Goal: Information Seeking & Learning: Learn about a topic

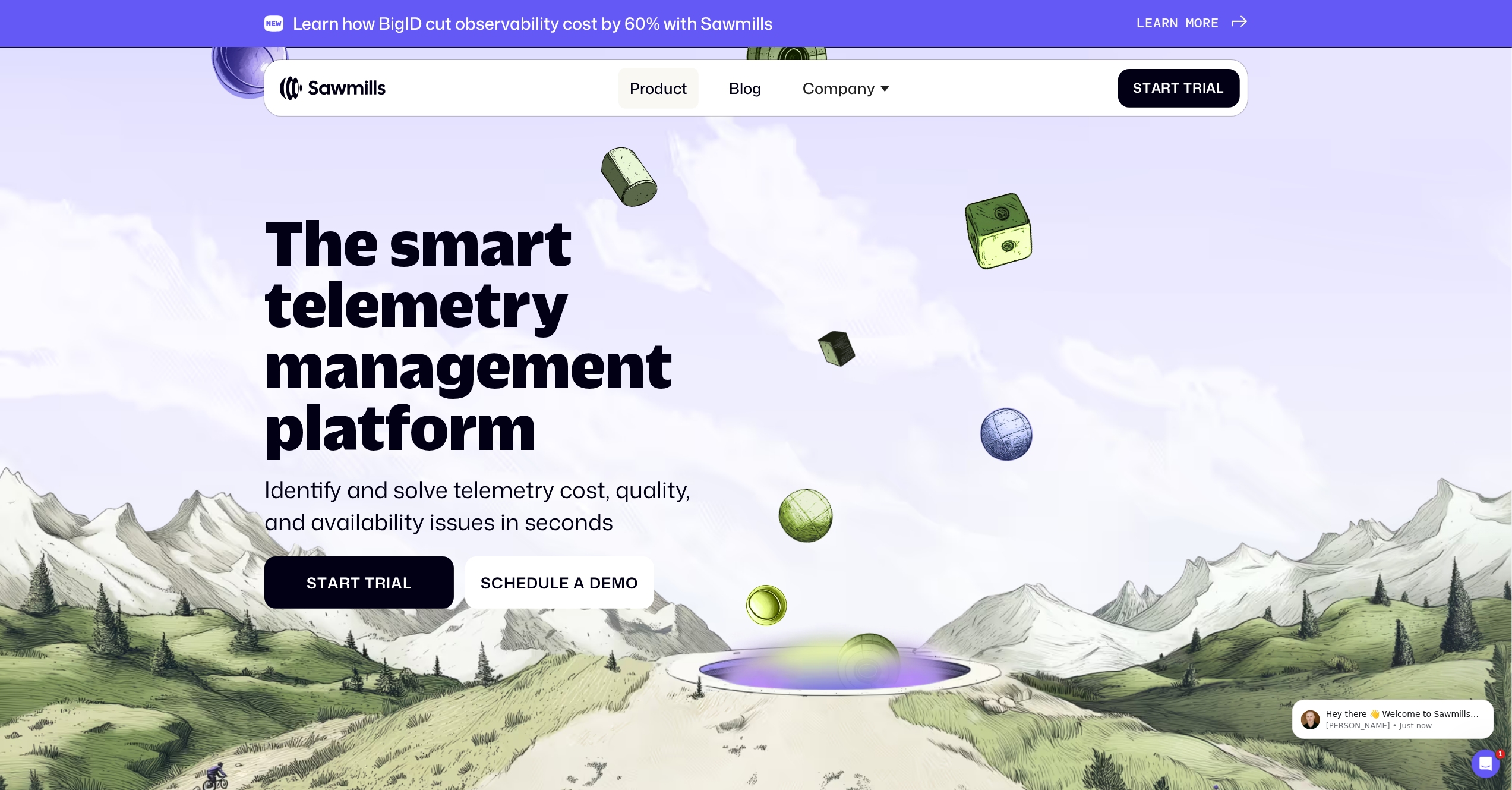
click at [647, 94] on link "Product" at bounding box center [659, 88] width 80 height 41
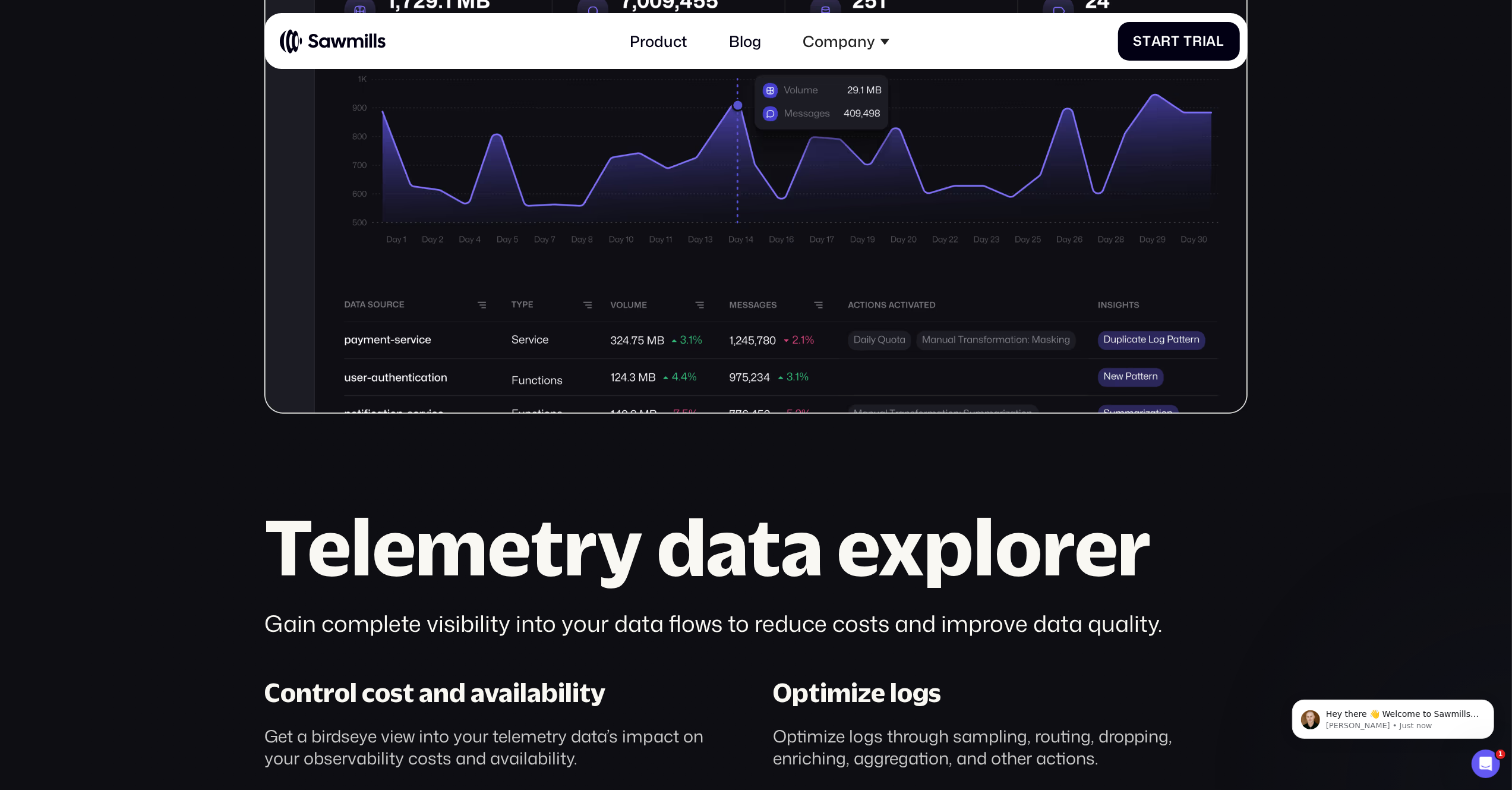
scroll to position [765, 0]
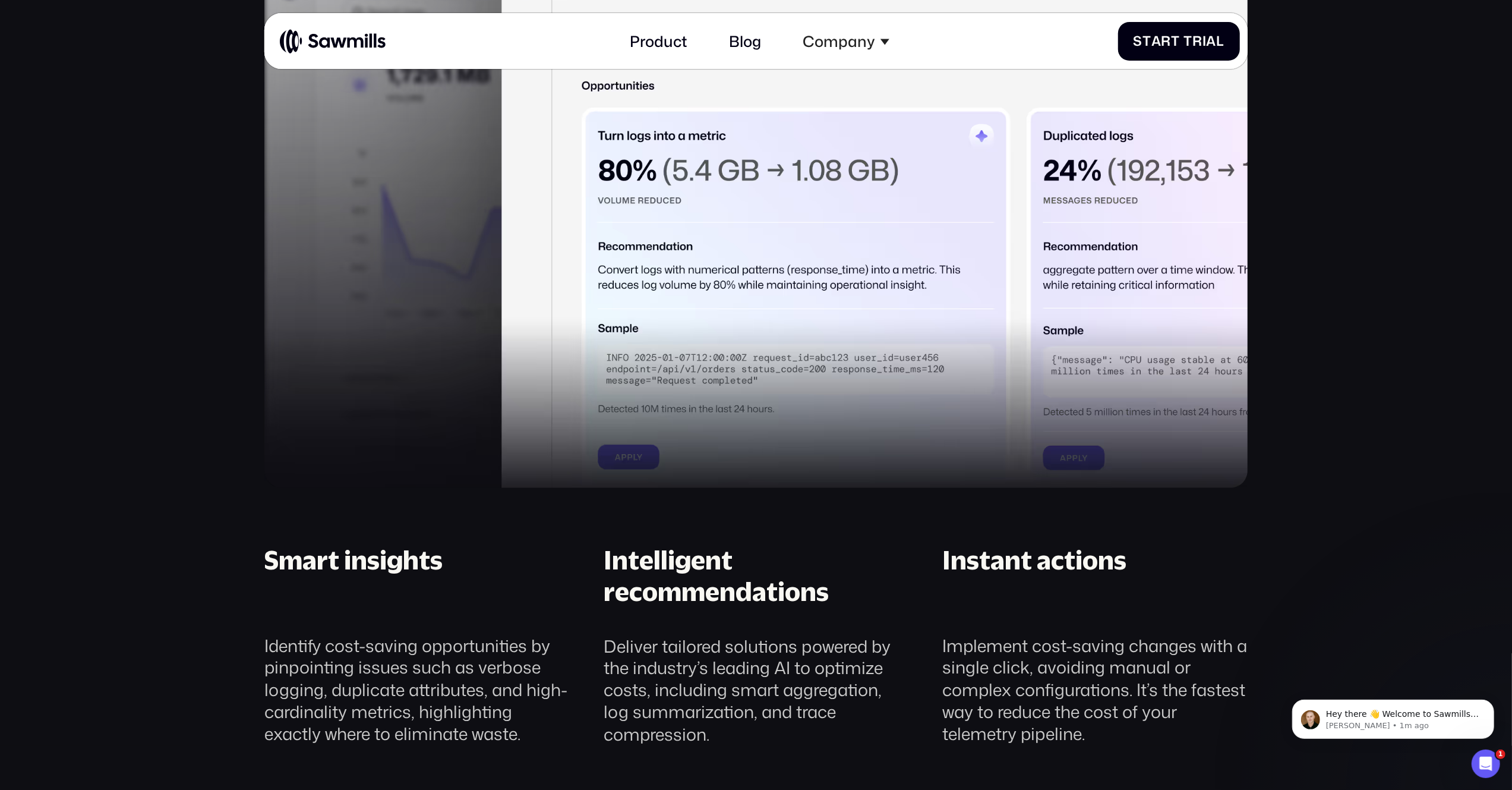
scroll to position [1897, 0]
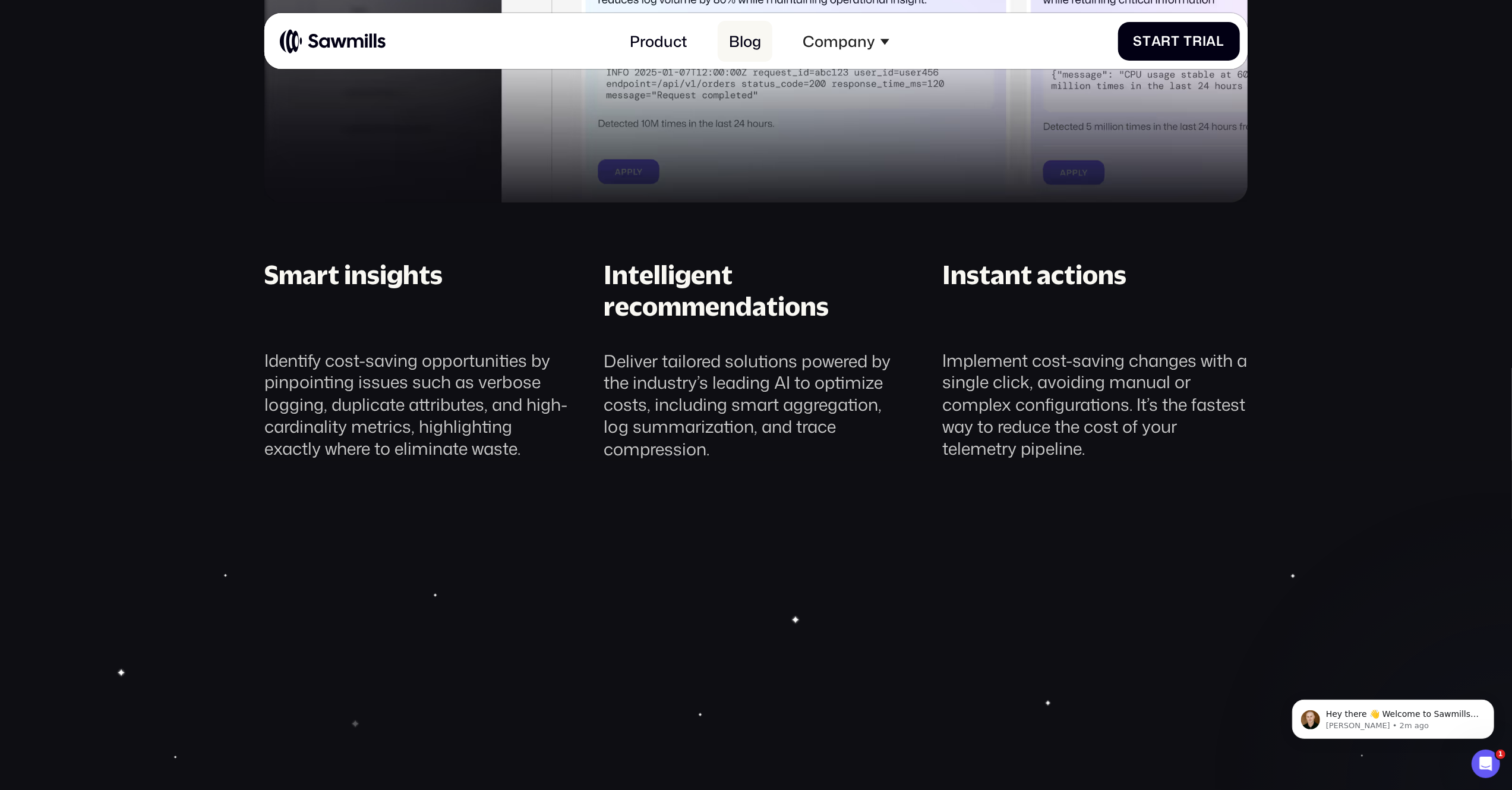
click at [750, 43] on link "Blog" at bounding box center [746, 41] width 55 height 41
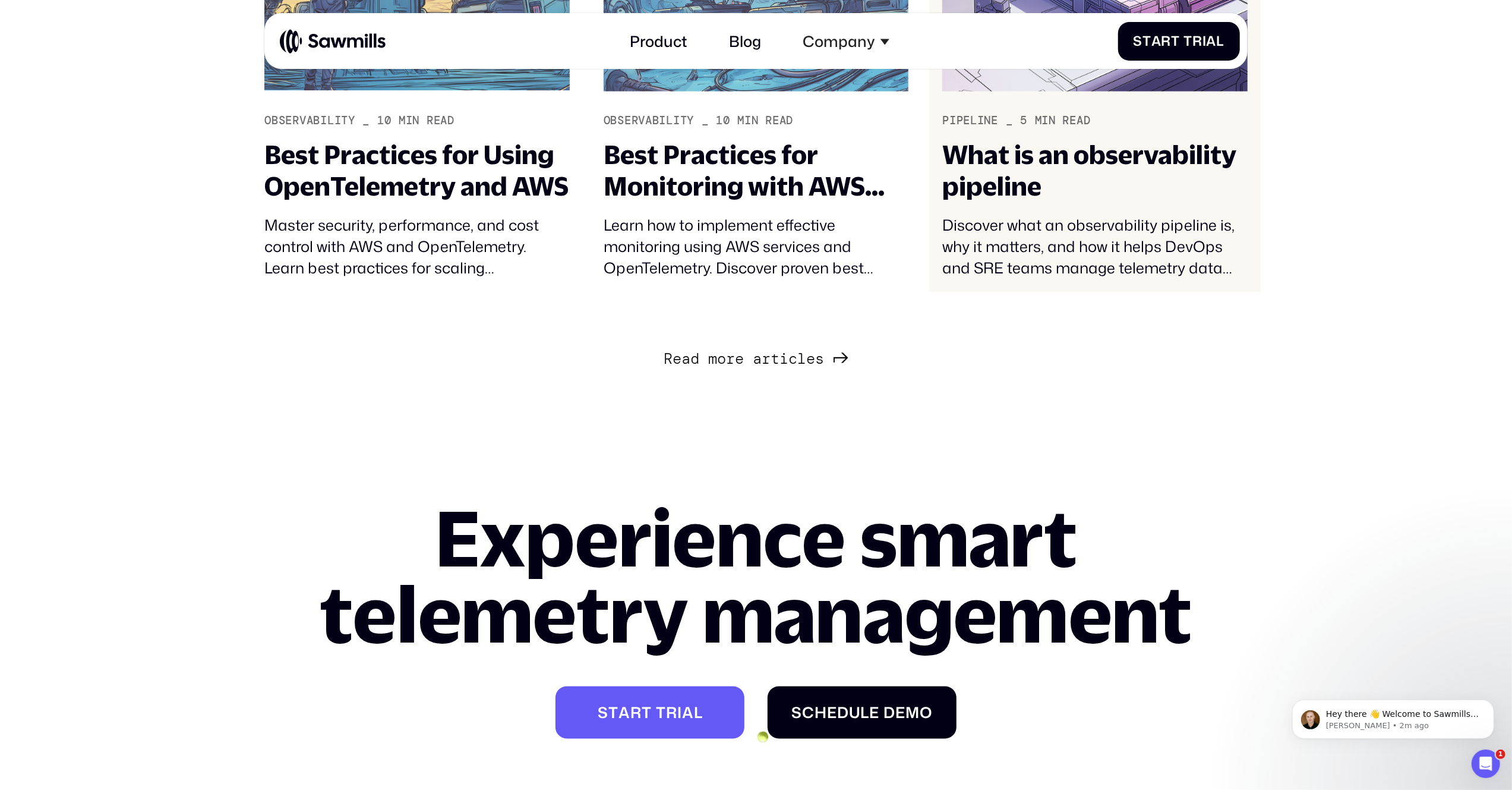
scroll to position [1783, 0]
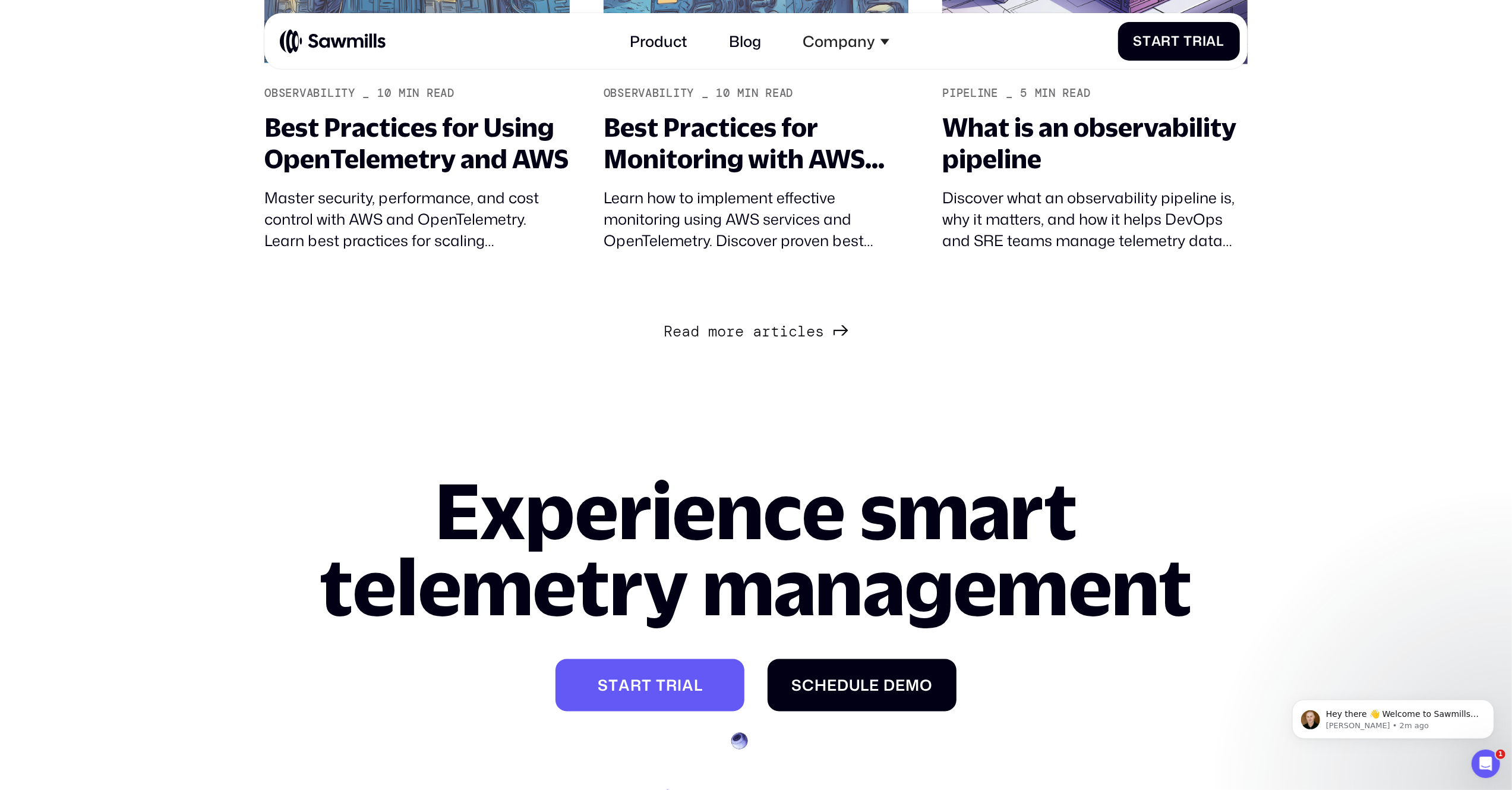
click at [807, 334] on div "R e a d m o r e a r t i c l e s R e a d m o r e a r t i c l e s" at bounding box center [744, 331] width 161 height 18
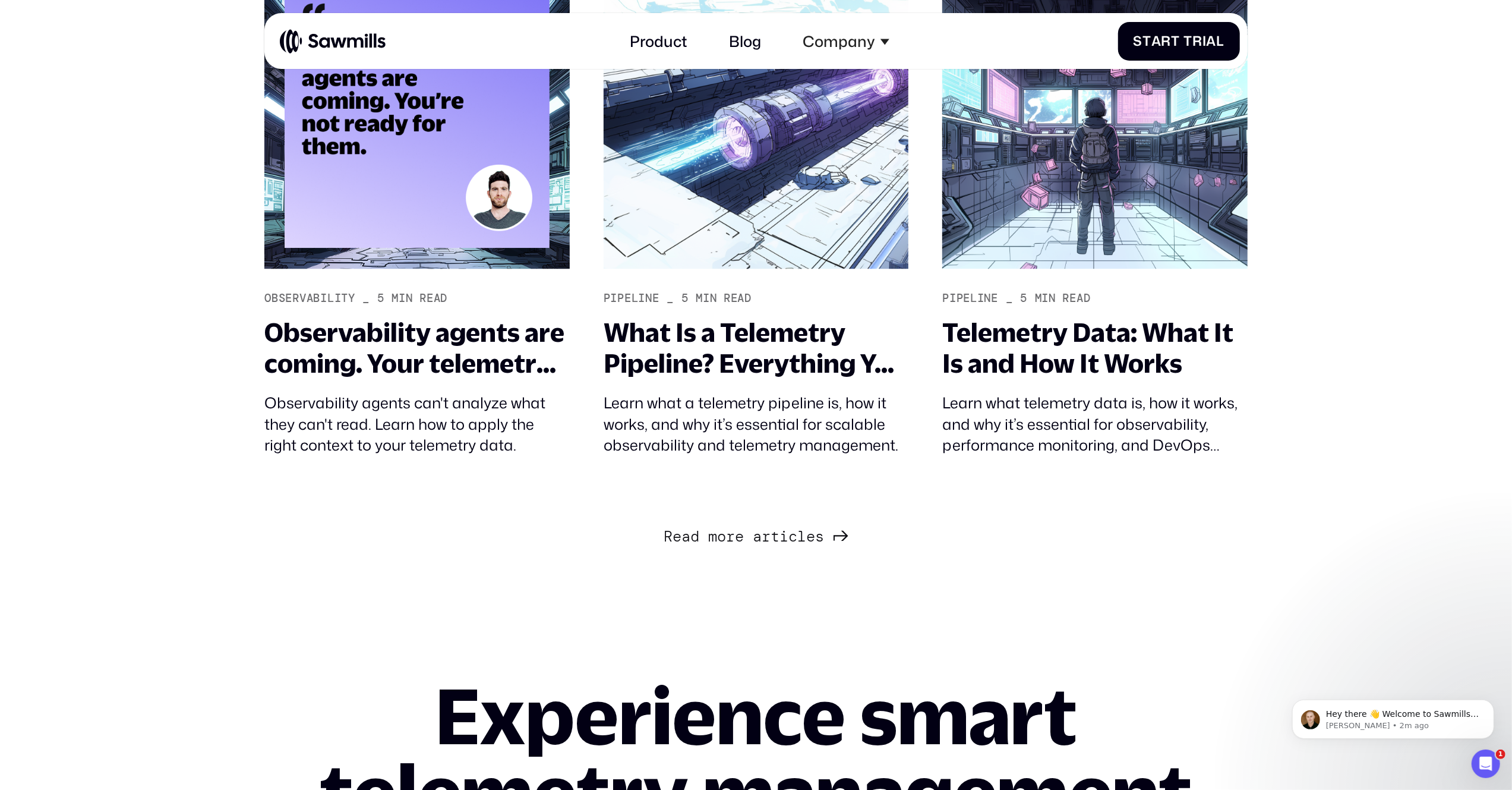
scroll to position [3265, 0]
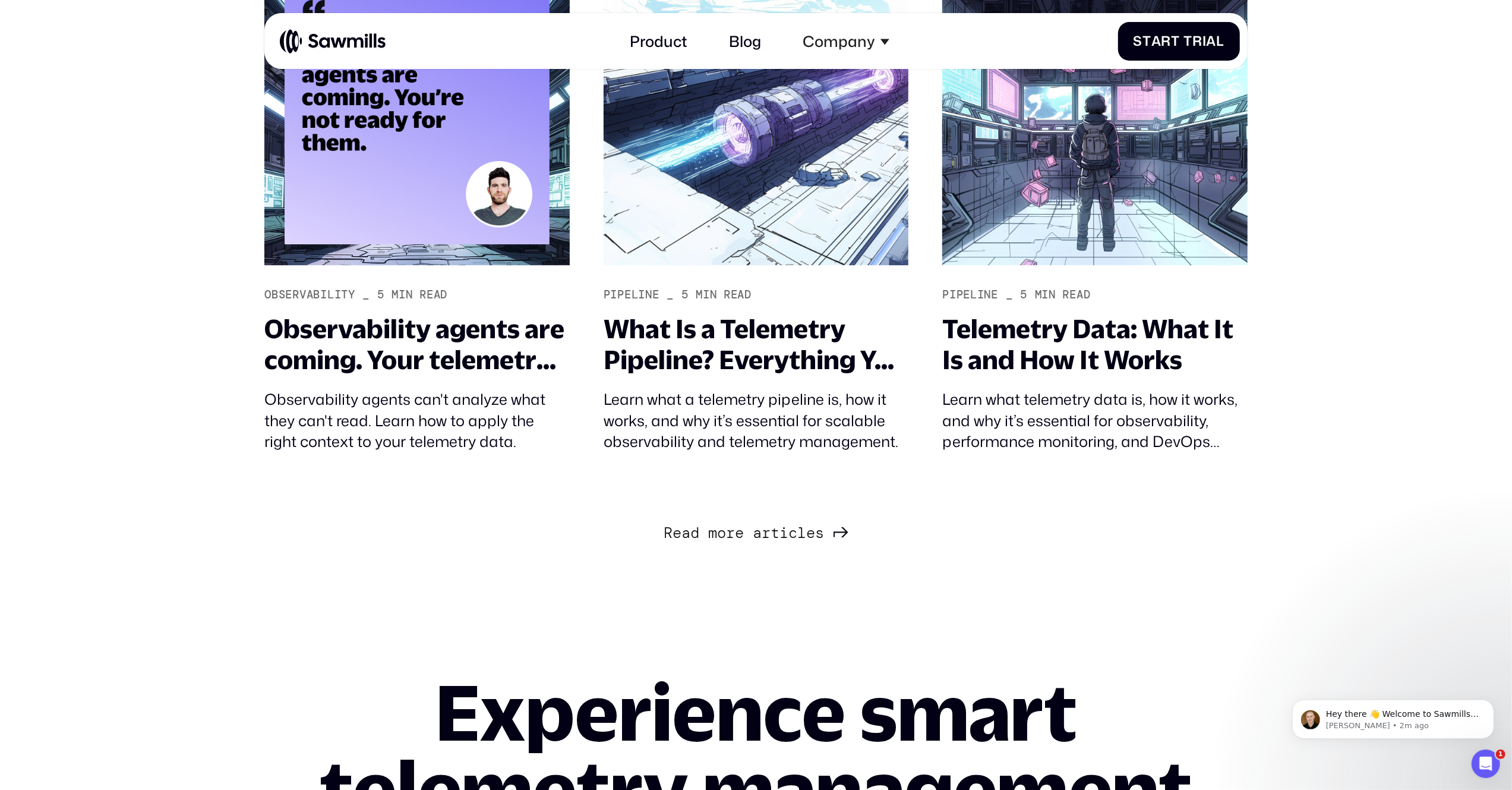
click at [743, 534] on span "e" at bounding box center [739, 533] width 9 height 18
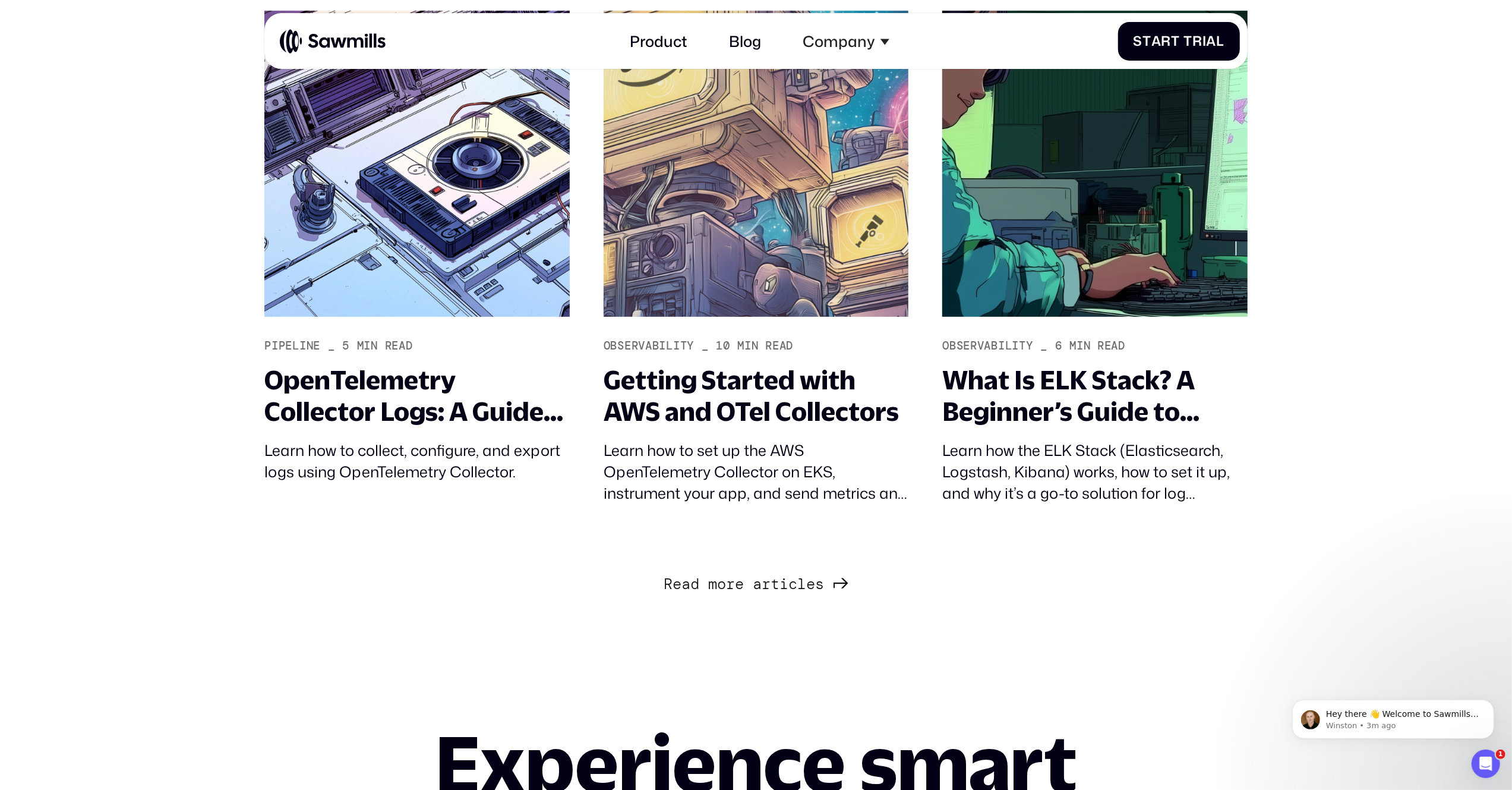
scroll to position [4896, 0]
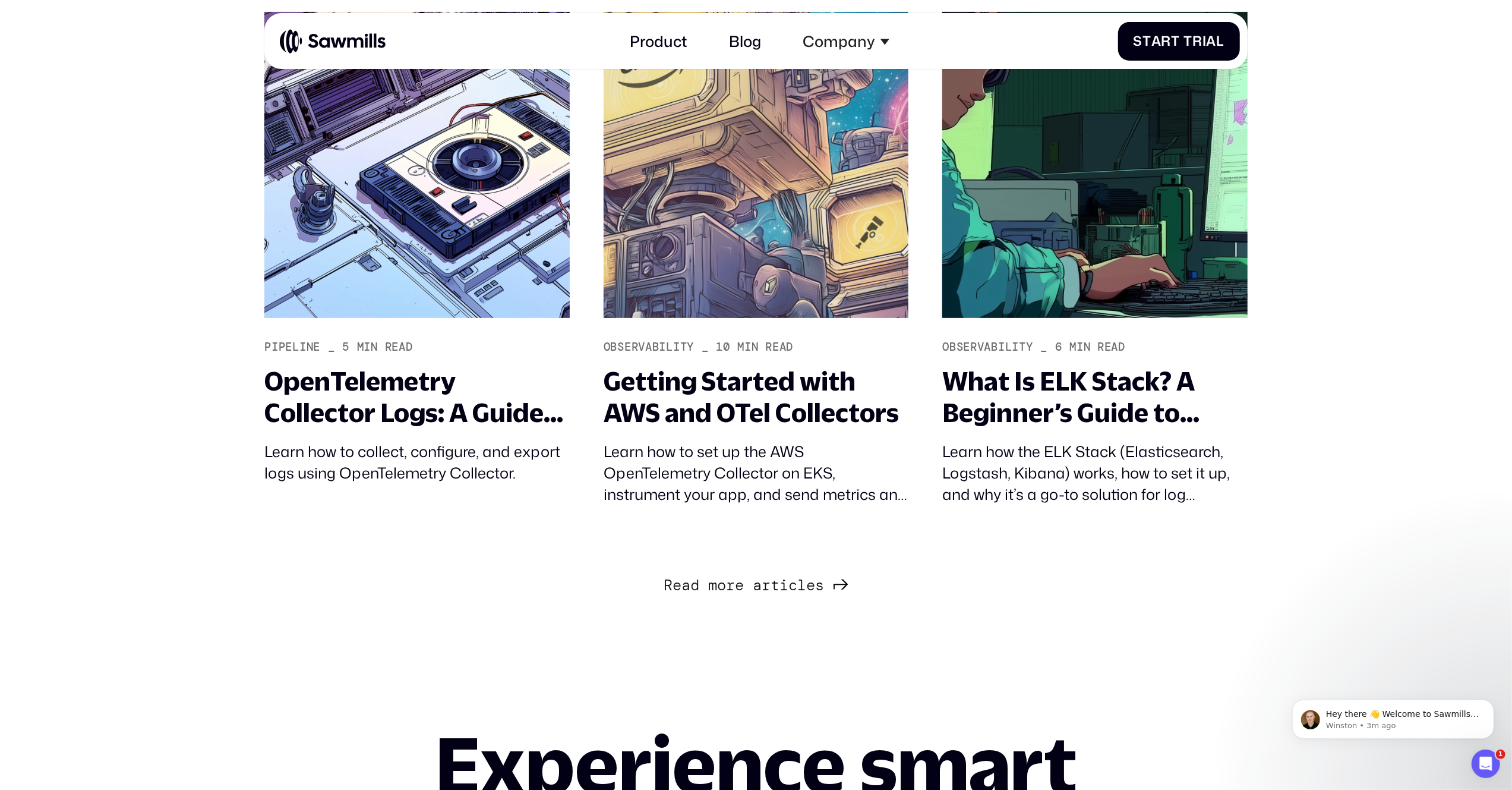
click at [758, 587] on span "a" at bounding box center [757, 585] width 9 height 18
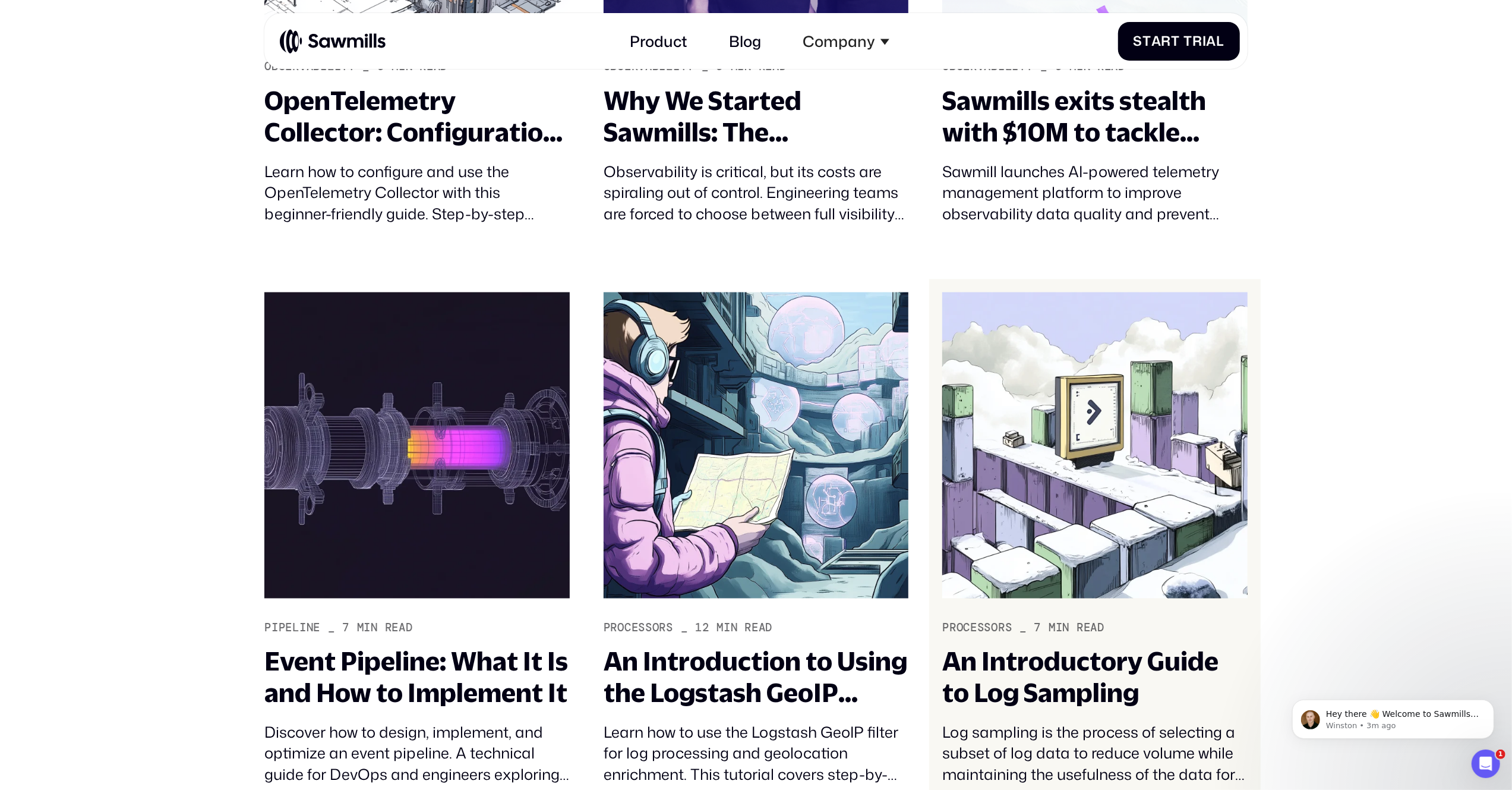
scroll to position [6593, 0]
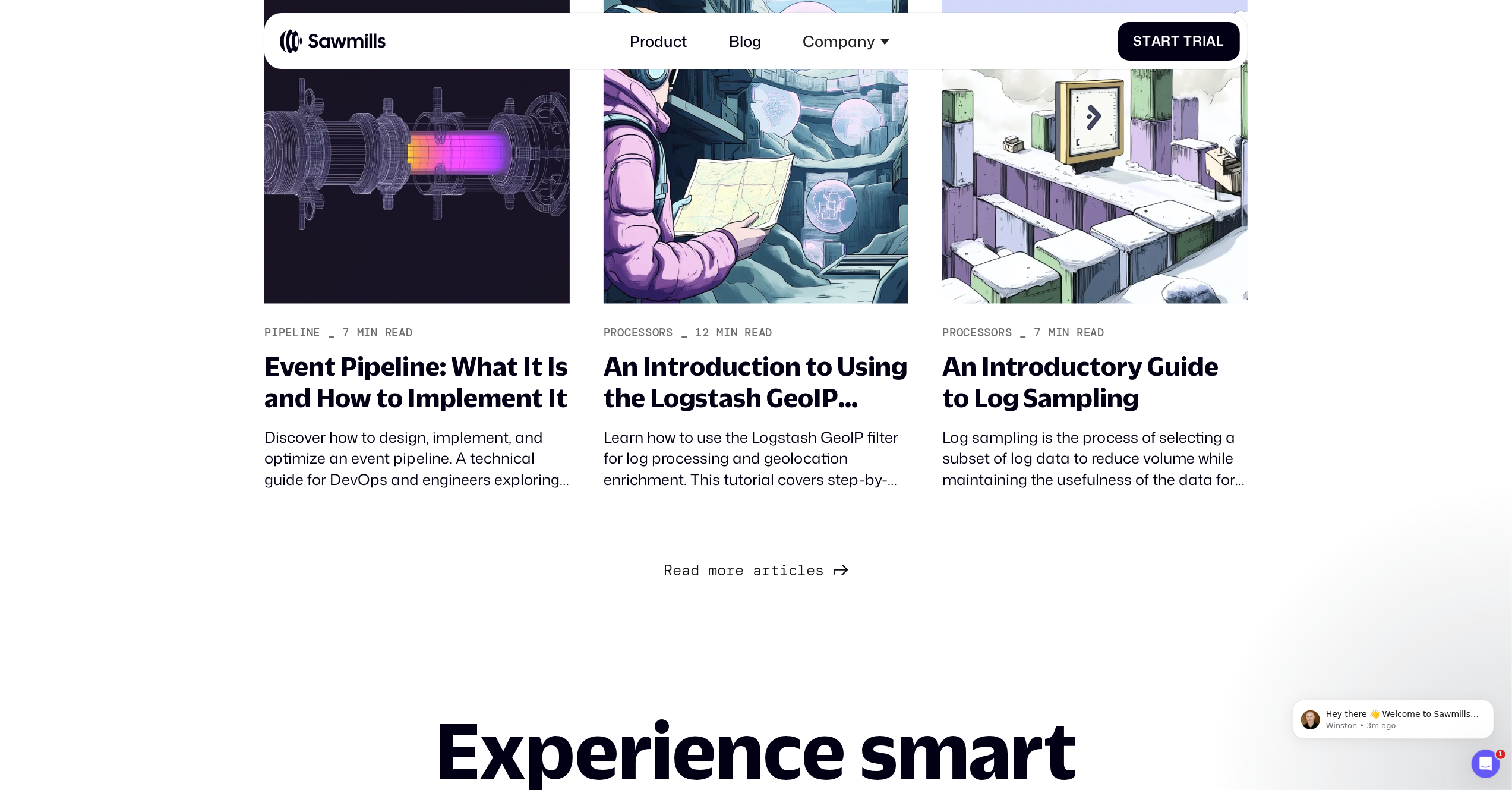
click at [741, 582] on link "R e a d m o r e a r t i c l e s R e a d m o r e a r t i c l e s" at bounding box center [756, 570] width 185 height 26
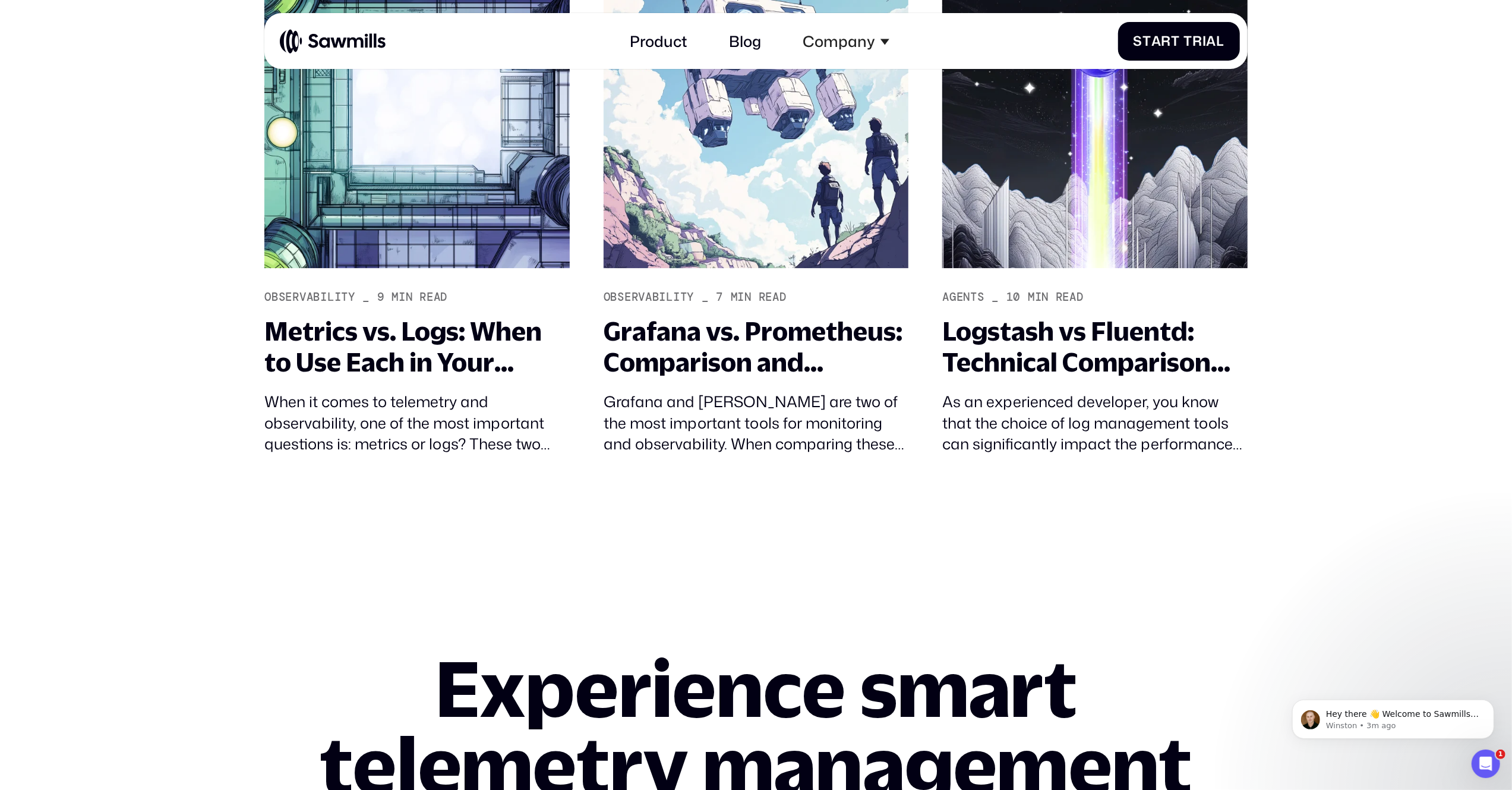
scroll to position [8300, 0]
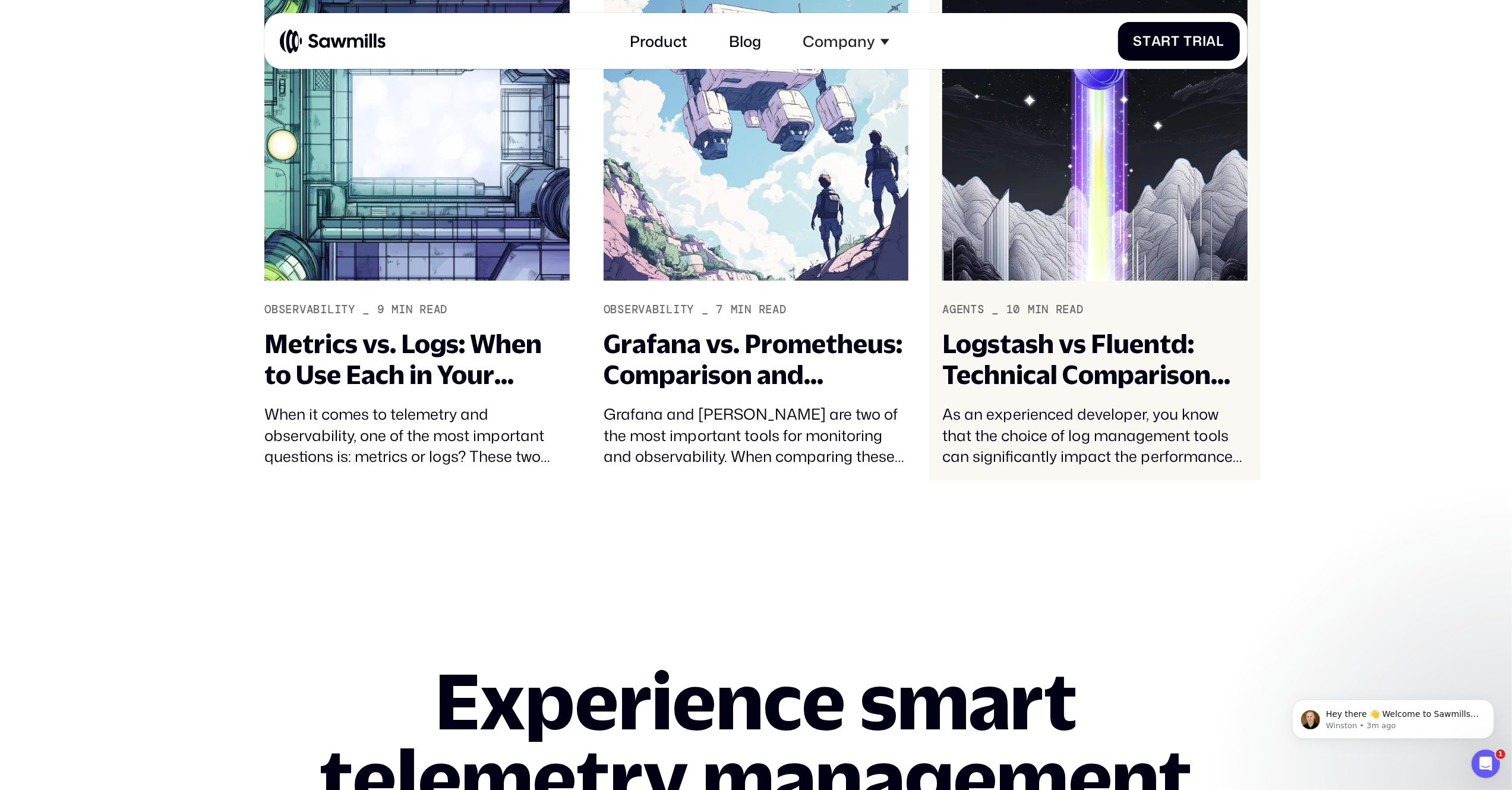
click at [977, 310] on div "Agents" at bounding box center [963, 310] width 42 height 13
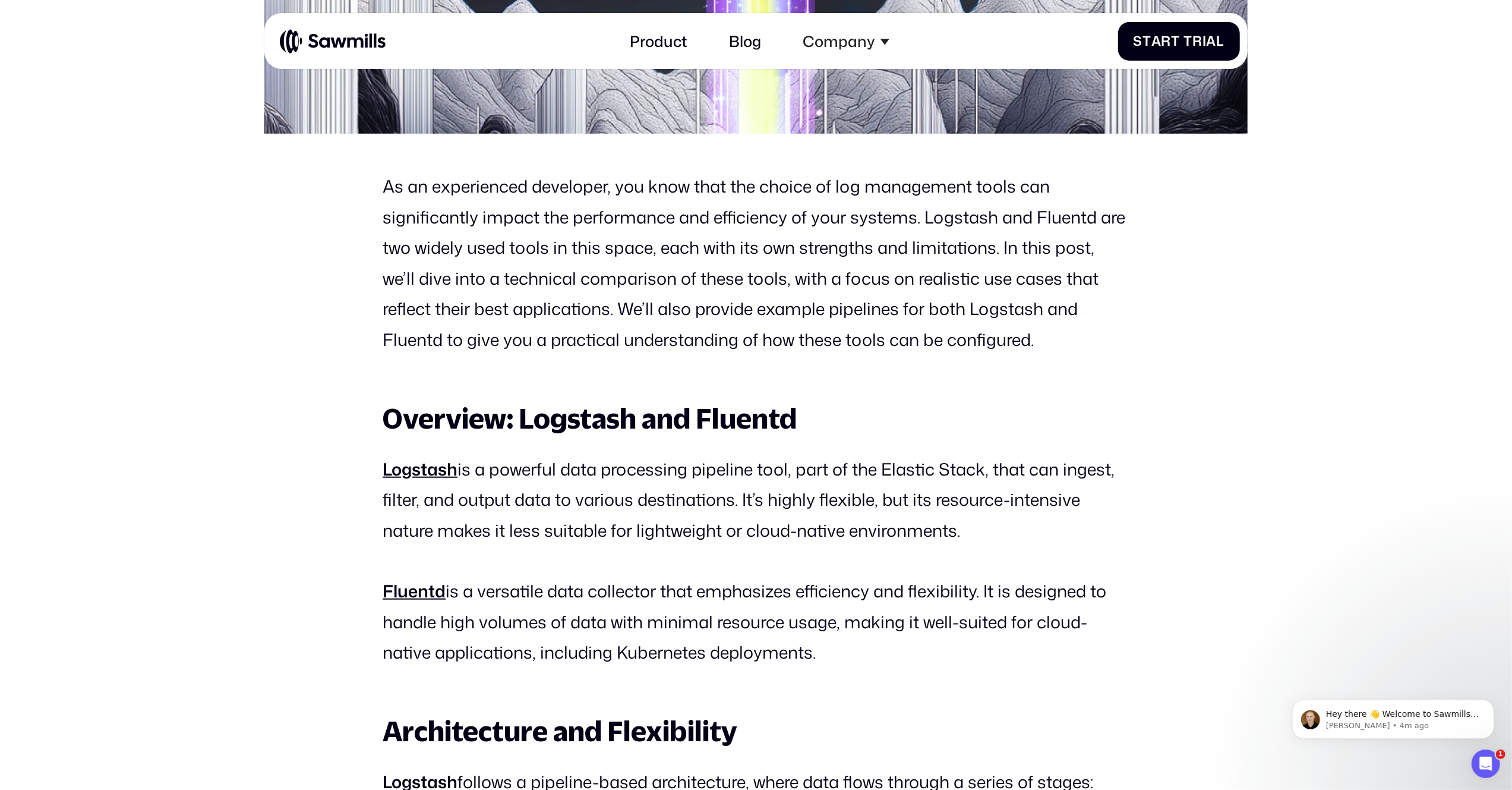
scroll to position [832, 0]
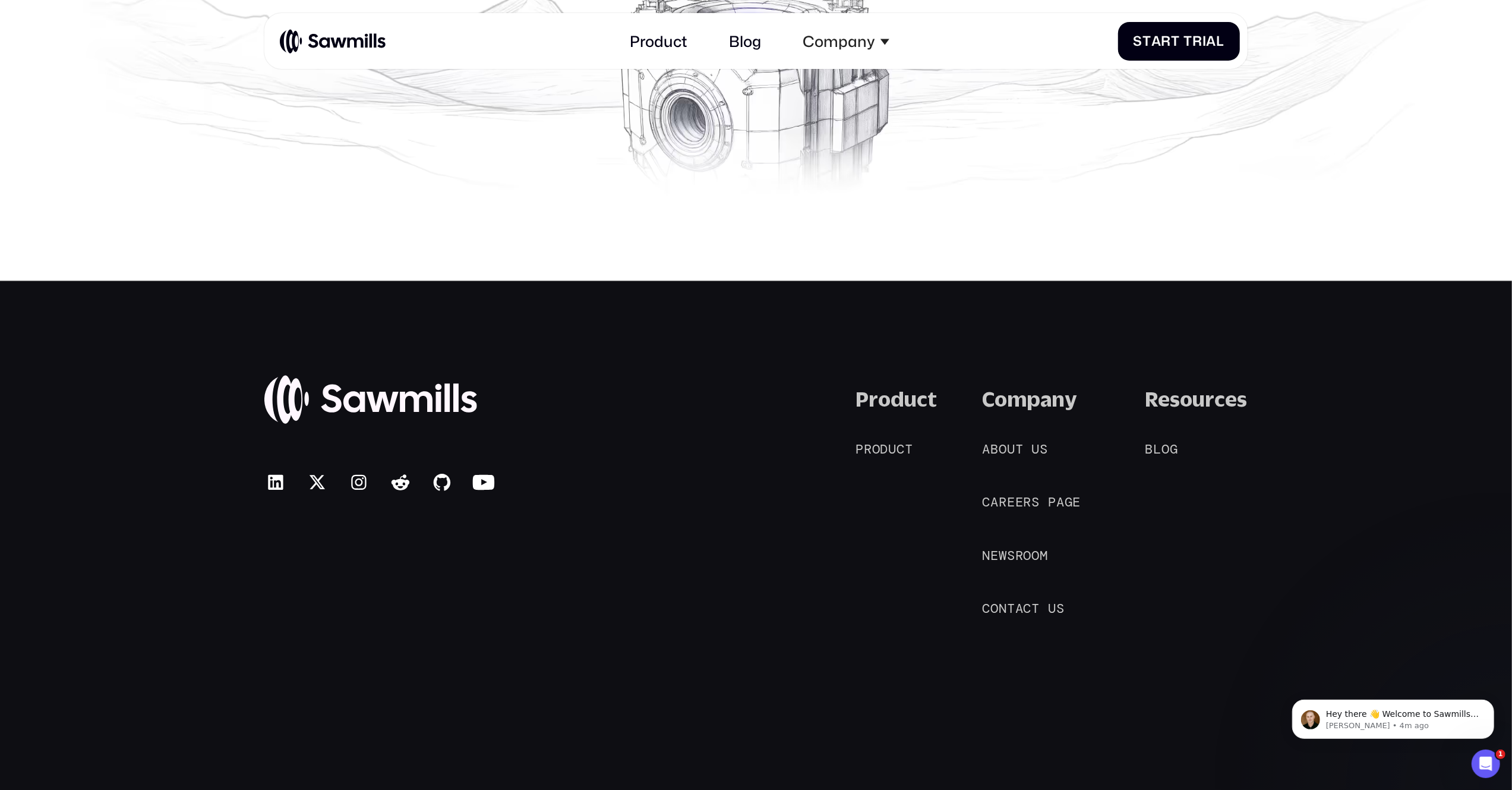
scroll to position [2639, 0]
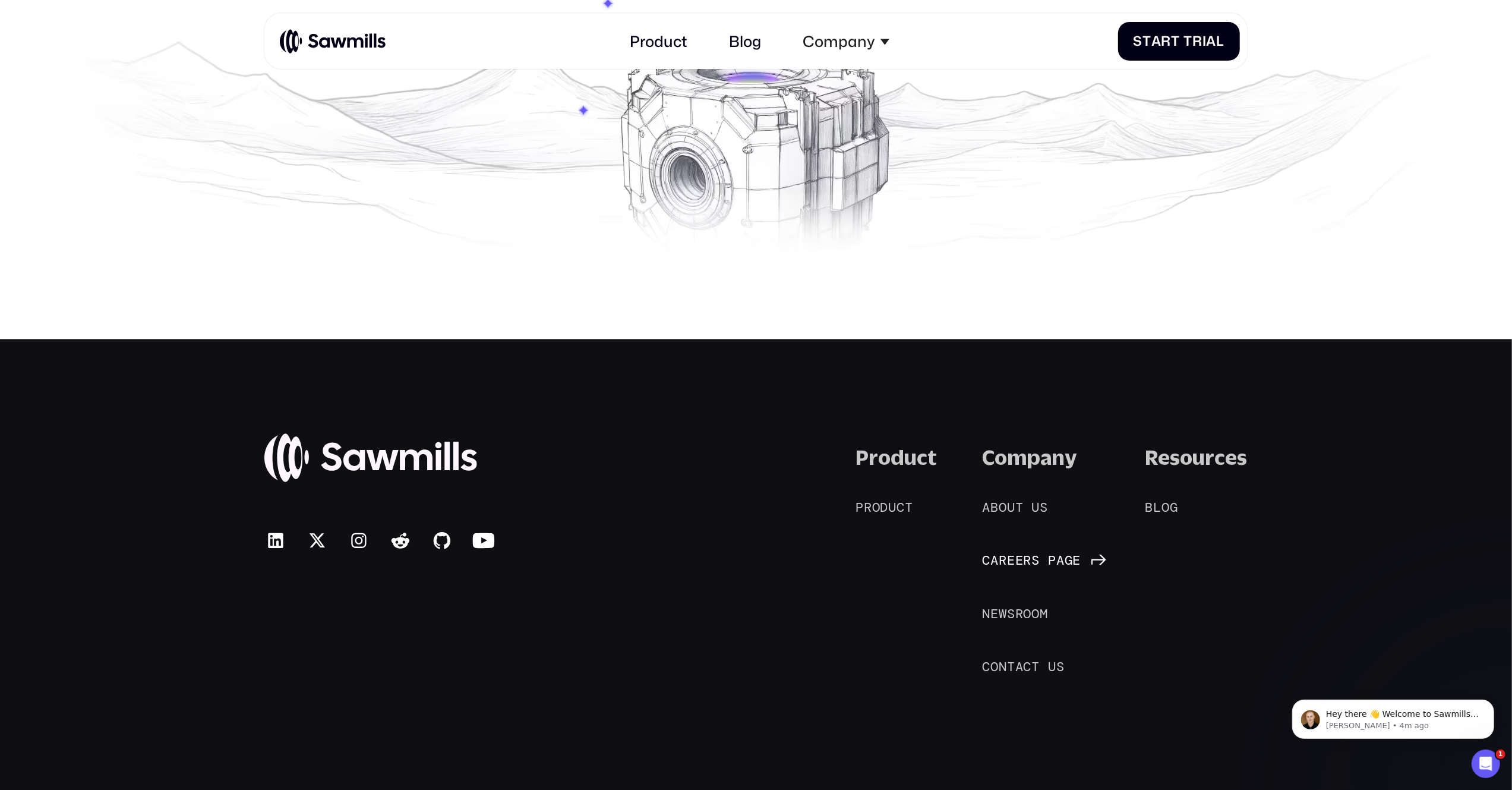
click at [1054, 563] on div "C a r e e r s p a g e C a r e e r s p a g e" at bounding box center [1032, 560] width 98 height 16
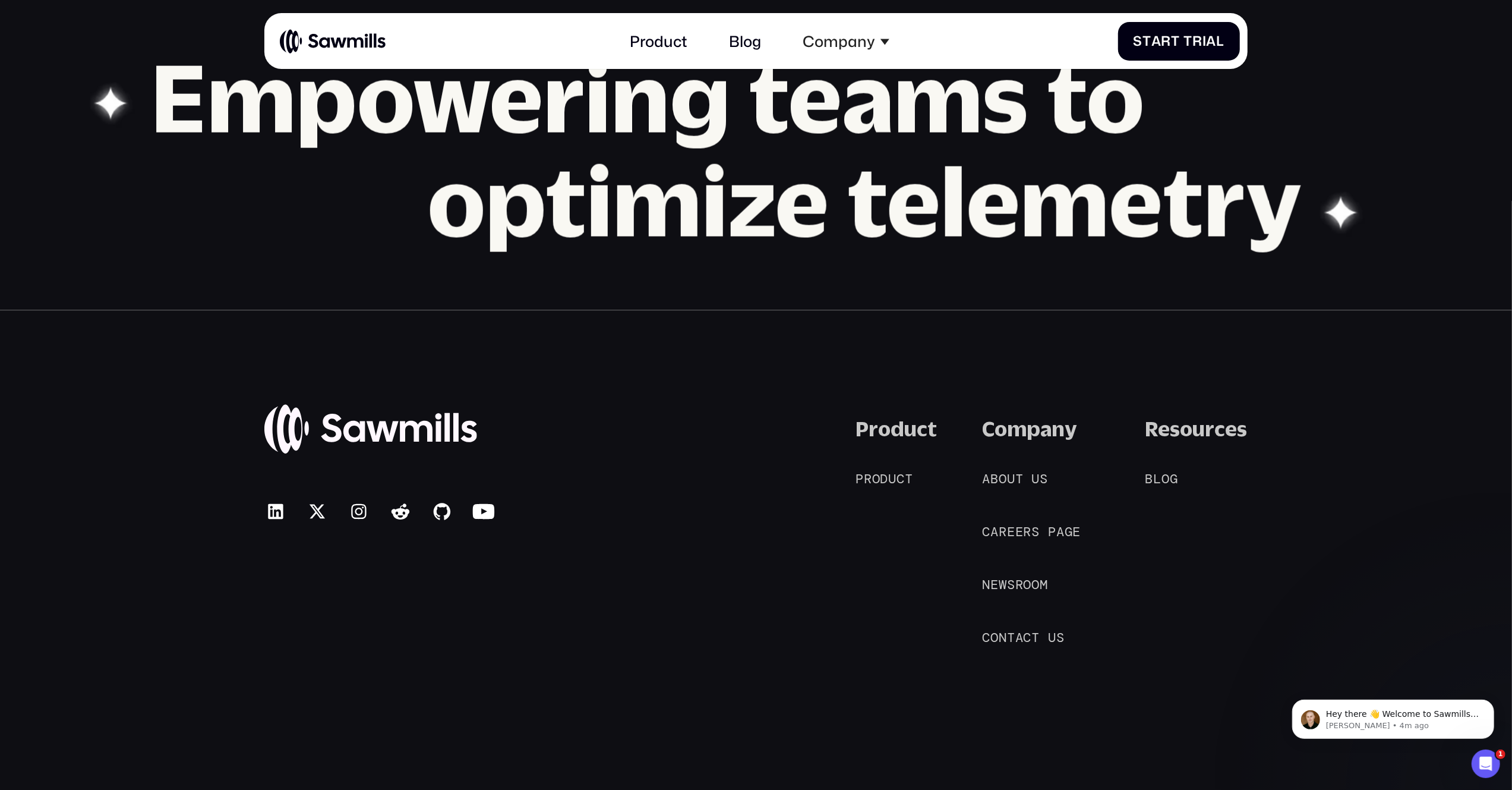
scroll to position [1859, 0]
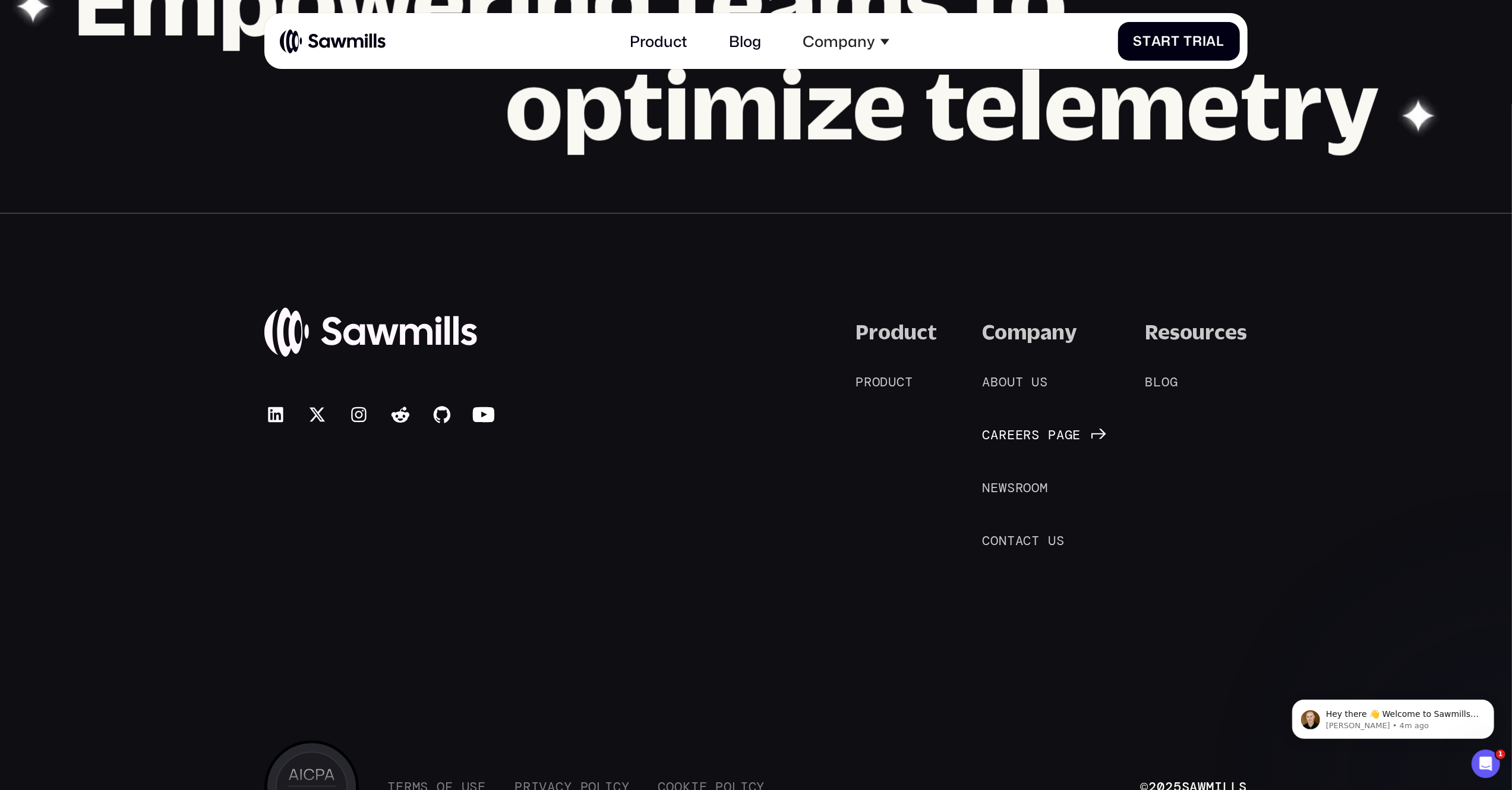
click at [1048, 438] on span "p" at bounding box center [1052, 436] width 9 height 16
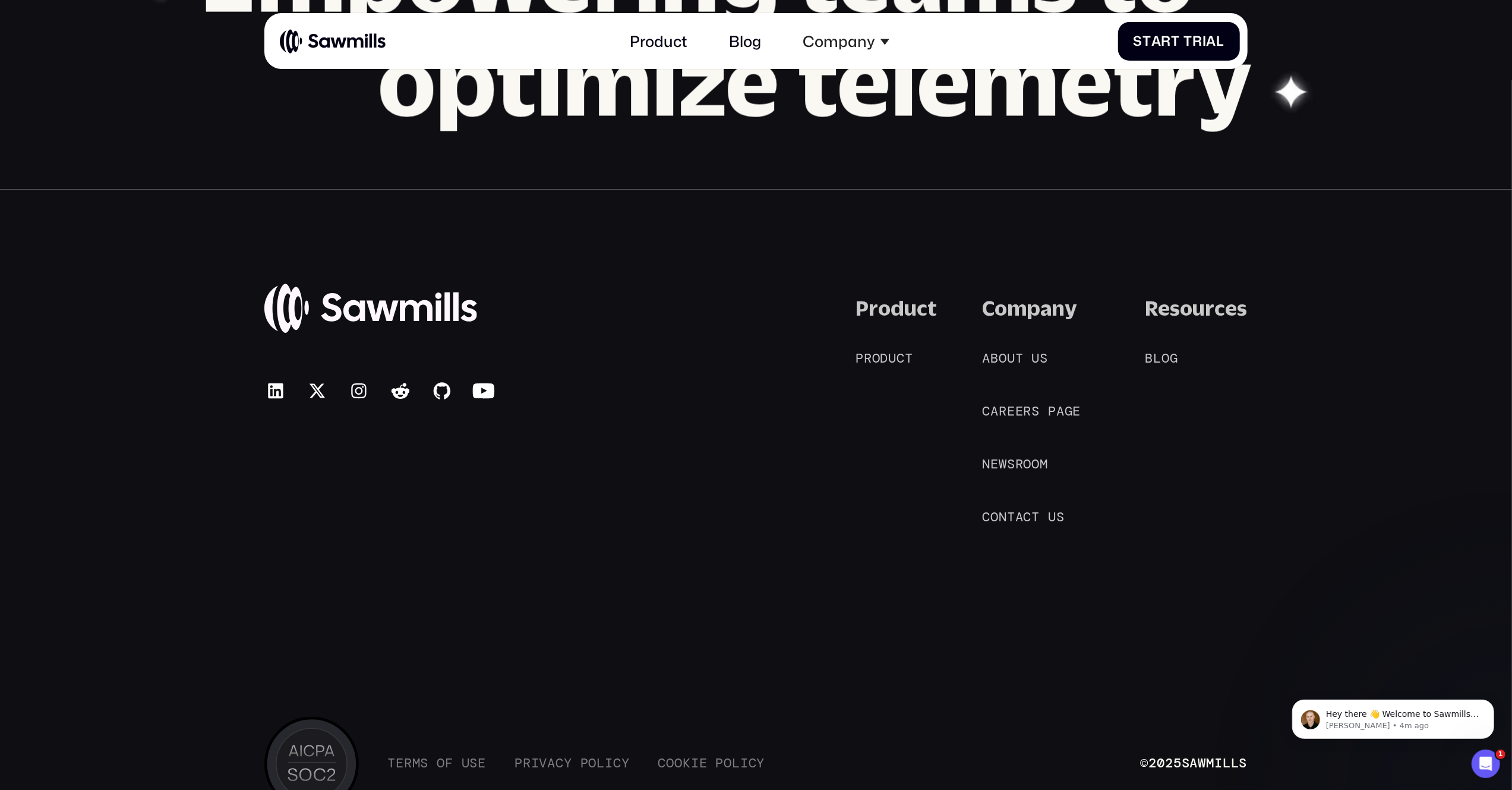
scroll to position [1915, 0]
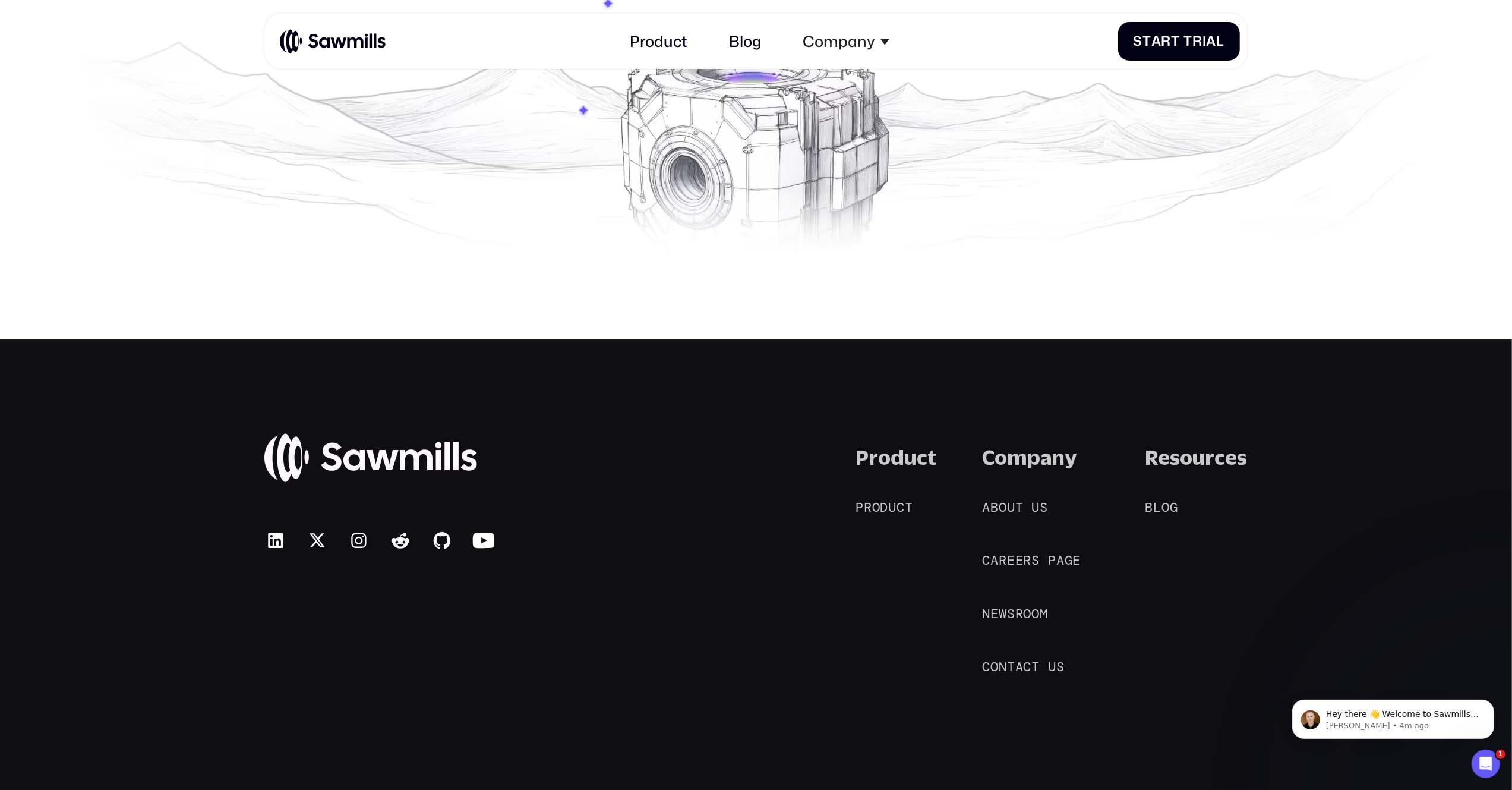
click at [1280, 433] on div "© 2025 Sawmills Product P r o d u c t P r o d u c t Company A b o u t u s A b o…" at bounding box center [756, 708] width 1512 height 739
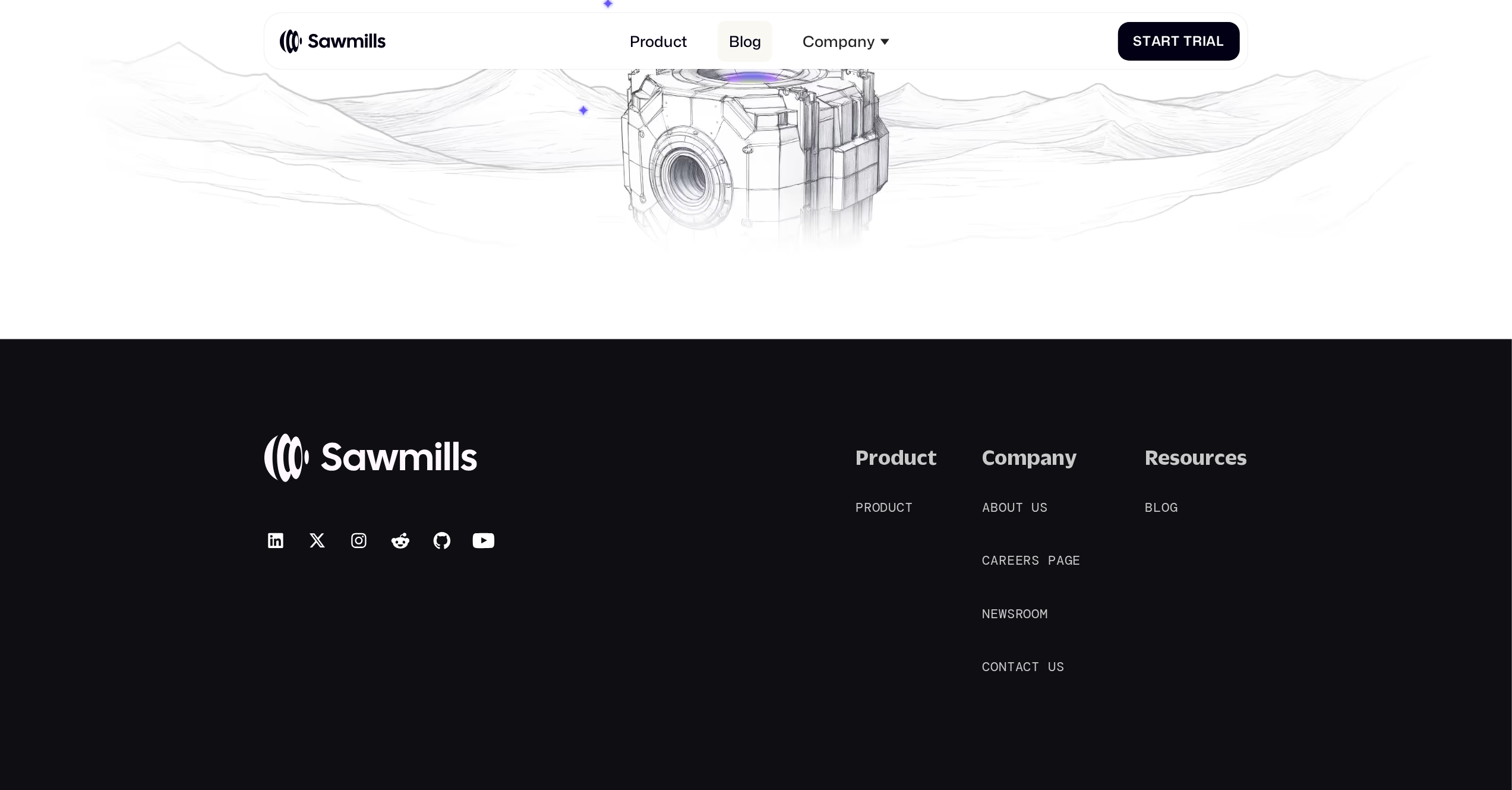
click at [740, 44] on link "Blog" at bounding box center [746, 41] width 55 height 41
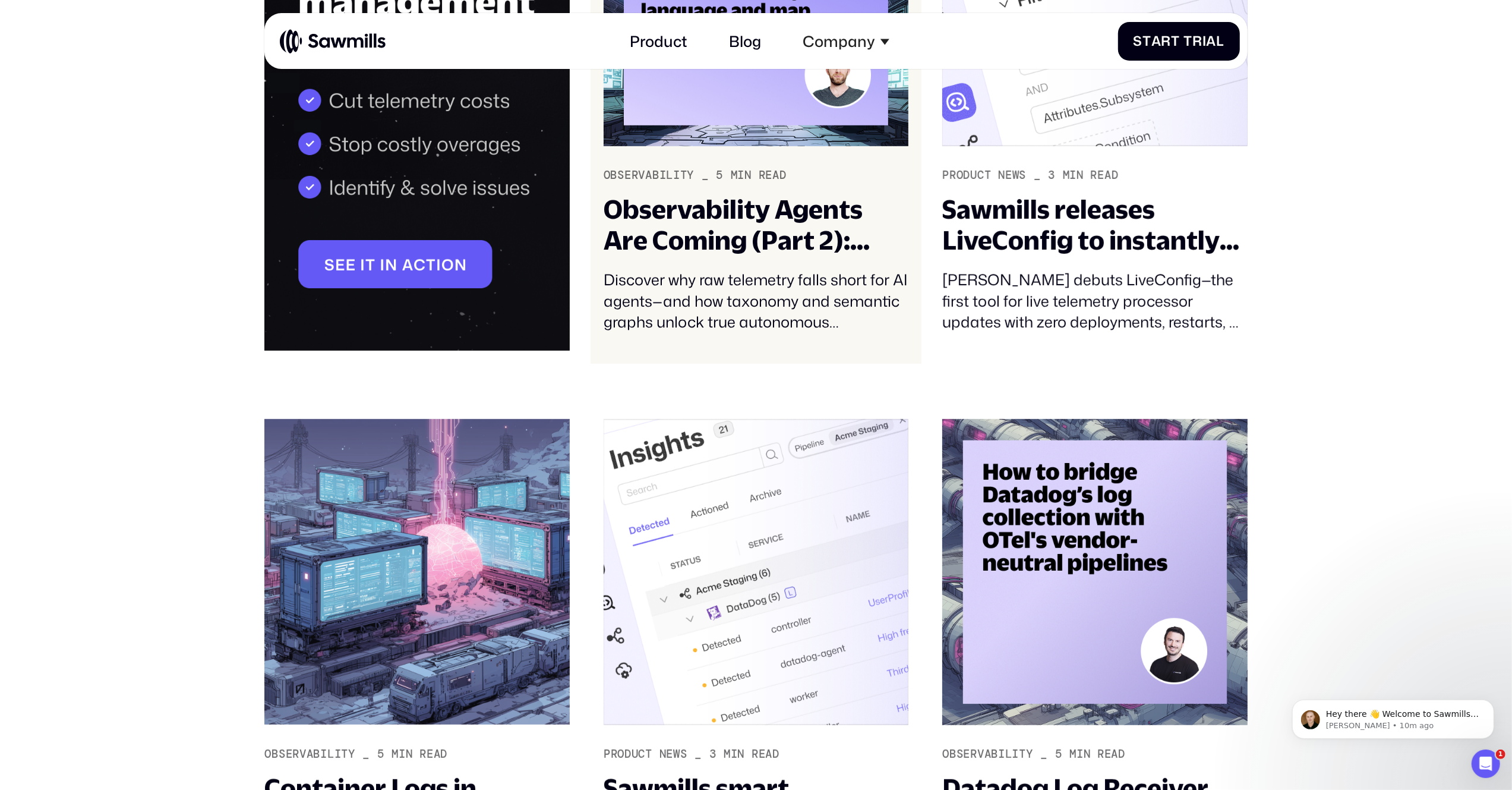
scroll to position [557, 0]
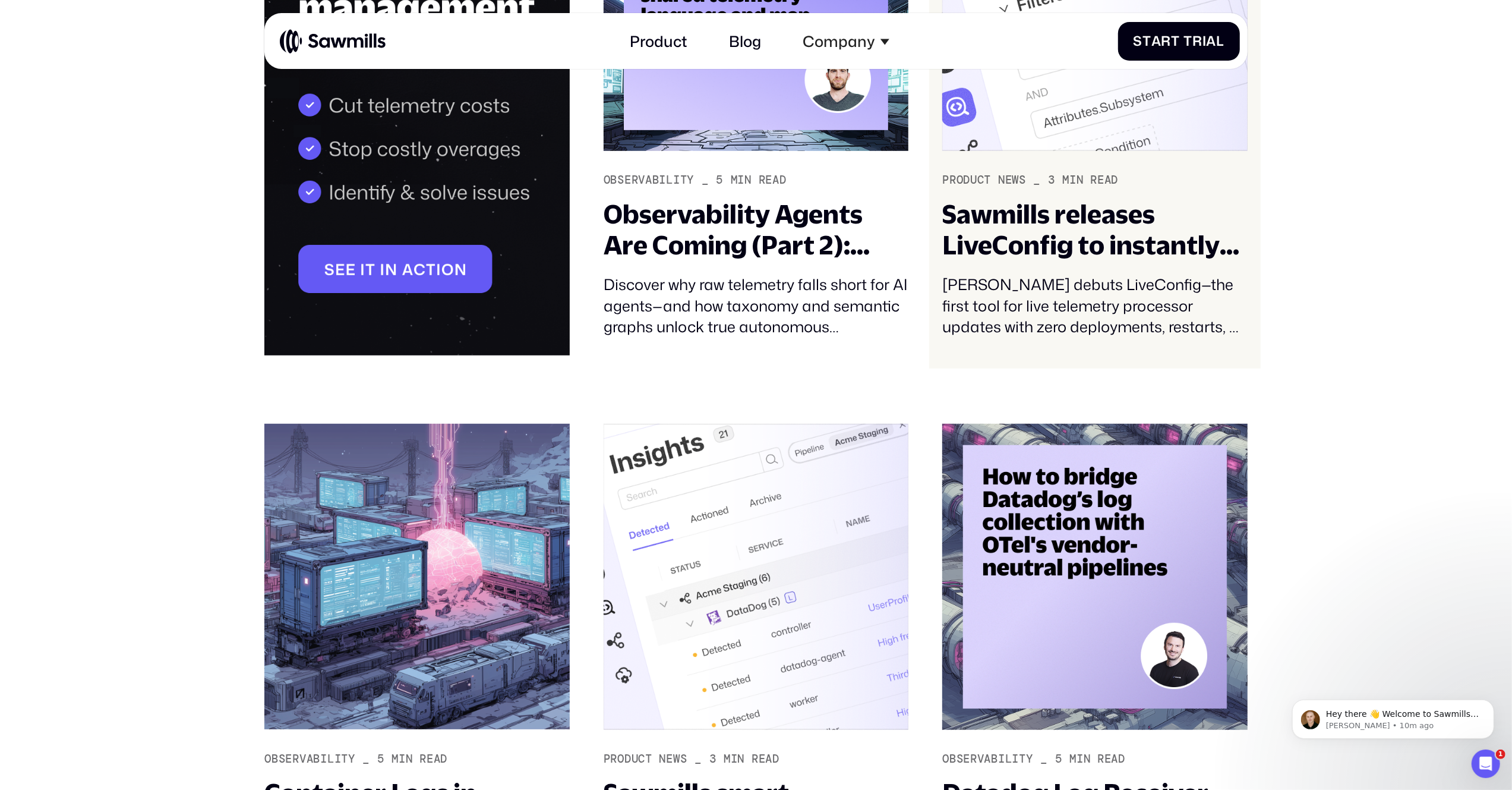
click at [1028, 249] on div "Sawmills releases LiveConfig to instantly configure your telemetry pipeline wit…" at bounding box center [1094, 230] width 305 height 62
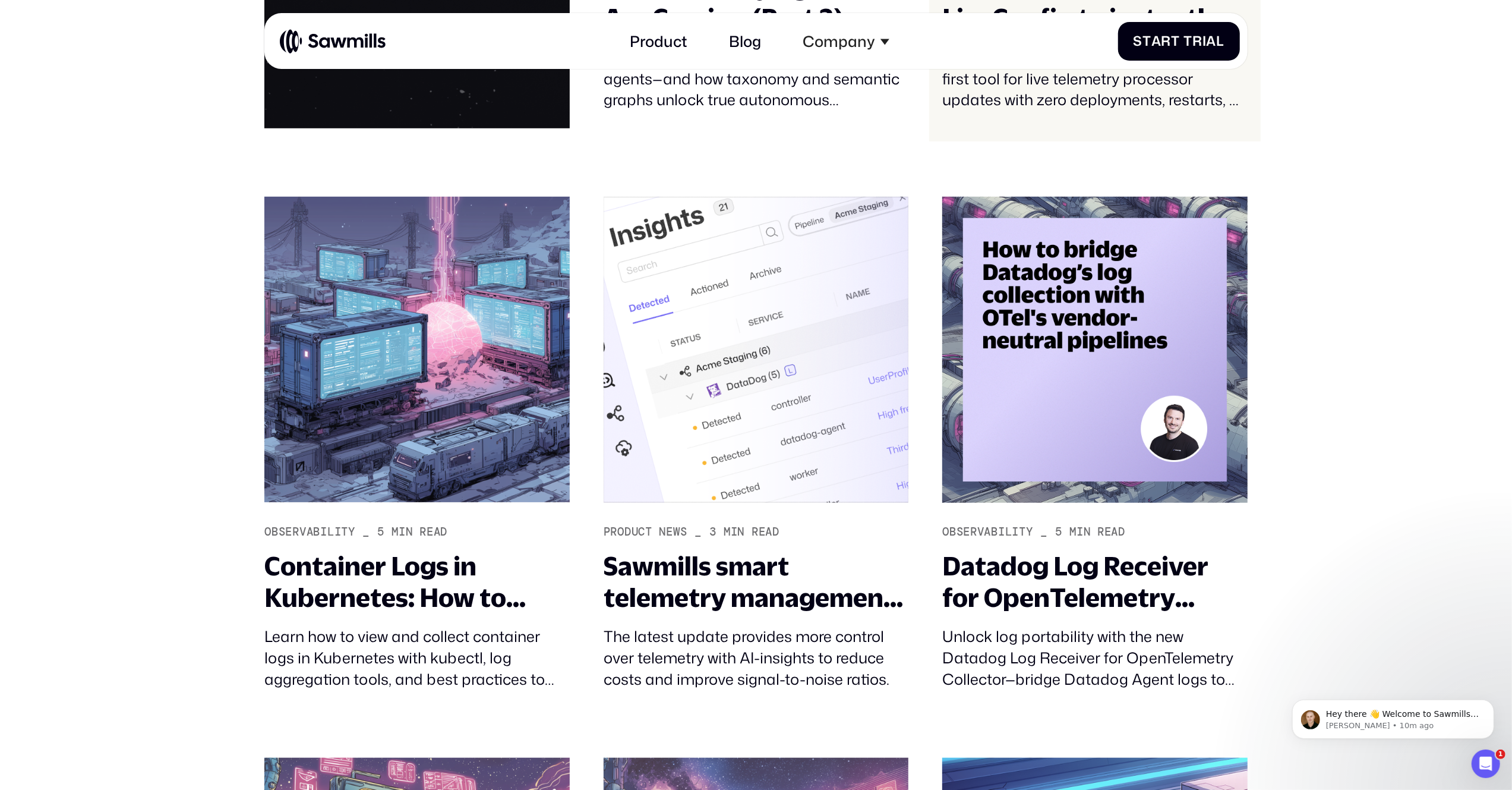
scroll to position [784, 0]
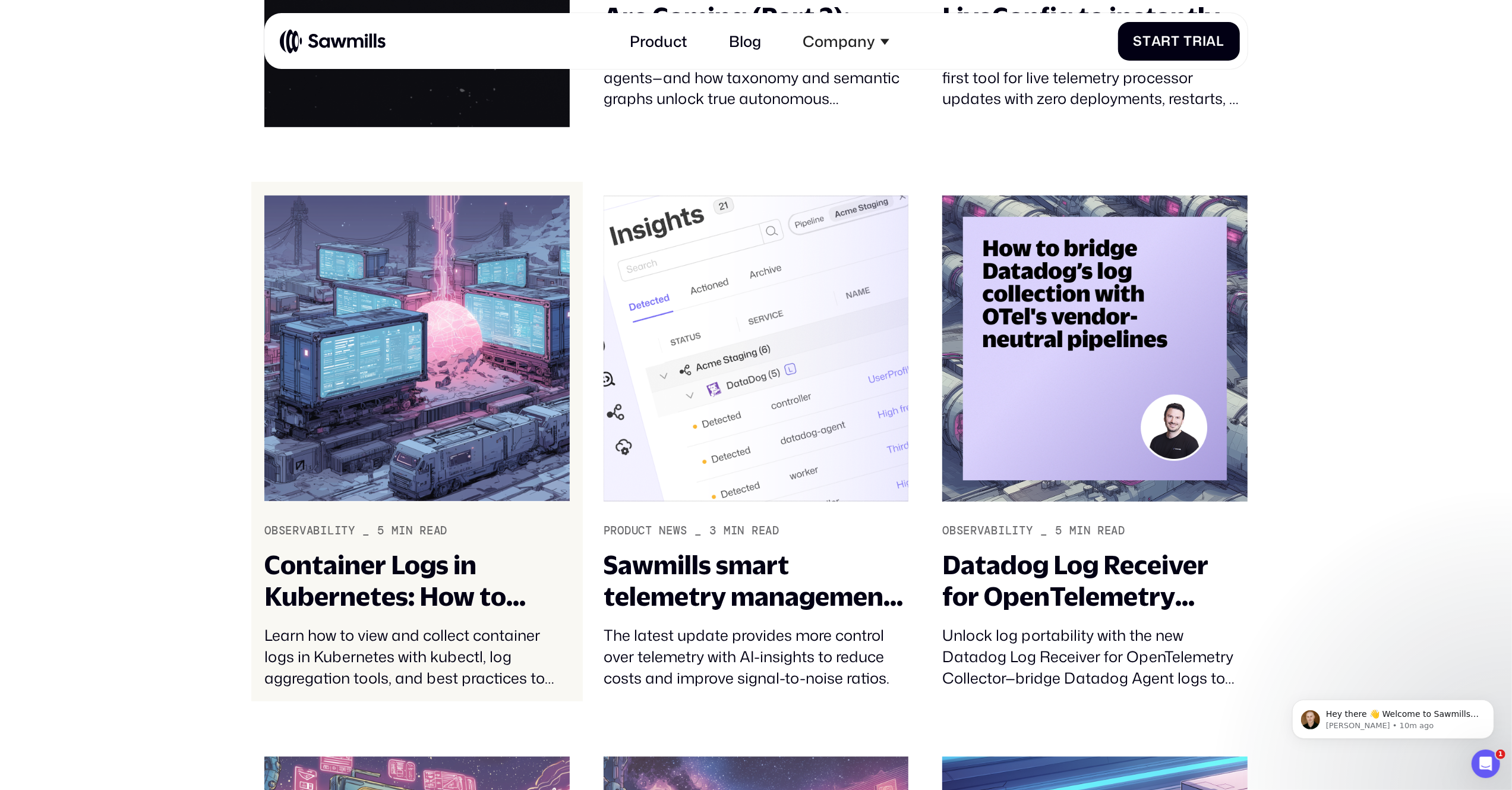
click at [336, 555] on div "Container Logs in Kubernetes: How to View and Collect Them" at bounding box center [417, 580] width 305 height 62
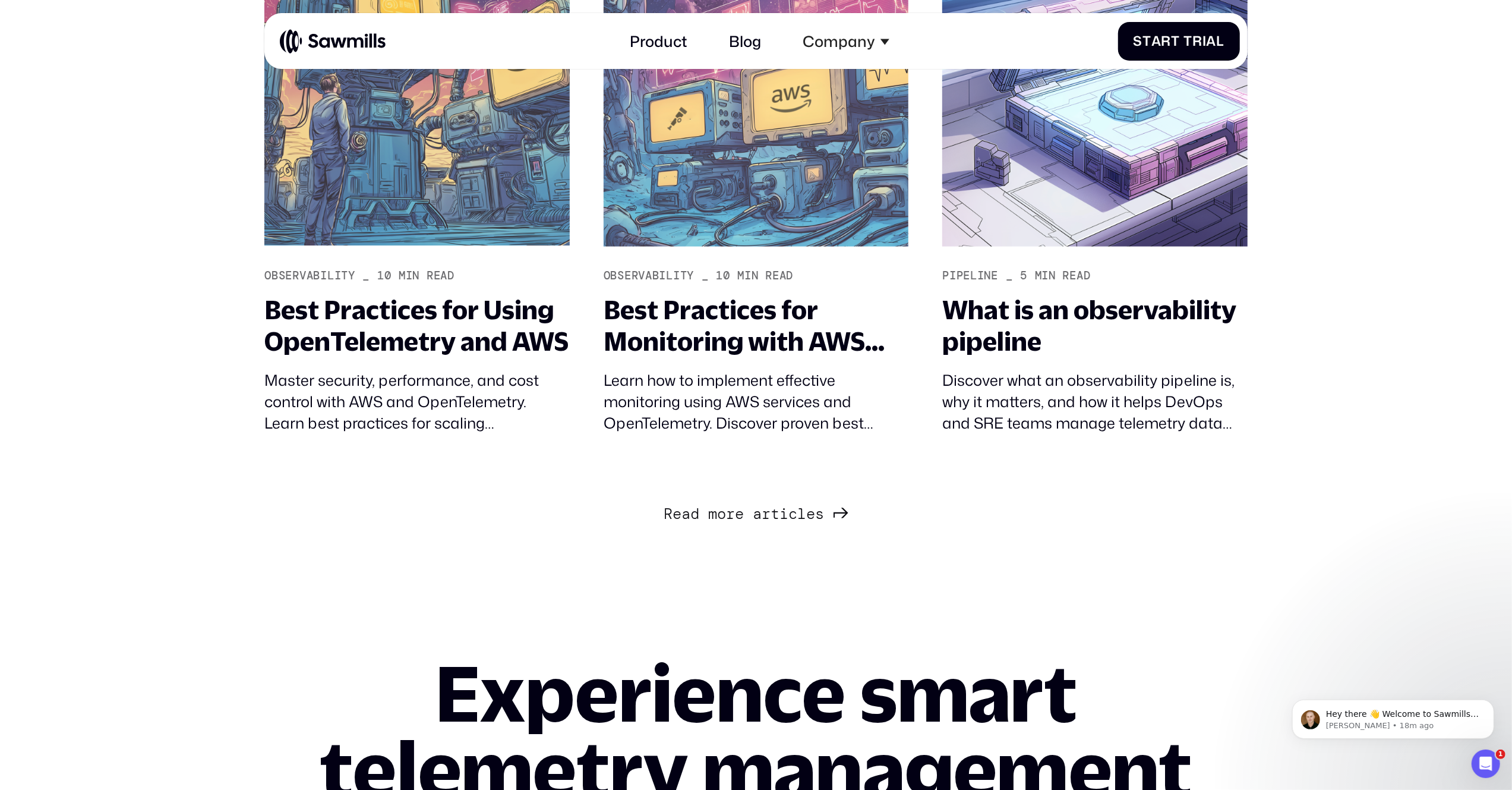
scroll to position [1611, 0]
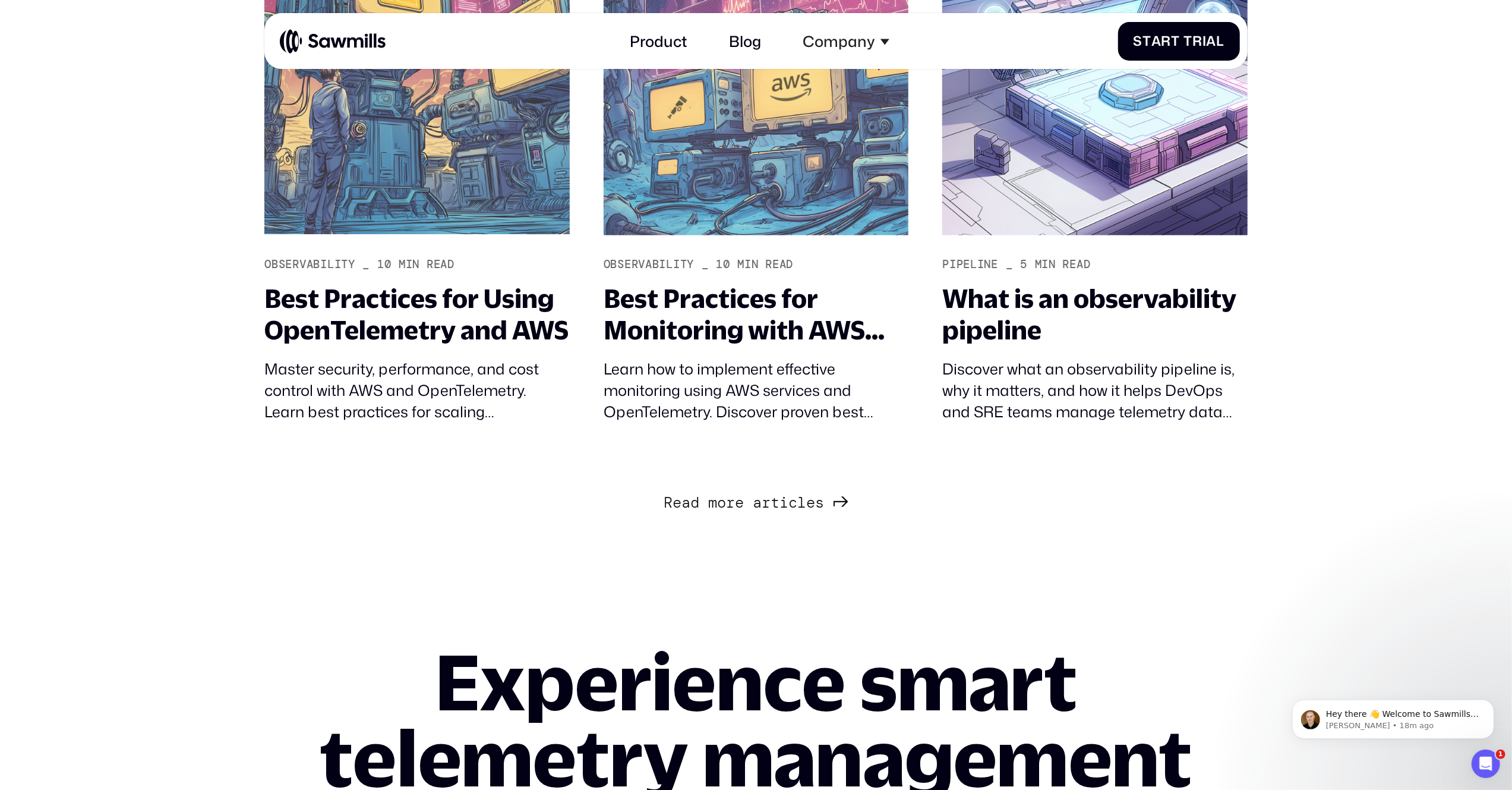
click at [784, 505] on div "R e a d m o r e a r t i c l e s R e a d m o r e a r t i c l e s" at bounding box center [744, 503] width 161 height 18
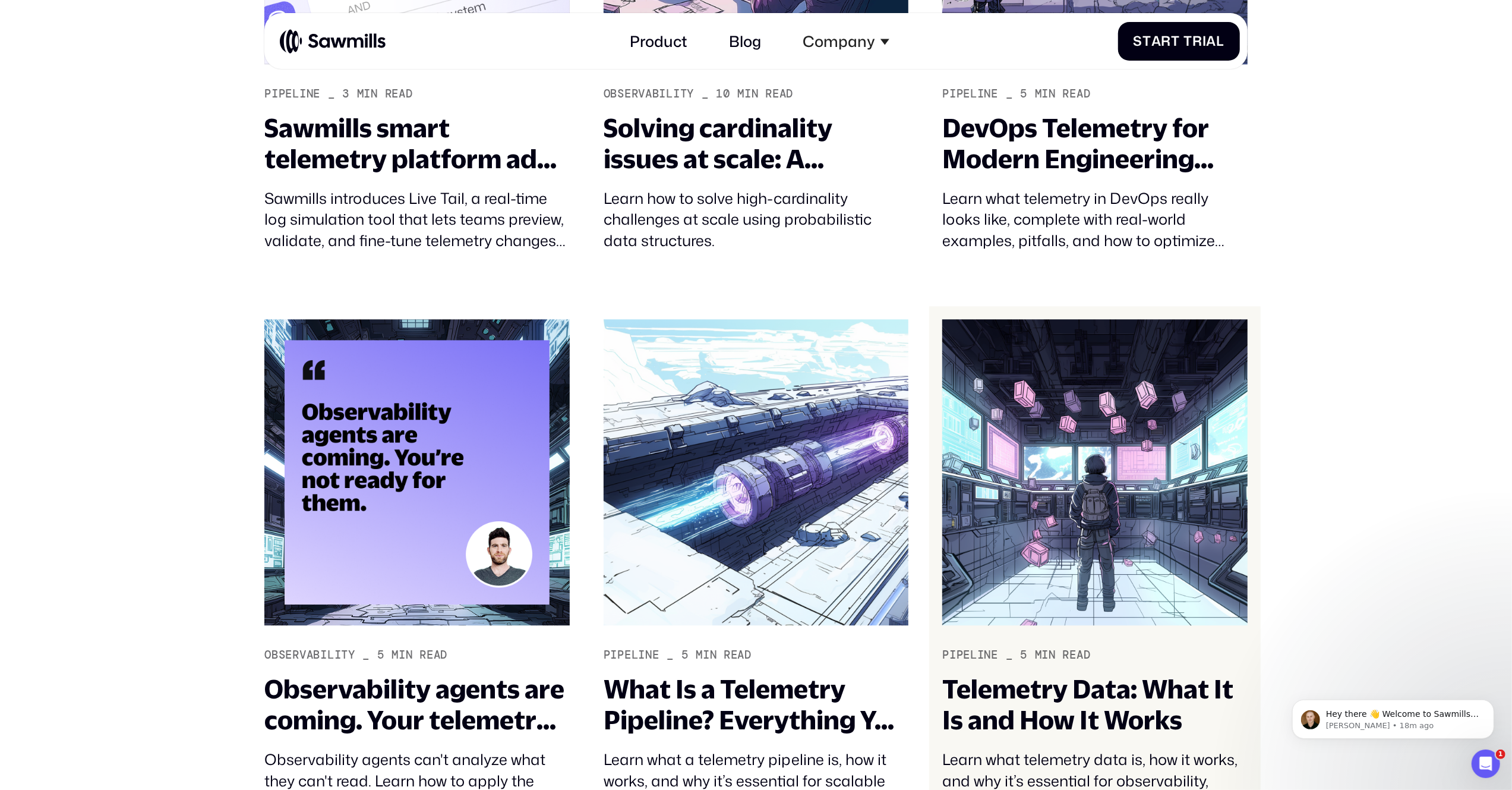
scroll to position [3176, 0]
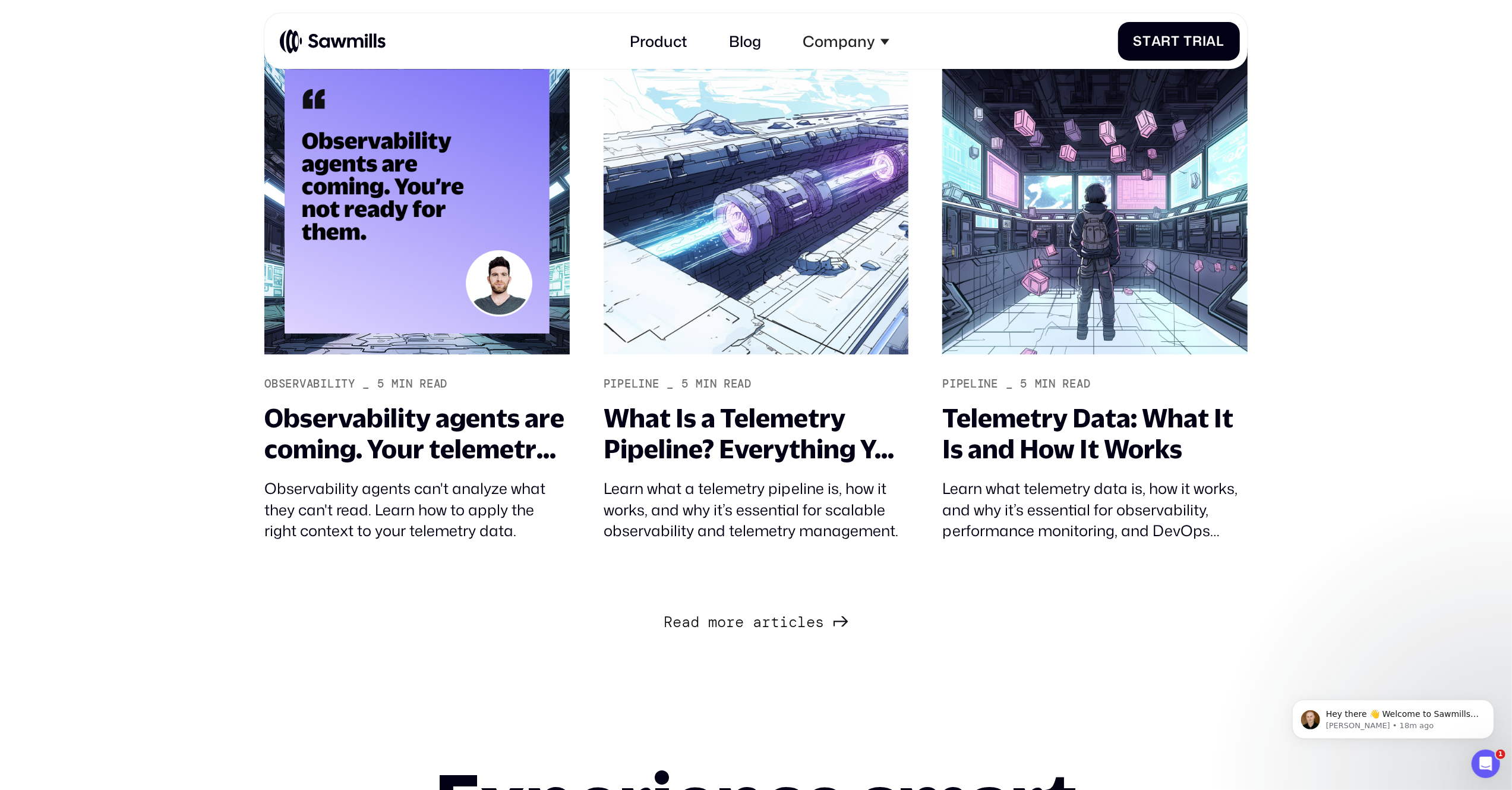
click at [739, 624] on span "e" at bounding box center [739, 622] width 9 height 18
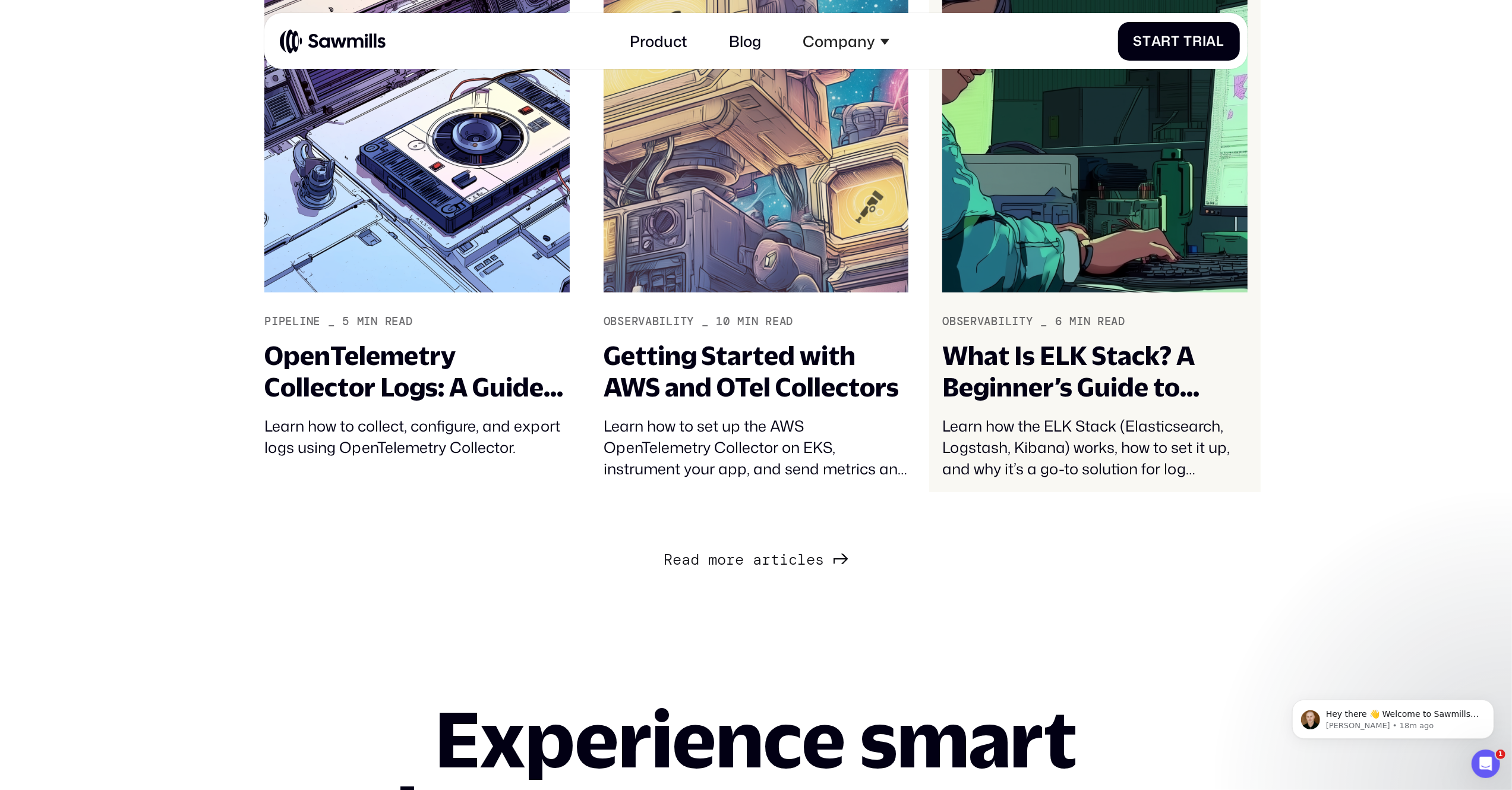
scroll to position [5063, 0]
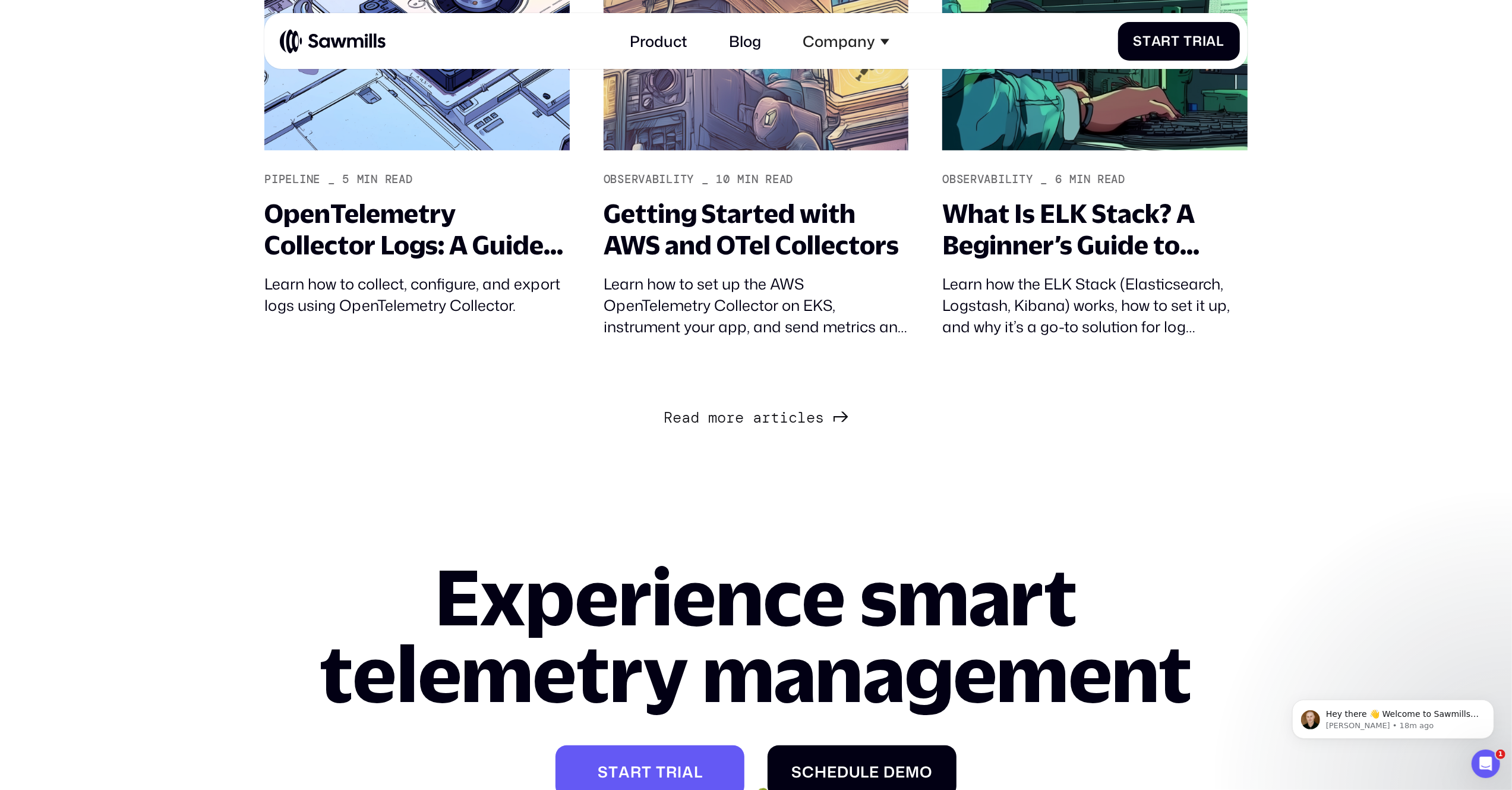
click at [746, 409] on span "Next Page" at bounding box center [747, 400] width 9 height 18
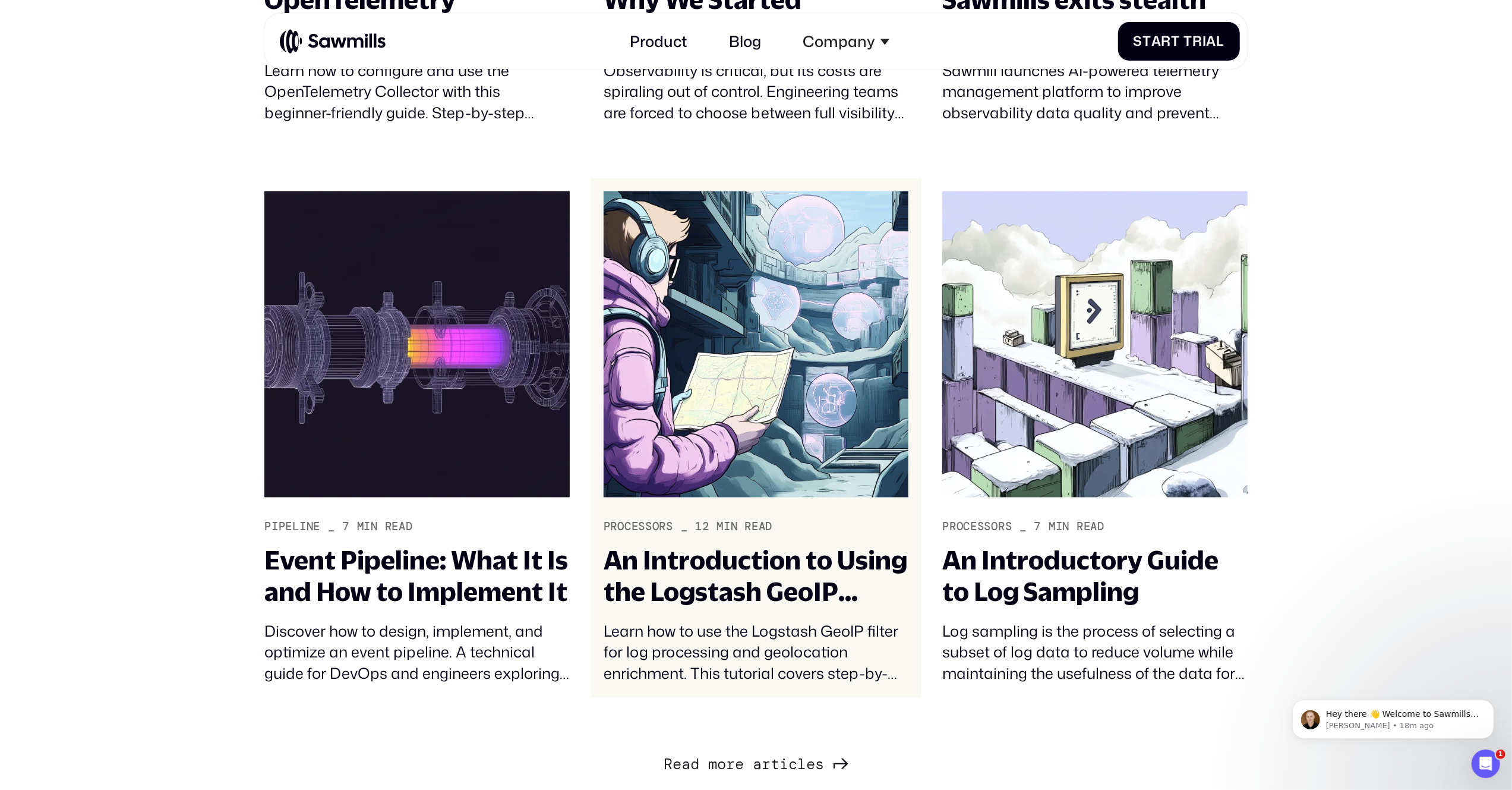
scroll to position [6689, 0]
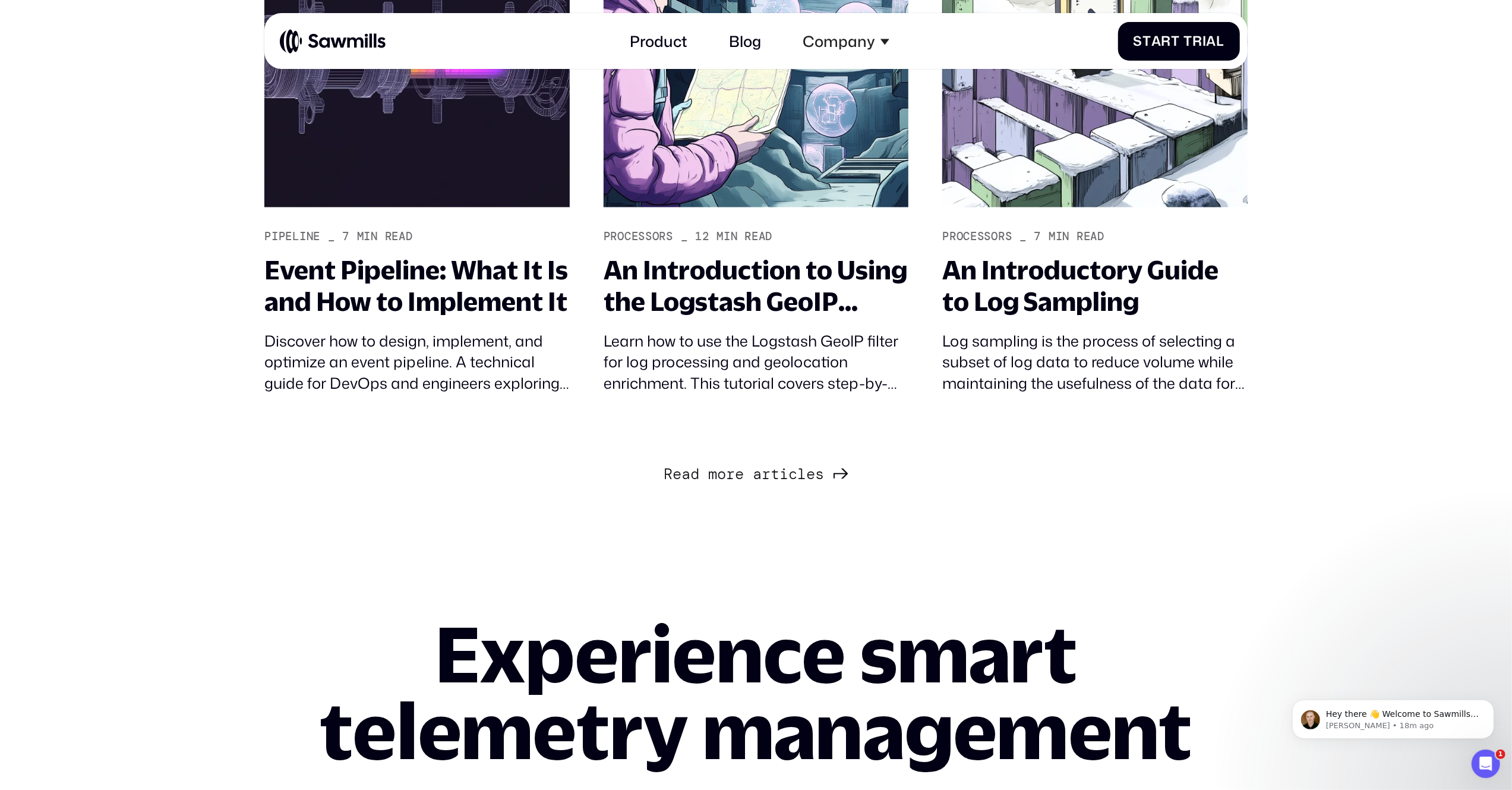
click at [771, 476] on div "R e a d m o r e a r t i c l e s R e a d m o r e a r t i c l e s" at bounding box center [744, 474] width 161 height 18
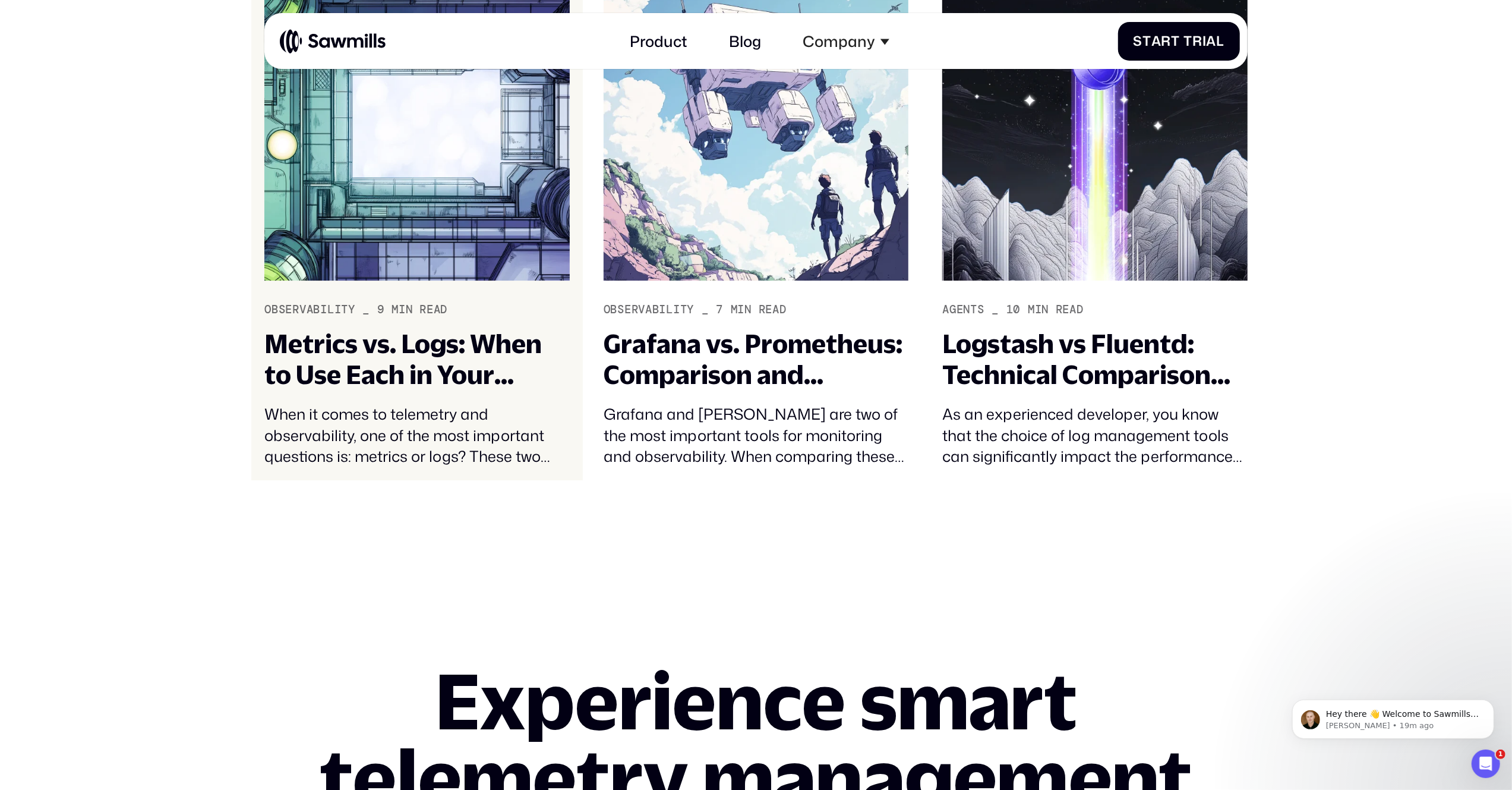
scroll to position [8298, 0]
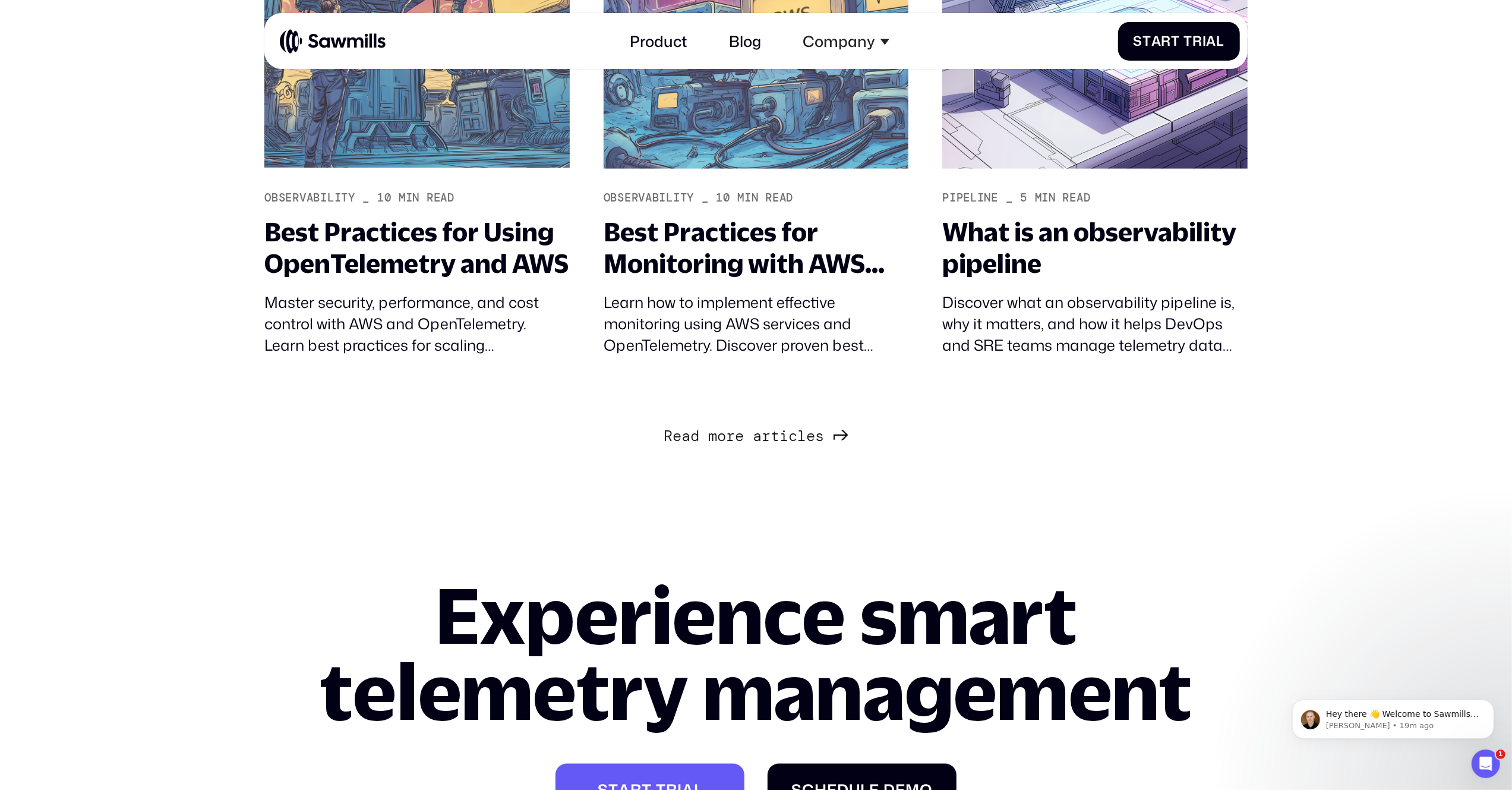
click at [748, 441] on span "Next Page" at bounding box center [747, 436] width 9 height 18
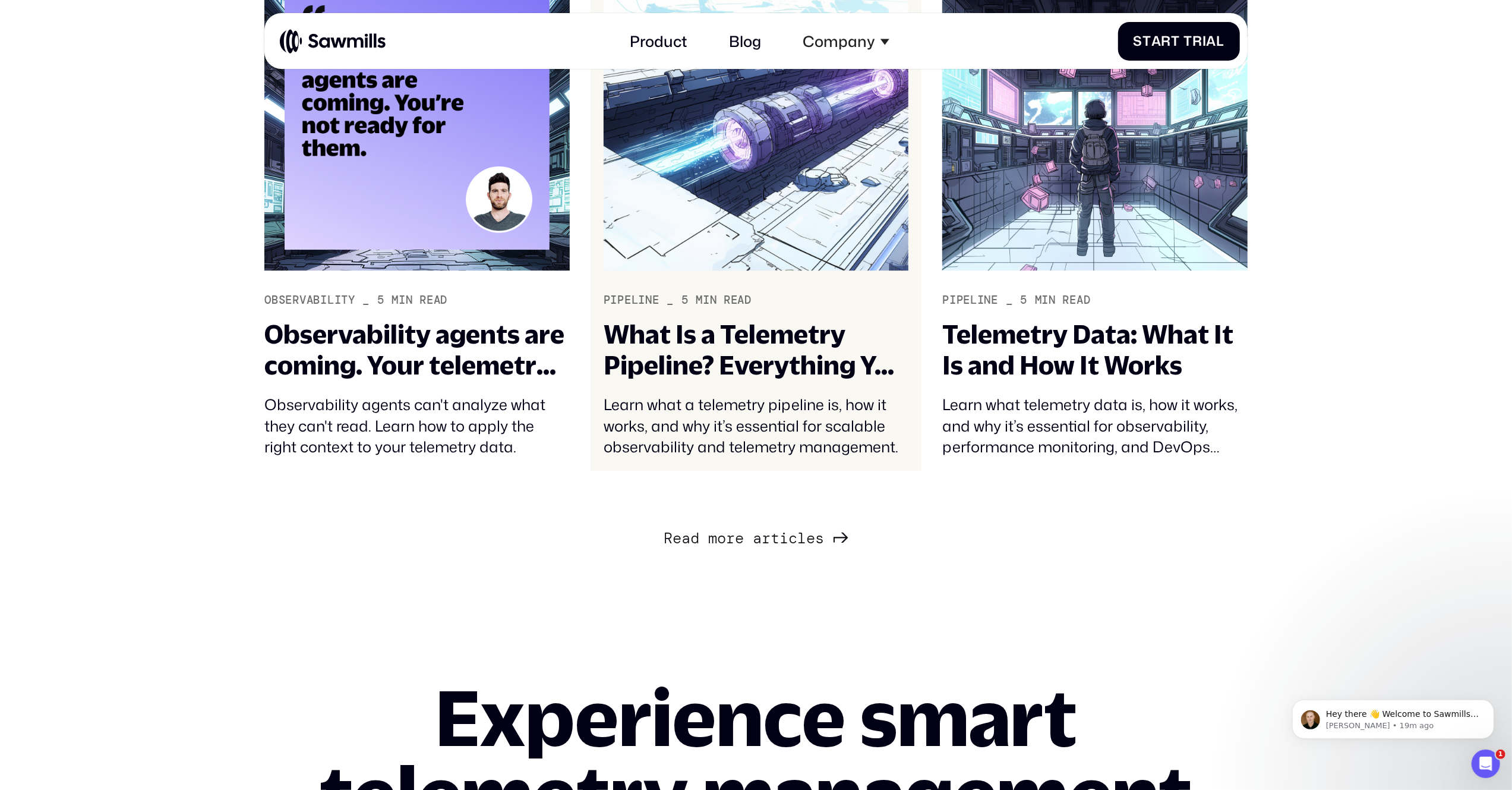
scroll to position [3361, 0]
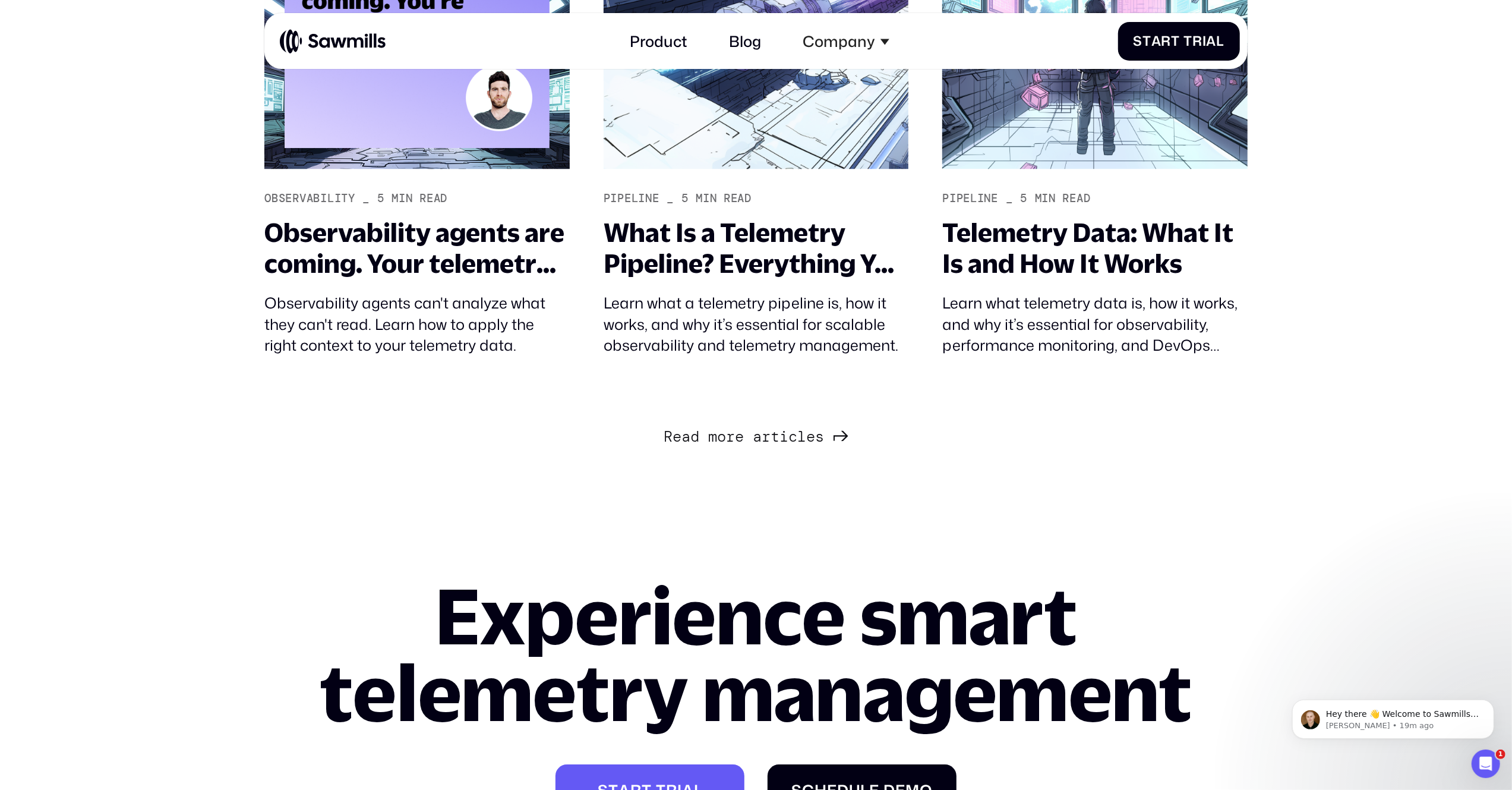
click at [746, 443] on span "Next Page" at bounding box center [747, 437] width 9 height 18
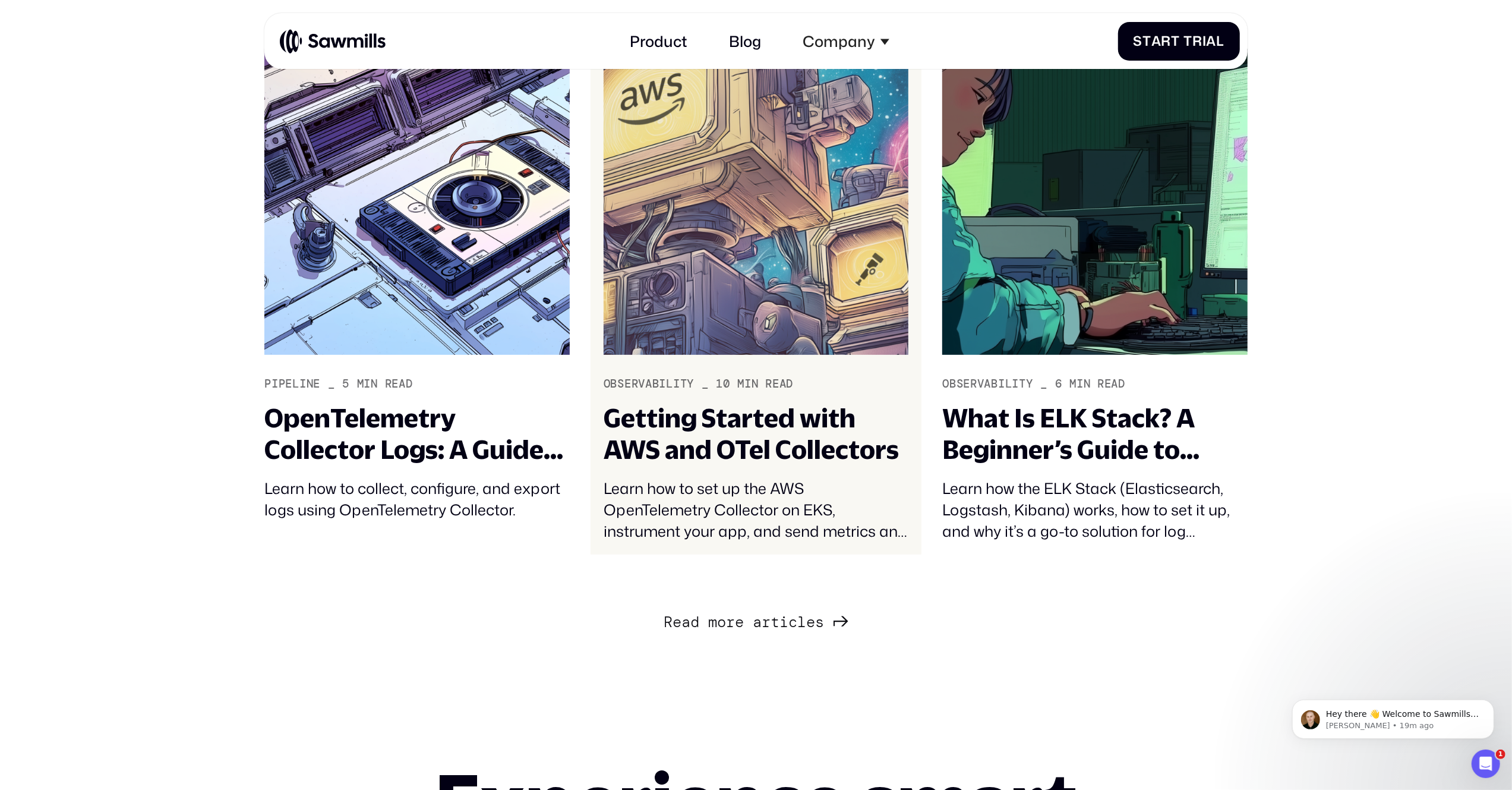
scroll to position [5058, 0]
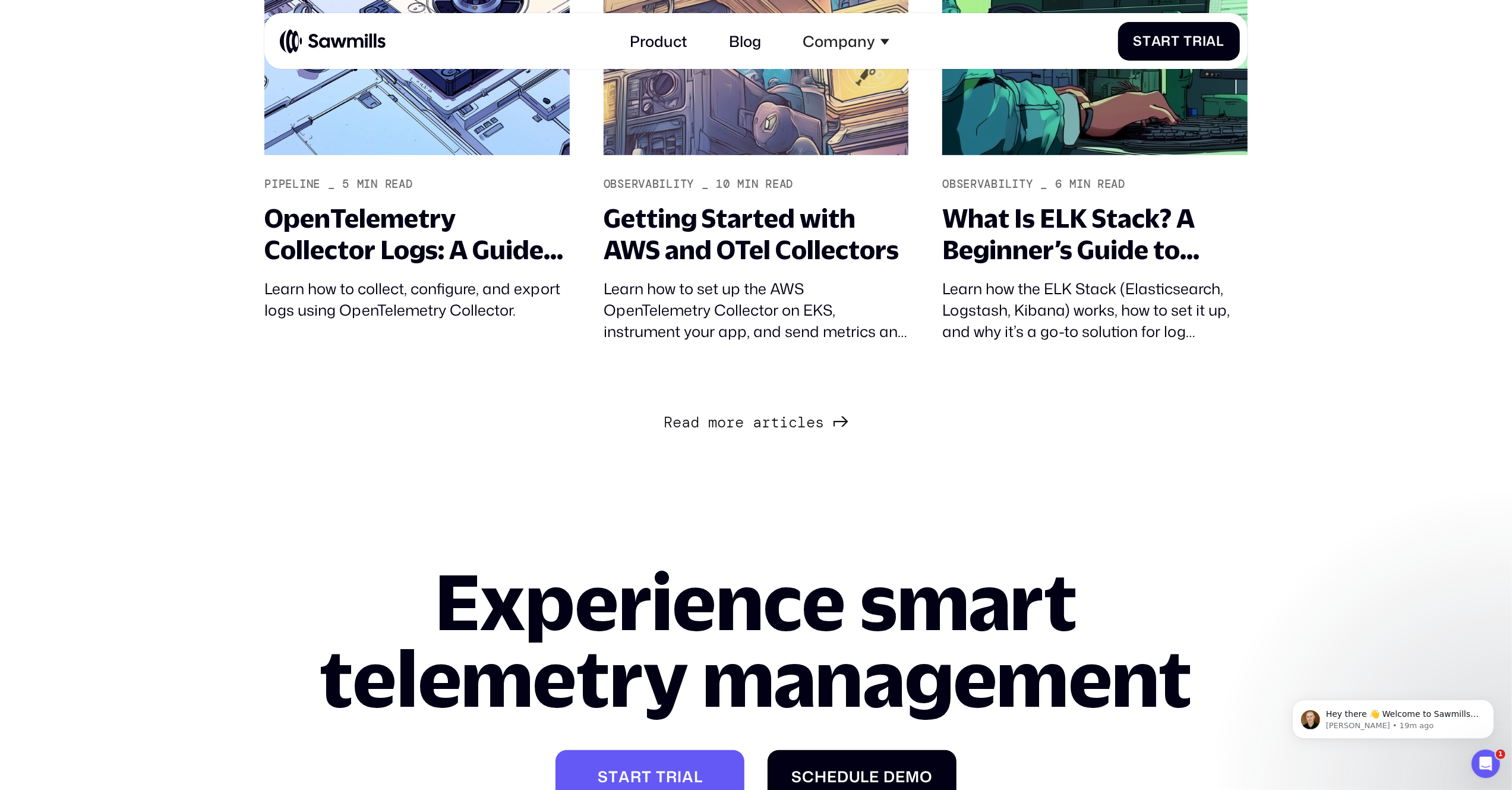
click at [738, 427] on span "e" at bounding box center [739, 422] width 9 height 18
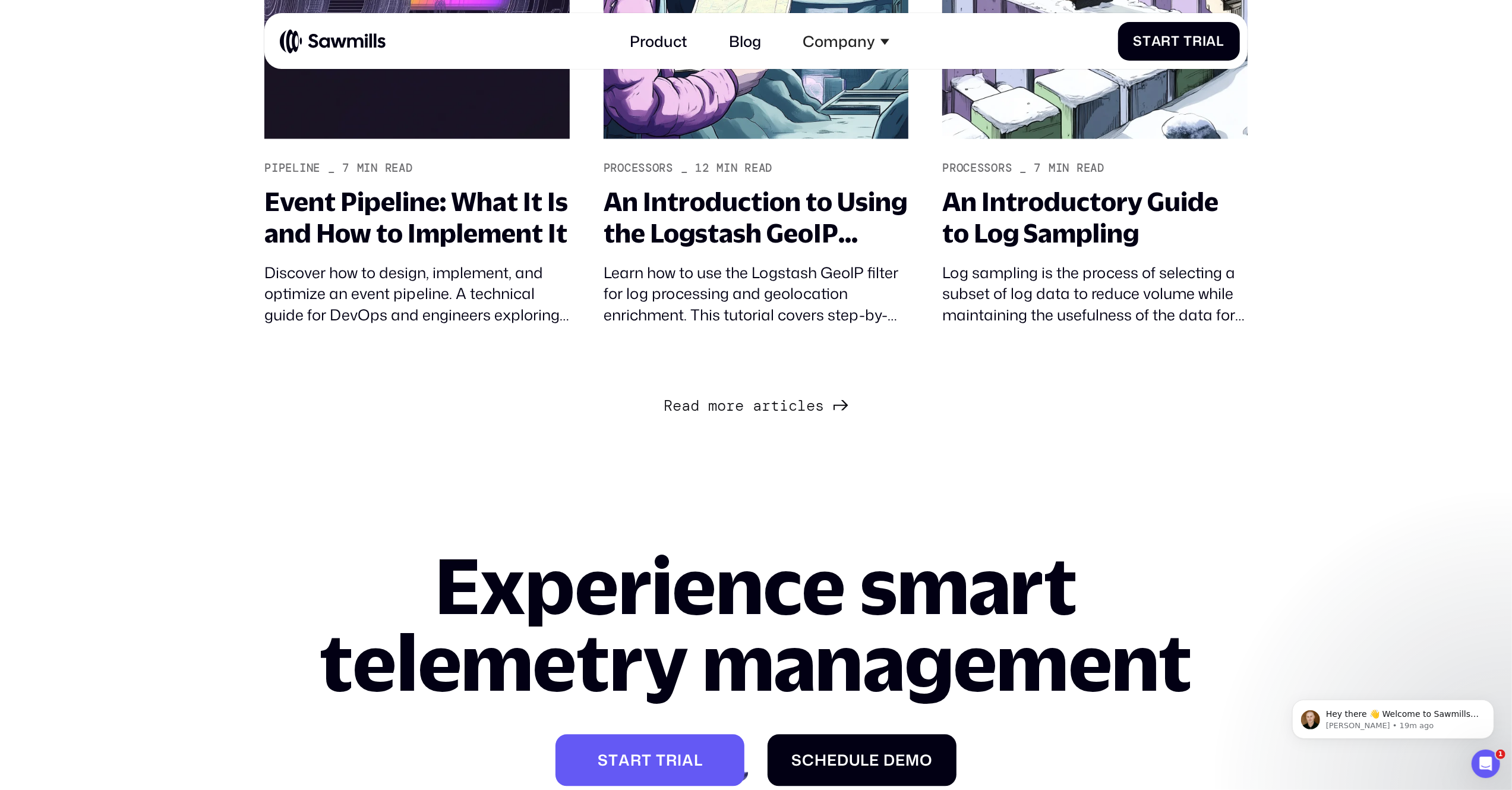
scroll to position [6765, 0]
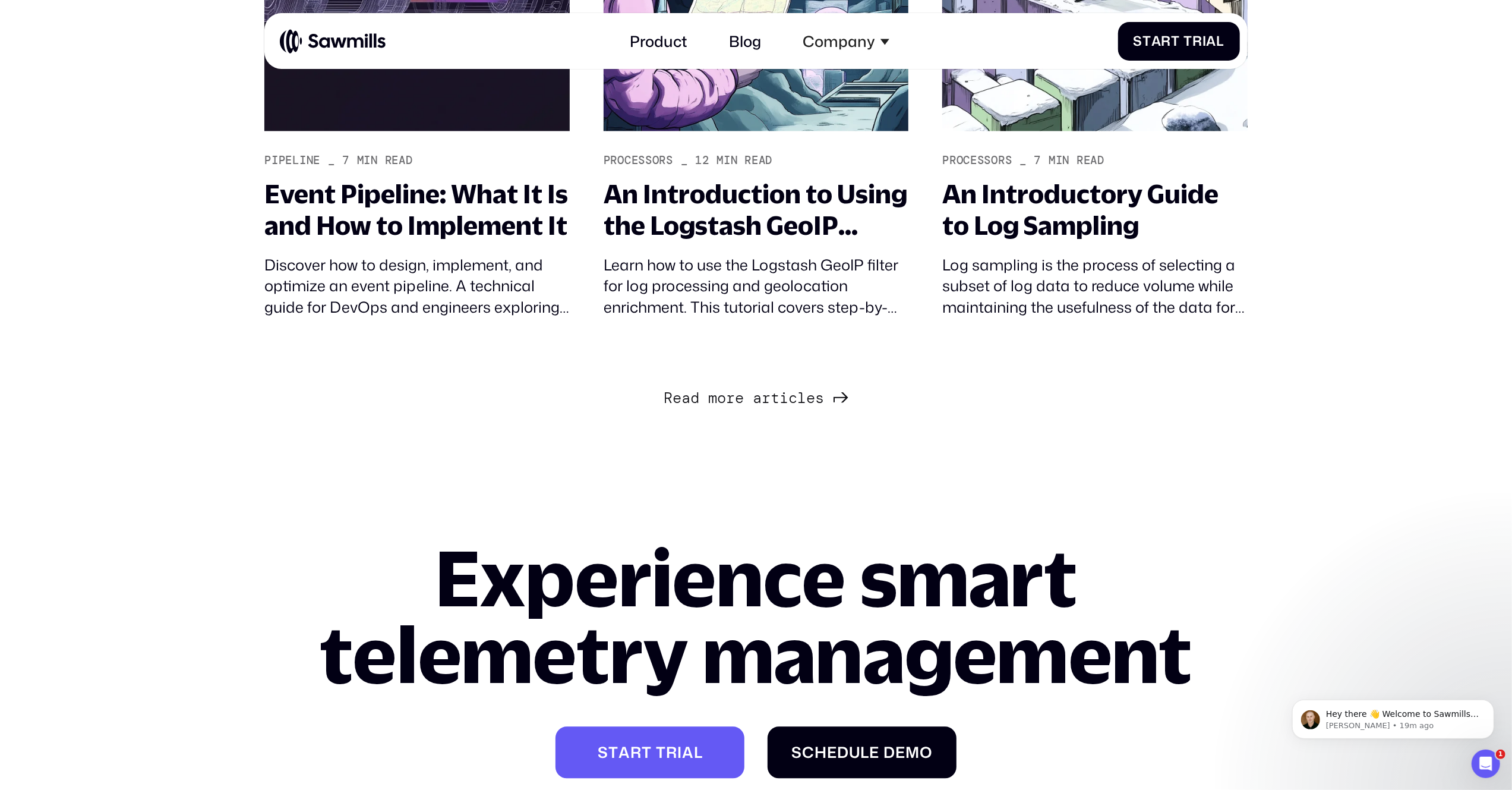
click at [730, 403] on span "r" at bounding box center [730, 399] width 9 height 18
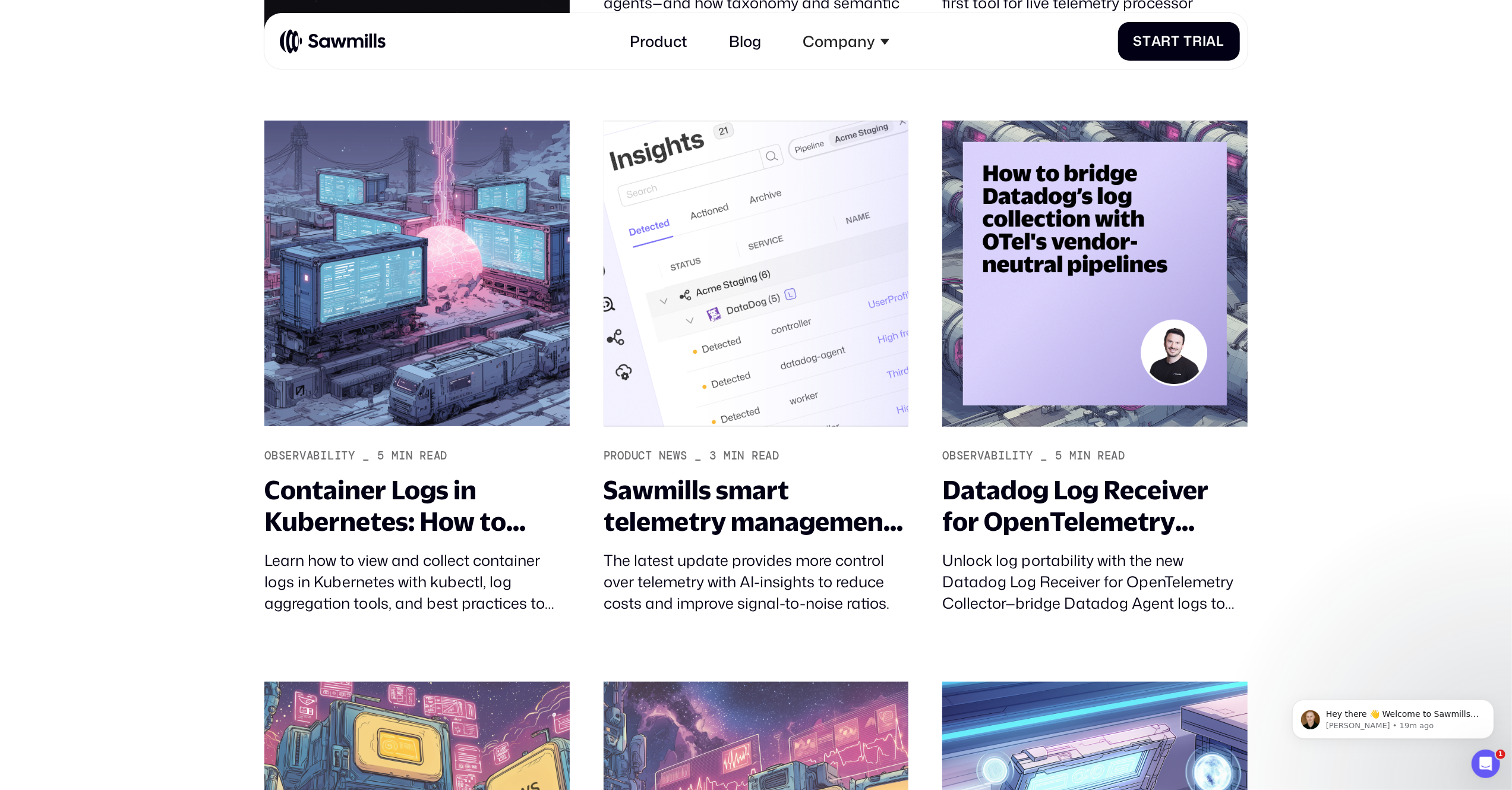
scroll to position [848, 0]
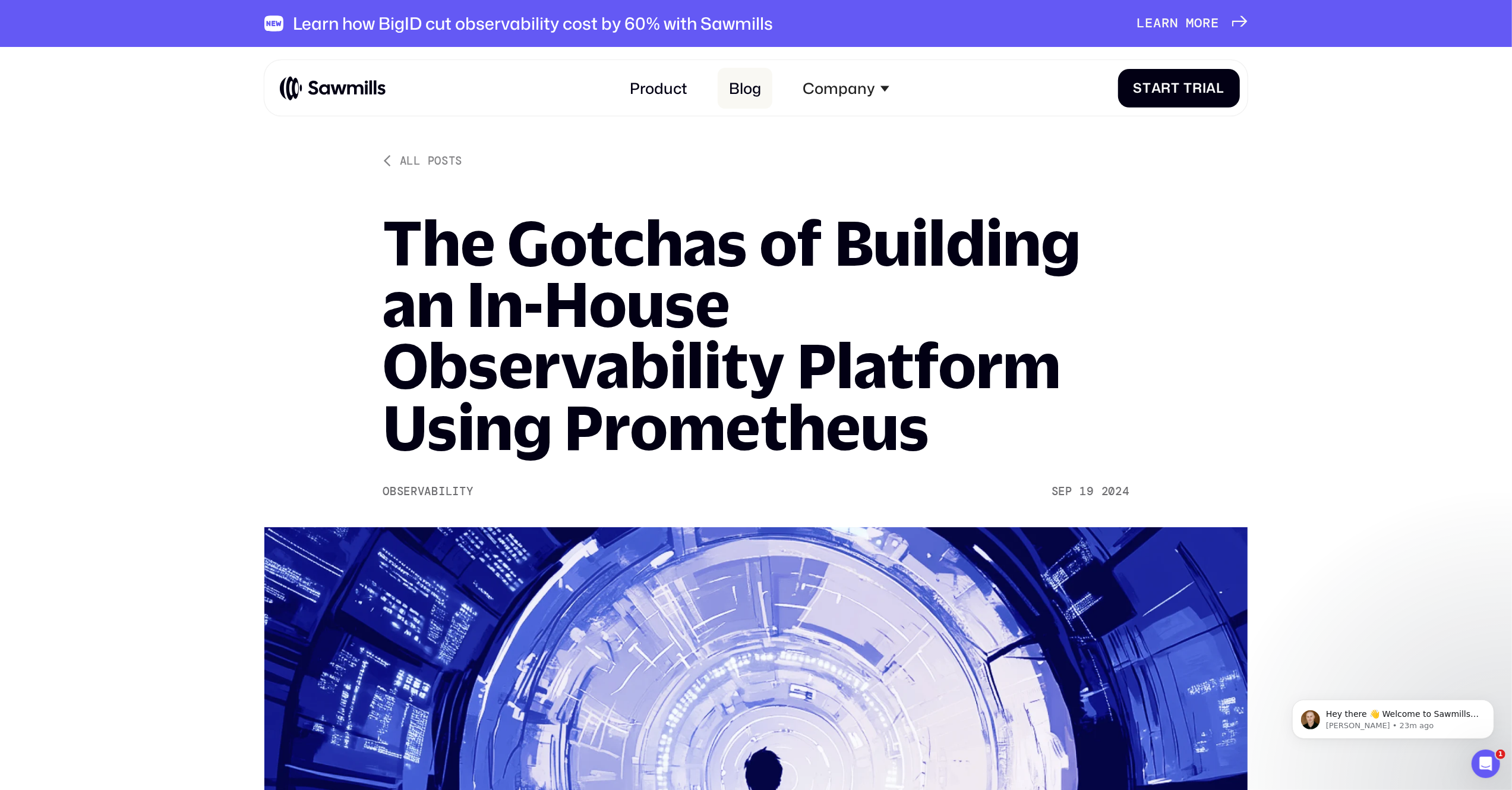
click at [742, 94] on link "Blog" at bounding box center [746, 88] width 55 height 41
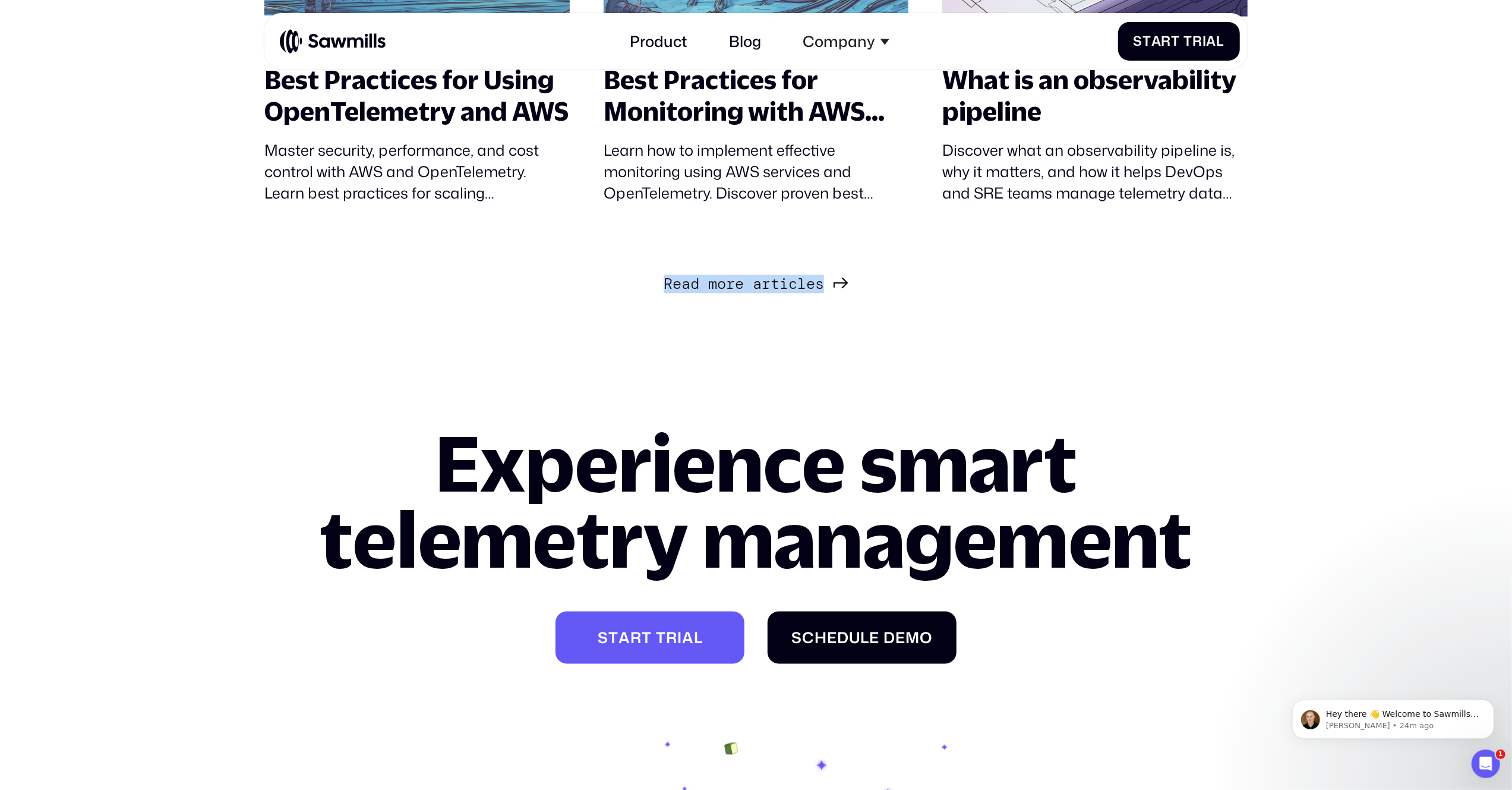
drag, startPoint x: 623, startPoint y: 281, endPoint x: 821, endPoint y: 288, distance: 198.1
click at [821, 288] on div "R e a d m o r e a r t i c l e s R e a d m o r e a r t i c l e s" at bounding box center [756, 283] width 983 height 26
copy div "R e a d m o r e a r t i c l e s R e a d m o r e a r t i c l e s"
click at [750, 287] on span "Next Page" at bounding box center [747, 283] width 9 height 18
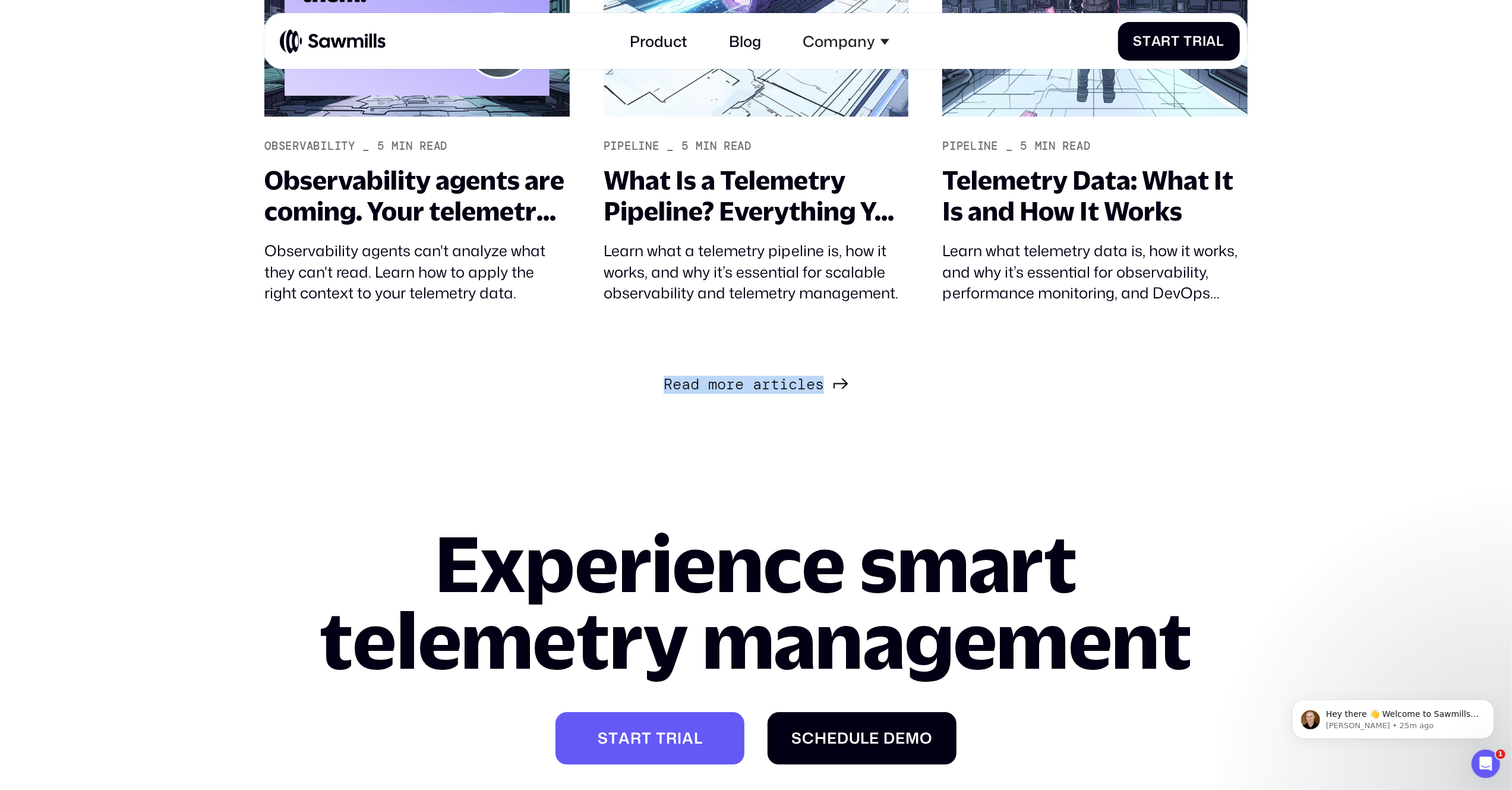
scroll to position [3409, 0]
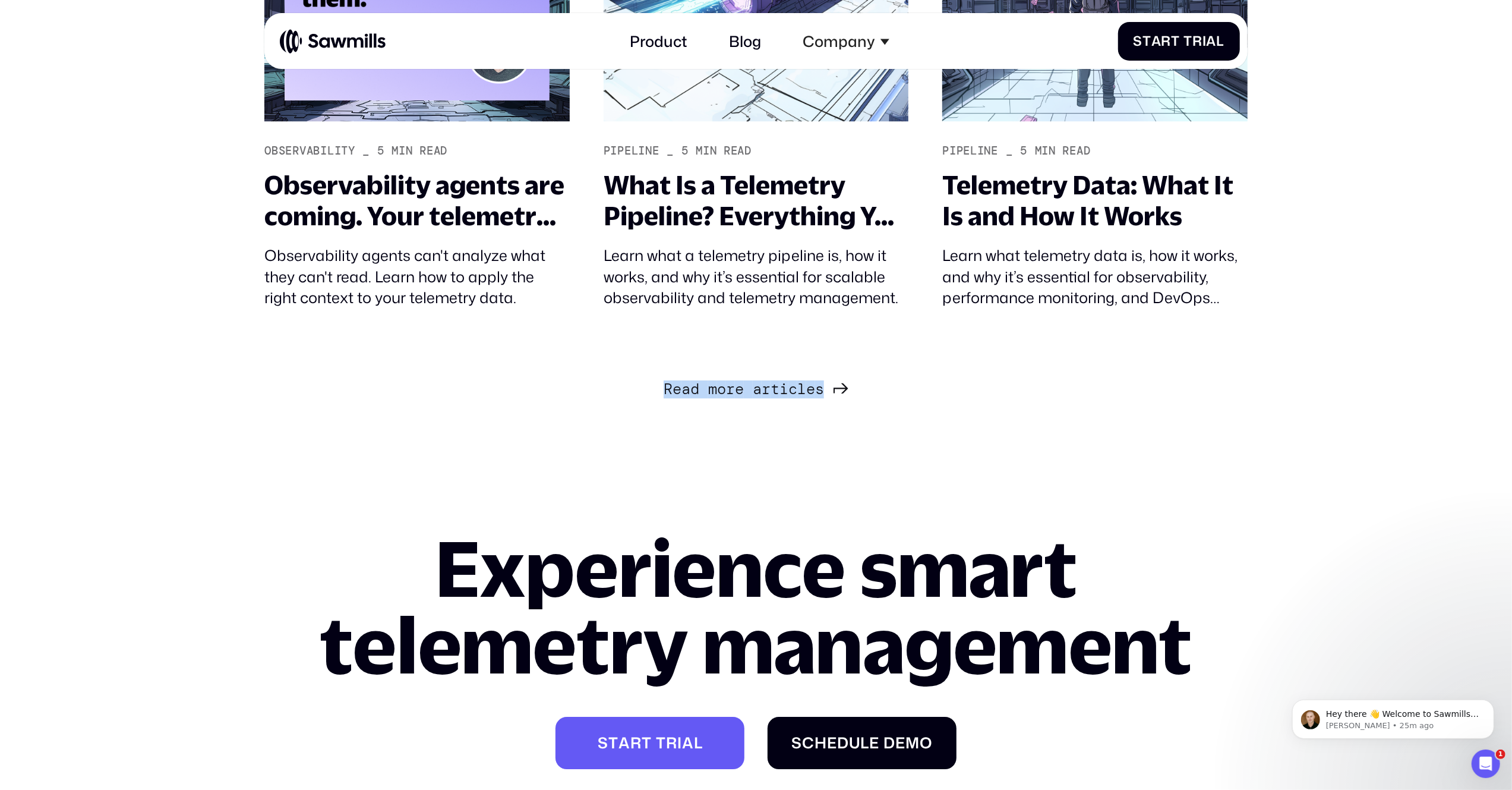
click at [757, 390] on span "a" at bounding box center [757, 388] width 9 height 18
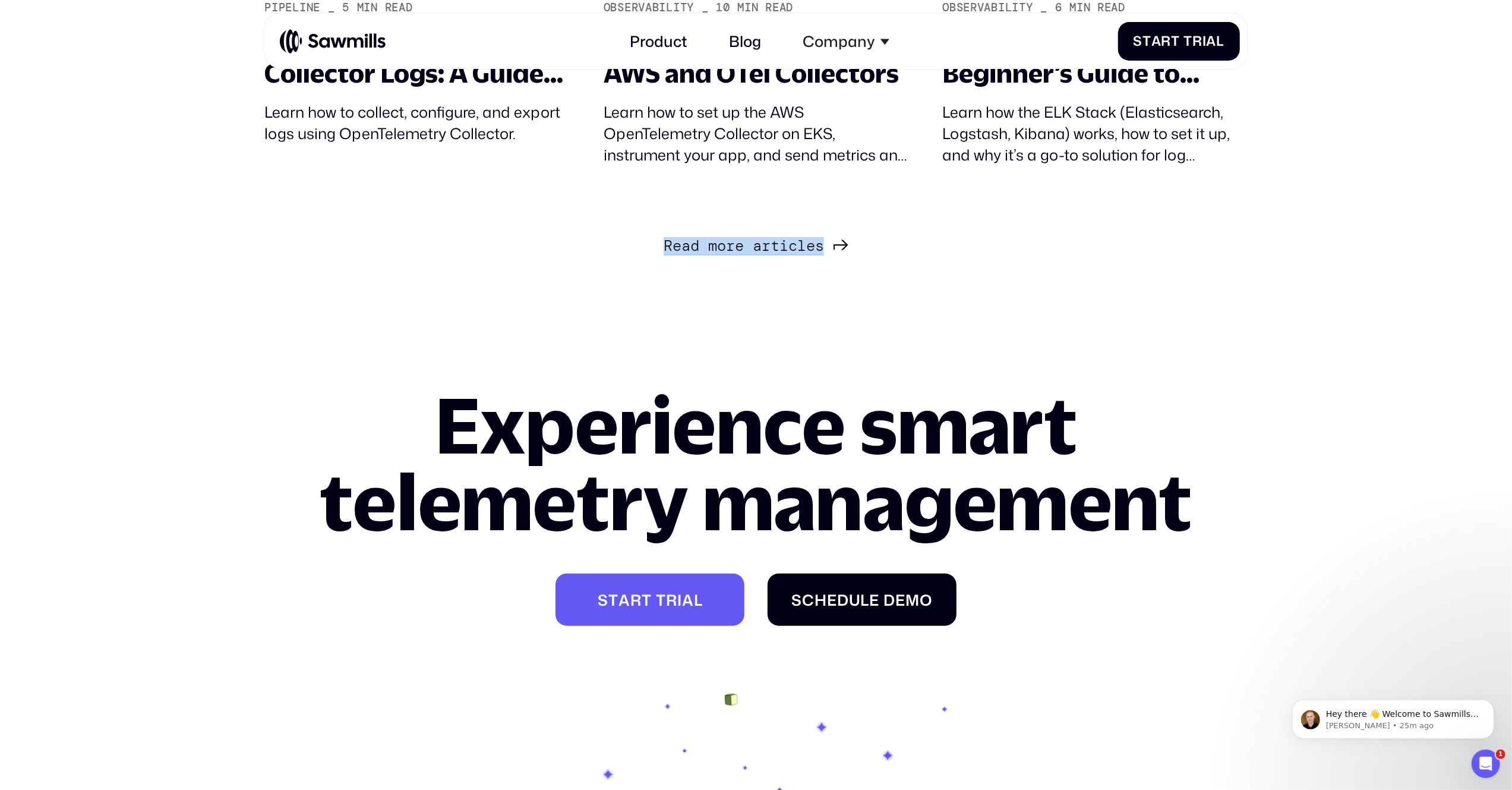
scroll to position [5244, 0]
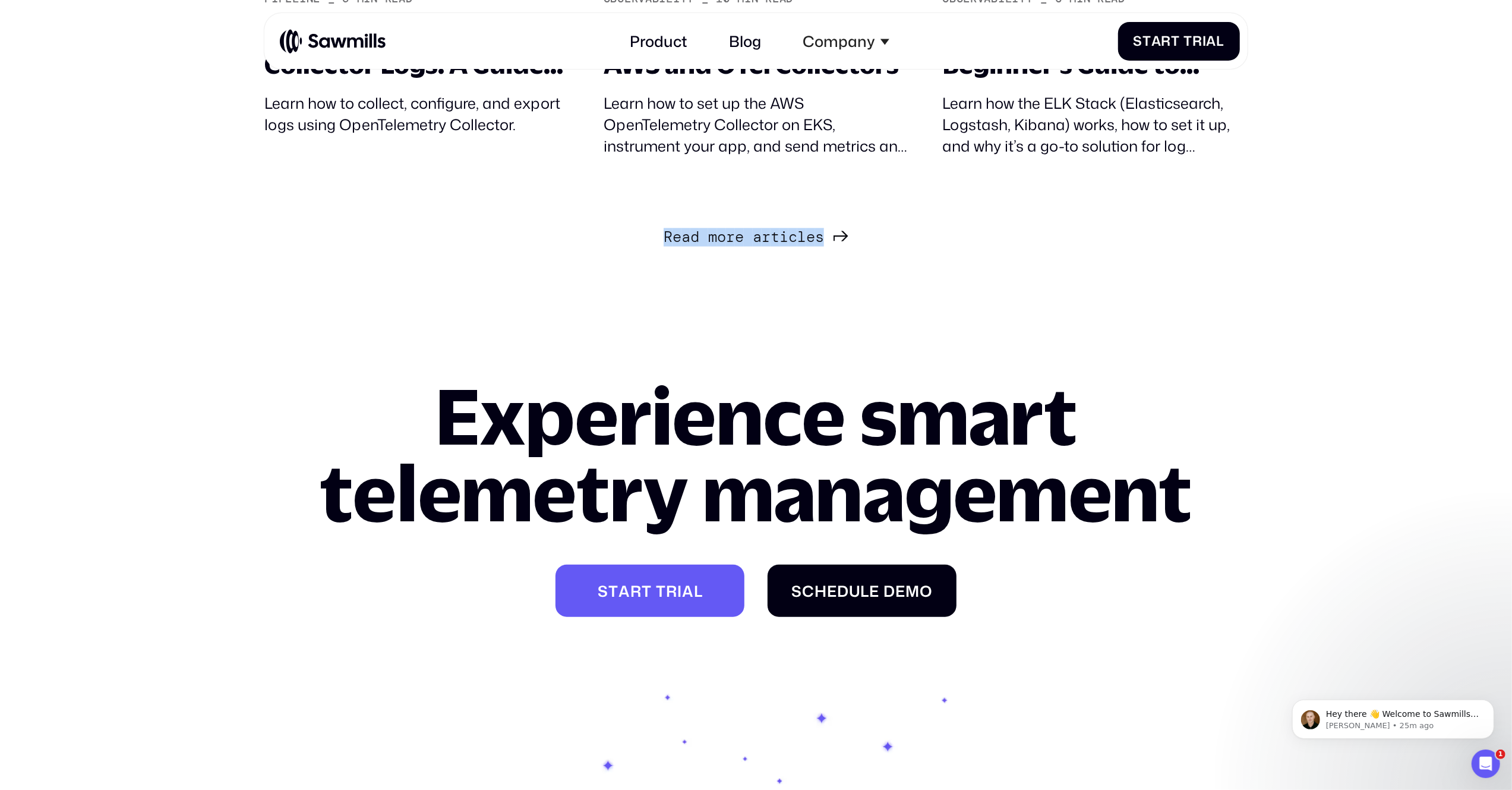
click at [737, 244] on span "e" at bounding box center [739, 236] width 9 height 18
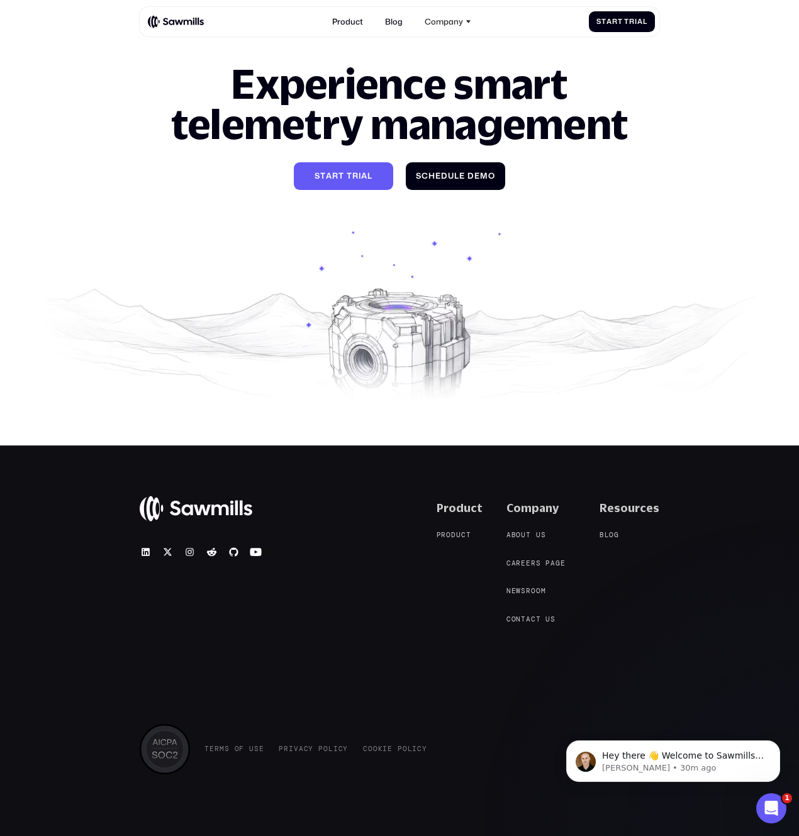
scroll to position [3793, 0]
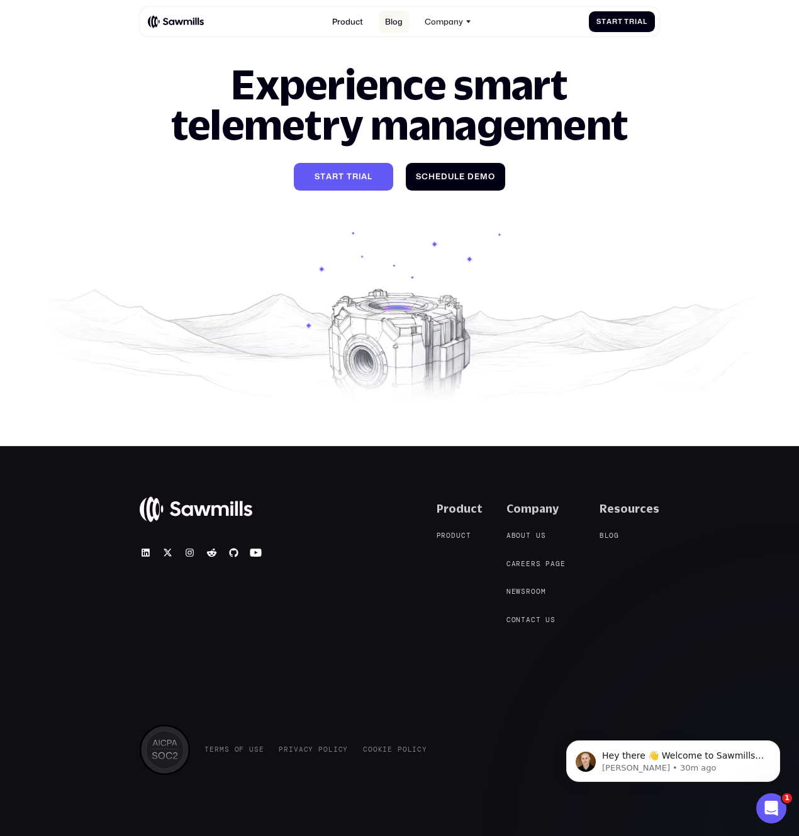
click at [396, 23] on link "Blog" at bounding box center [394, 21] width 30 height 21
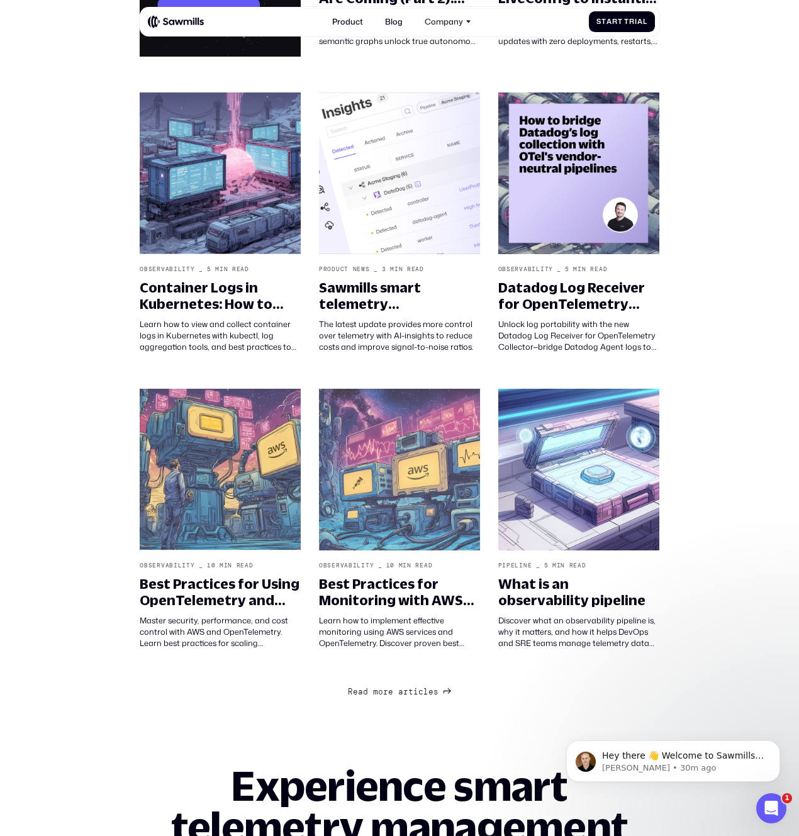
scroll to position [453, 0]
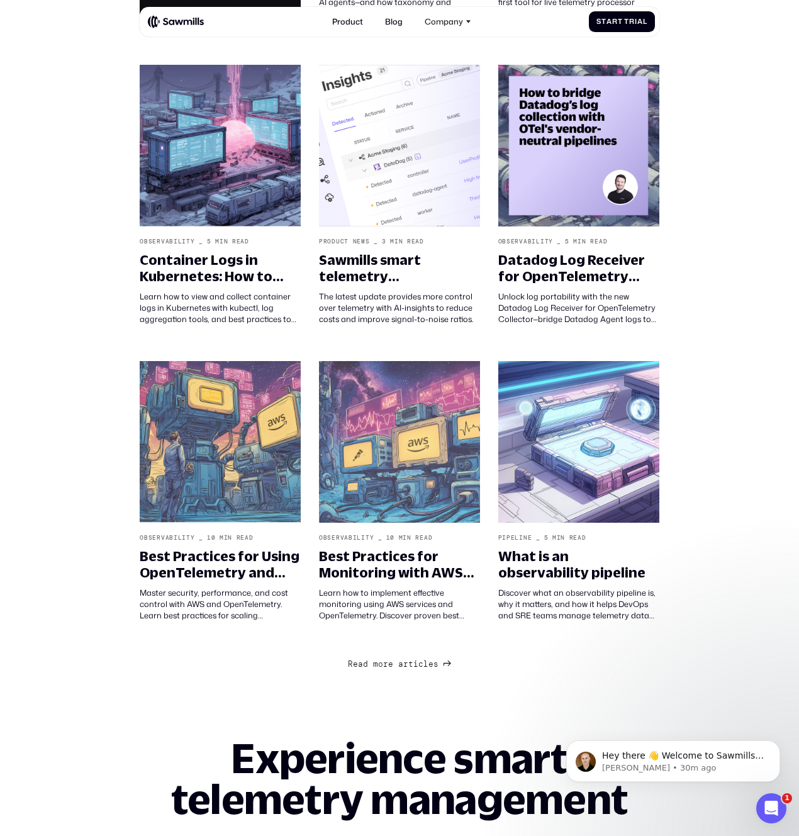
click at [403, 662] on span "r" at bounding box center [405, 663] width 5 height 9
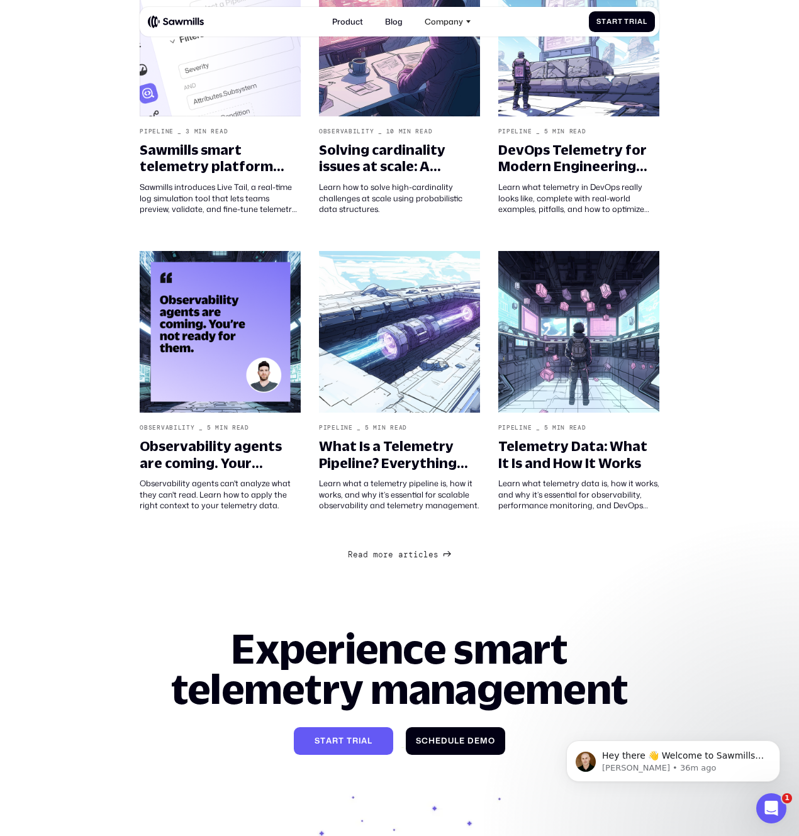
scroll to position [1459, 0]
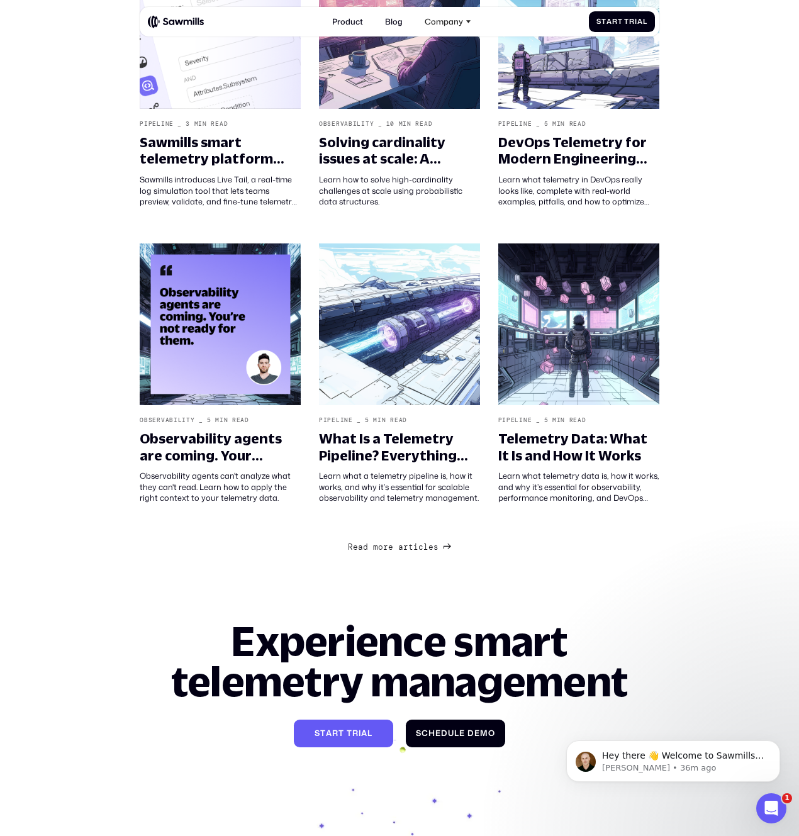
click at [409, 545] on span "t" at bounding box center [410, 546] width 5 height 9
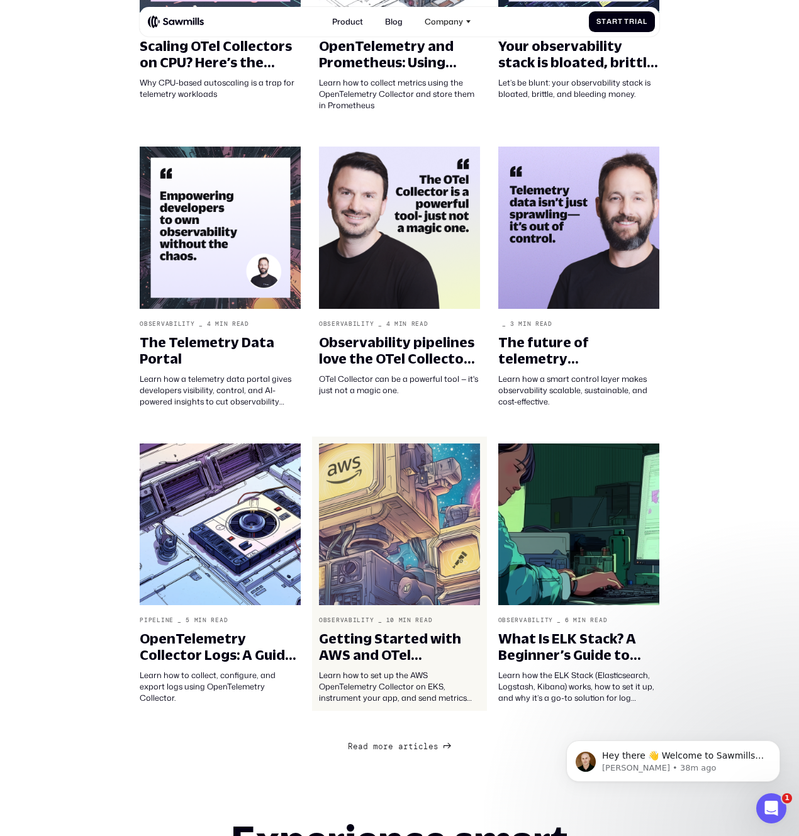
scroll to position [2178, 0]
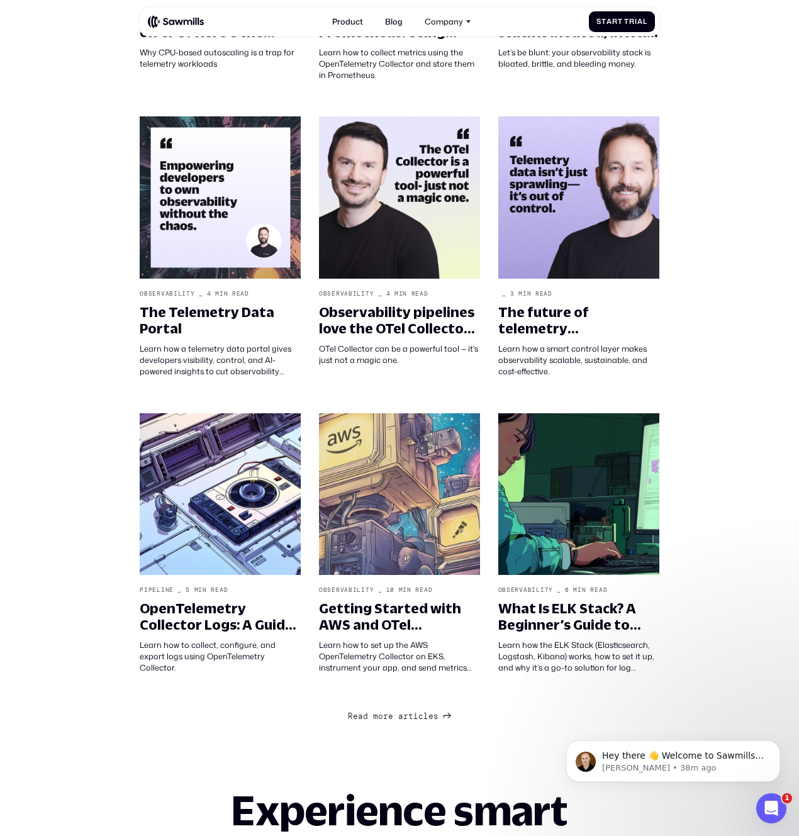
click at [377, 716] on span "m" at bounding box center [375, 715] width 5 height 9
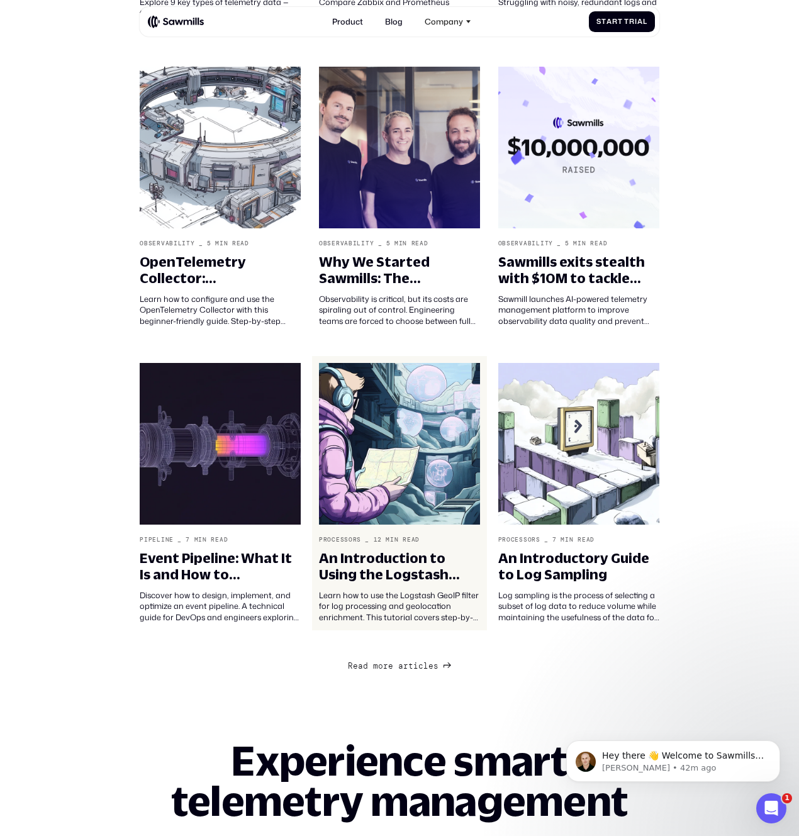
scroll to position [3149, 0]
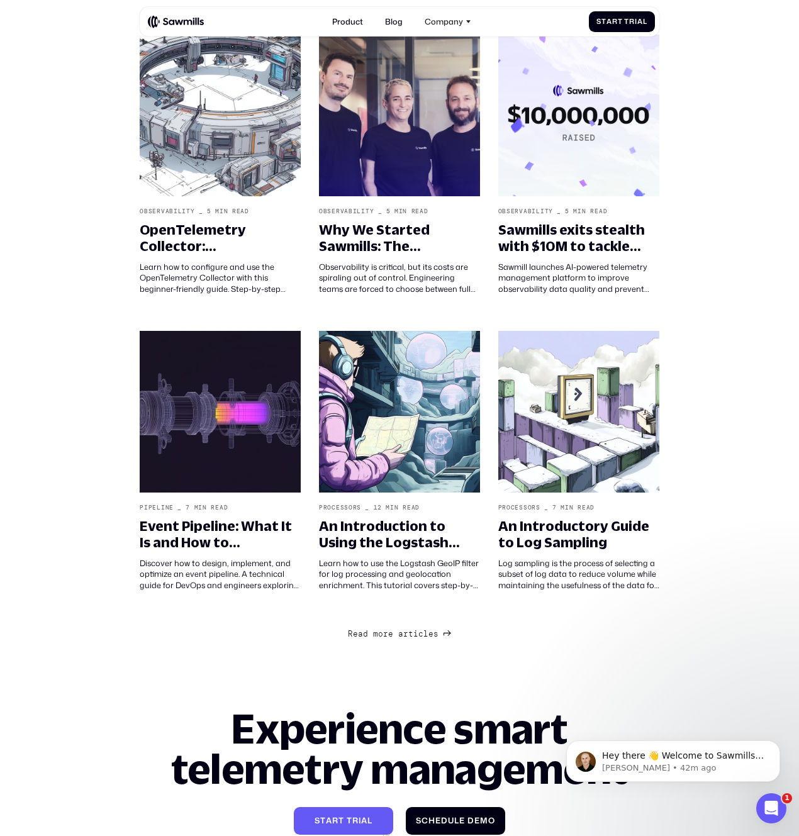
click at [412, 636] on div "R e a d m o r e a r t i c l e s R e a d m o r e a r t i c l e s" at bounding box center [393, 633] width 91 height 9
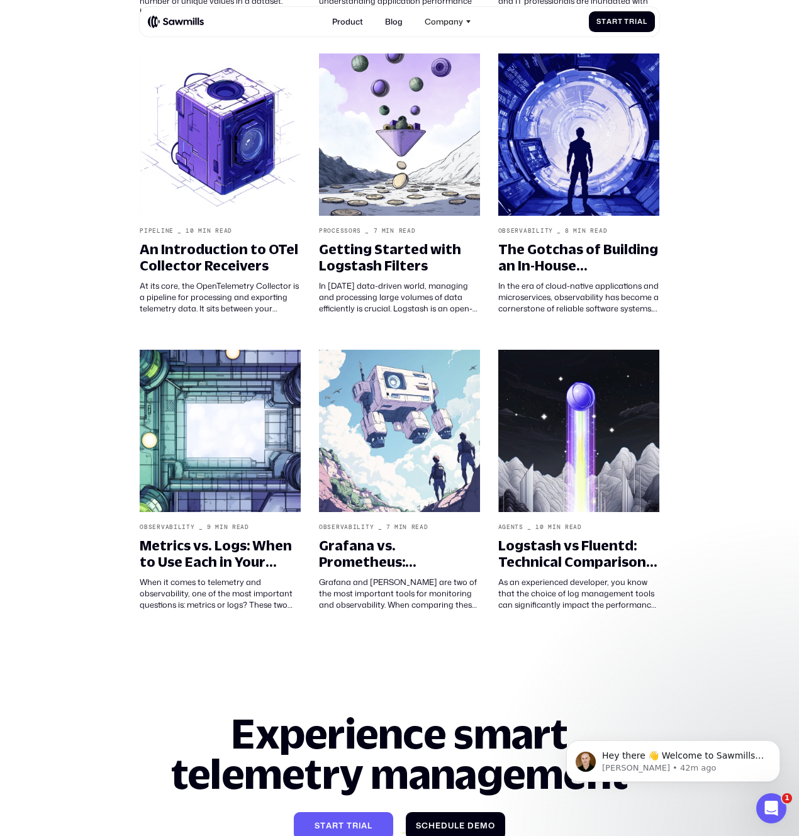
scroll to position [4035, 0]
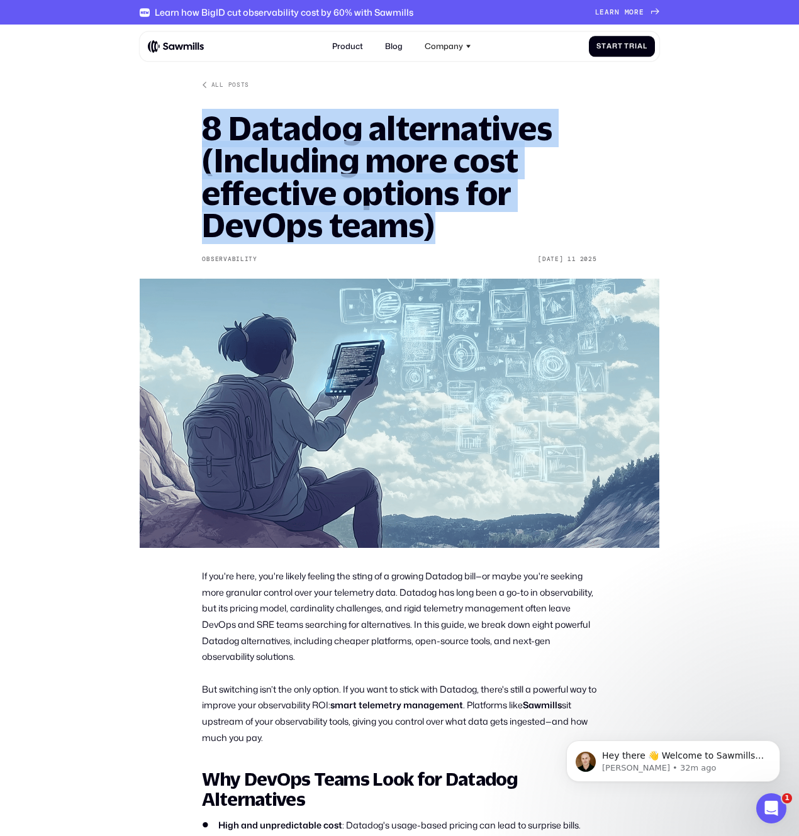
drag, startPoint x: 201, startPoint y: 130, endPoint x: 442, endPoint y: 241, distance: 265.3
copy h1 "8 Datadog alternatives (Including more cost effective options for DevOps teams)"
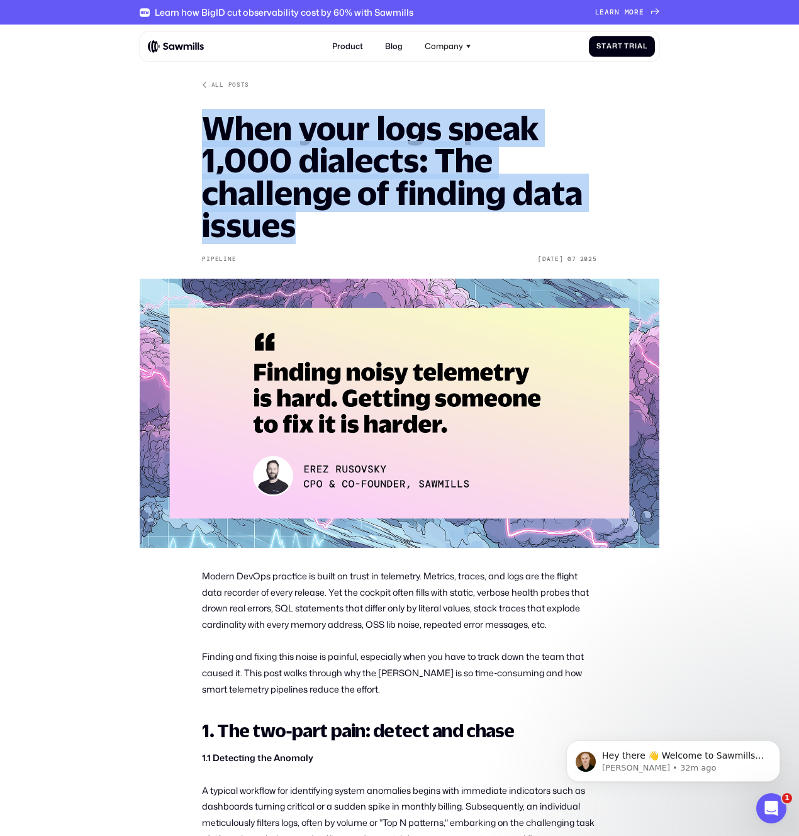
drag, startPoint x: 208, startPoint y: 124, endPoint x: 298, endPoint y: 214, distance: 127.6
click at [298, 214] on h1 "When your logs speak 1,000 dialects: The challenge of finding data issues" at bounding box center [399, 177] width 394 height 130
copy h1 "When your logs speak 1,000 dialects: The challenge of finding data issues"
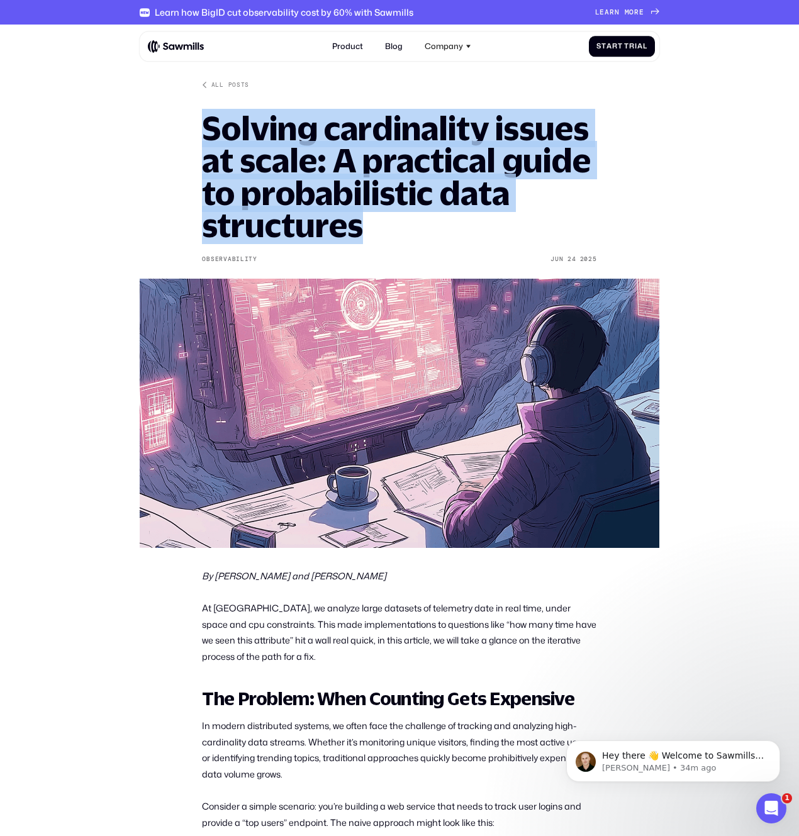
drag, startPoint x: 205, startPoint y: 126, endPoint x: 372, endPoint y: 221, distance: 192.7
click at [372, 221] on h1 "Solving cardinality issues at scale: A practical guide to probabilistic data st…" at bounding box center [399, 177] width 394 height 130
copy h1 "Solving cardinality issues at scale: A practical guide to probabilistic data st…"
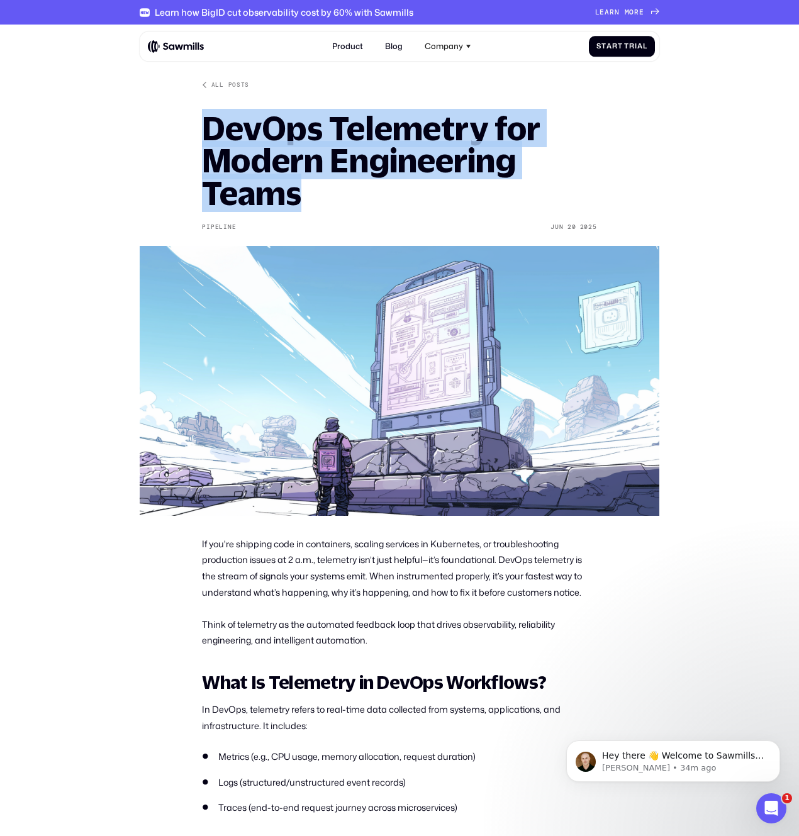
drag, startPoint x: 202, startPoint y: 130, endPoint x: 296, endPoint y: 187, distance: 108.9
click at [296, 187] on h1 "DevOps Telemetry for Modern Engineering Teams" at bounding box center [399, 160] width 394 height 97
copy h1 "DevOps Telemetry for Modern Engineering Teams"
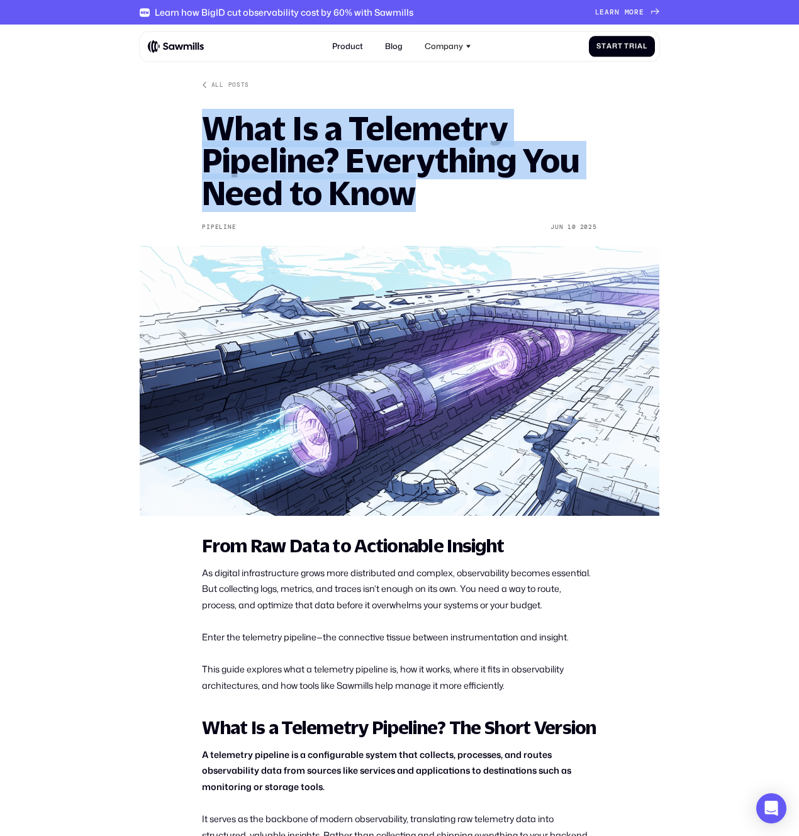
drag, startPoint x: 206, startPoint y: 130, endPoint x: 434, endPoint y: 206, distance: 240.6
click at [434, 206] on h1 "What Is a Telemetry Pipeline? Everything You Need to Know" at bounding box center [399, 160] width 394 height 97
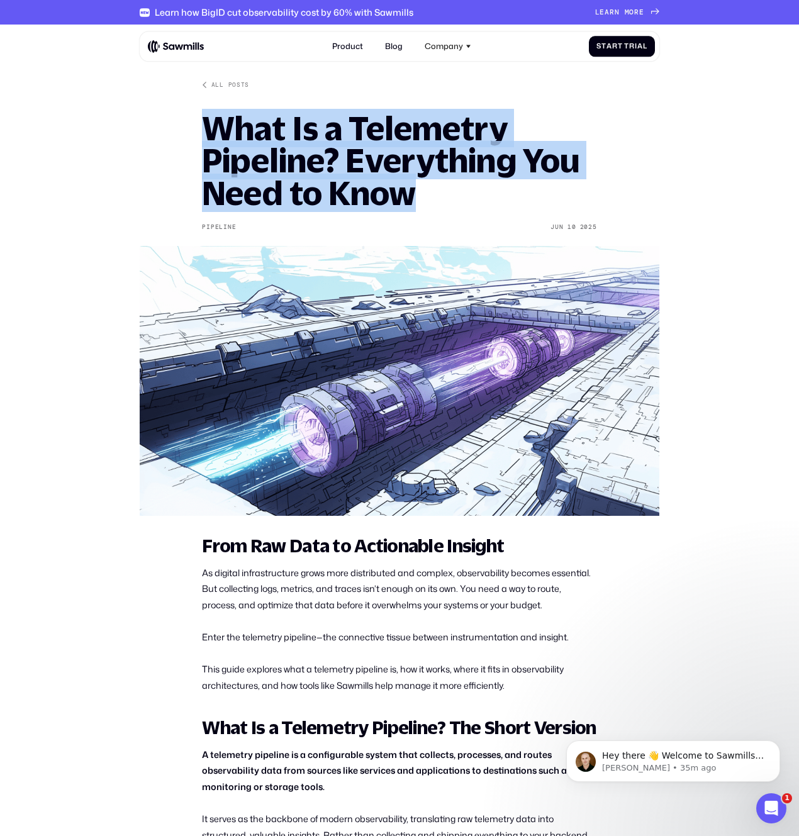
copy h1 "What Is a Telemetry Pipeline? Everything You Need to Know"
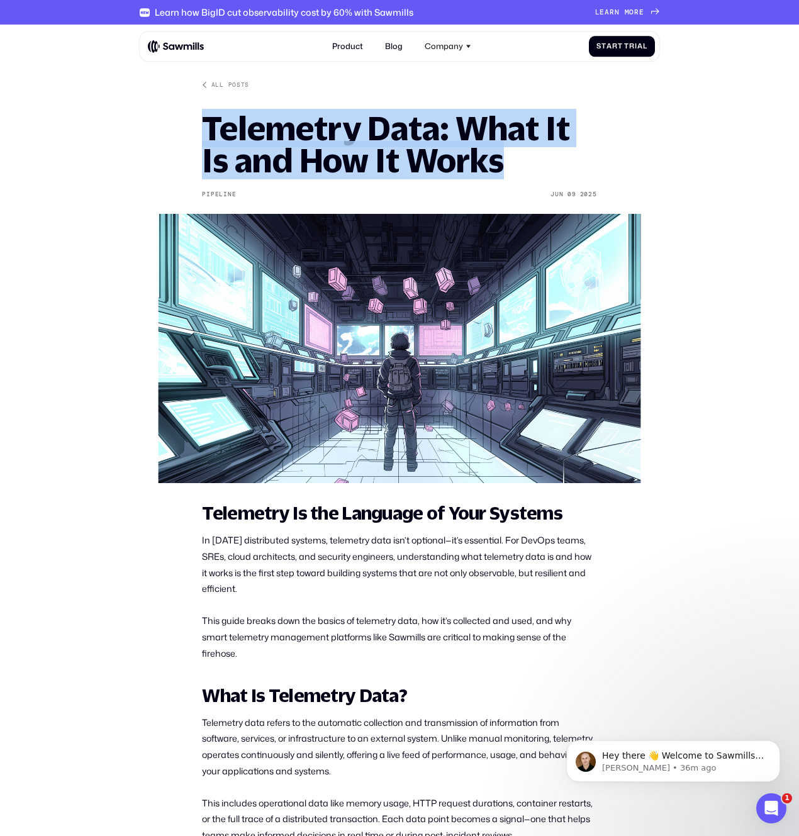
drag, startPoint x: 248, startPoint y: 138, endPoint x: 504, endPoint y: 168, distance: 257.6
click at [504, 168] on h1 "Telemetry Data: What It Is and How It Works" at bounding box center [399, 144] width 394 height 65
copy h1 "Telemetry Data: What It Is and How It Works"
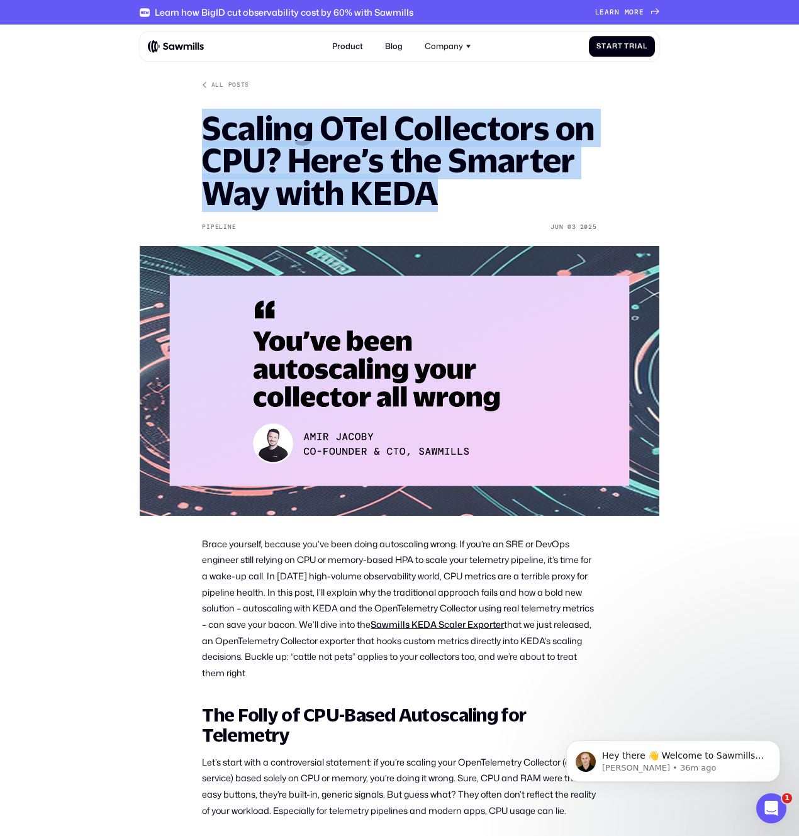
drag, startPoint x: 203, startPoint y: 126, endPoint x: 581, endPoint y: 204, distance: 385.8
click at [581, 204] on h1 "Scaling OTel Collectors on CPU? Here’s the Smarter Way with KEDA" at bounding box center [399, 160] width 394 height 97
copy h1 "Scaling OTel Collectors on CPU? Here’s the Smarter Way with KEDA"
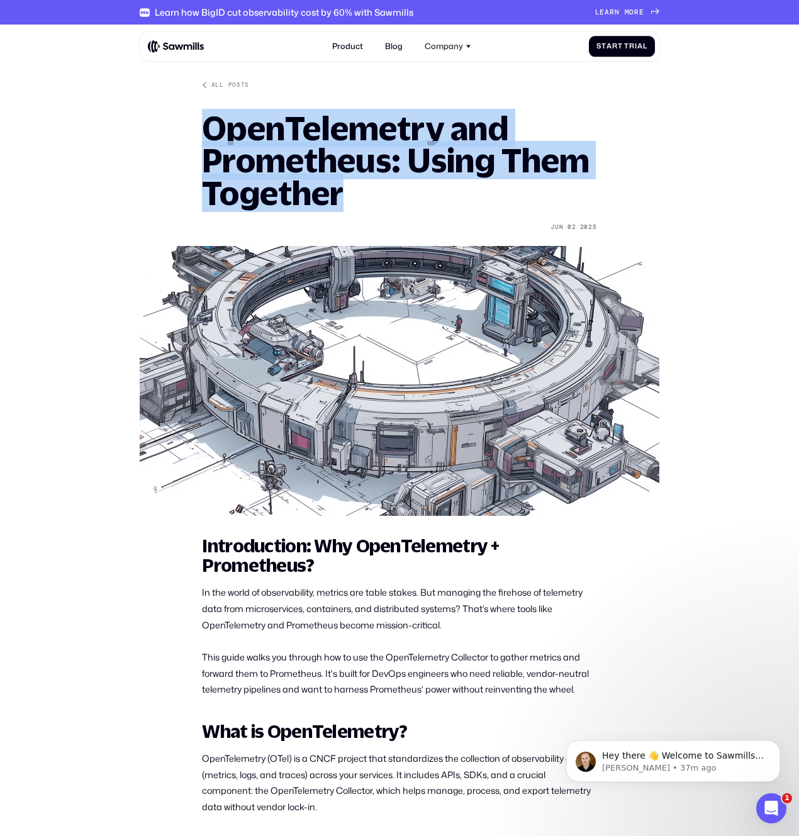
drag, startPoint x: 197, startPoint y: 129, endPoint x: 348, endPoint y: 194, distance: 165.1
copy h1 "OpenTelemetry and Prometheus: Using Them Together"
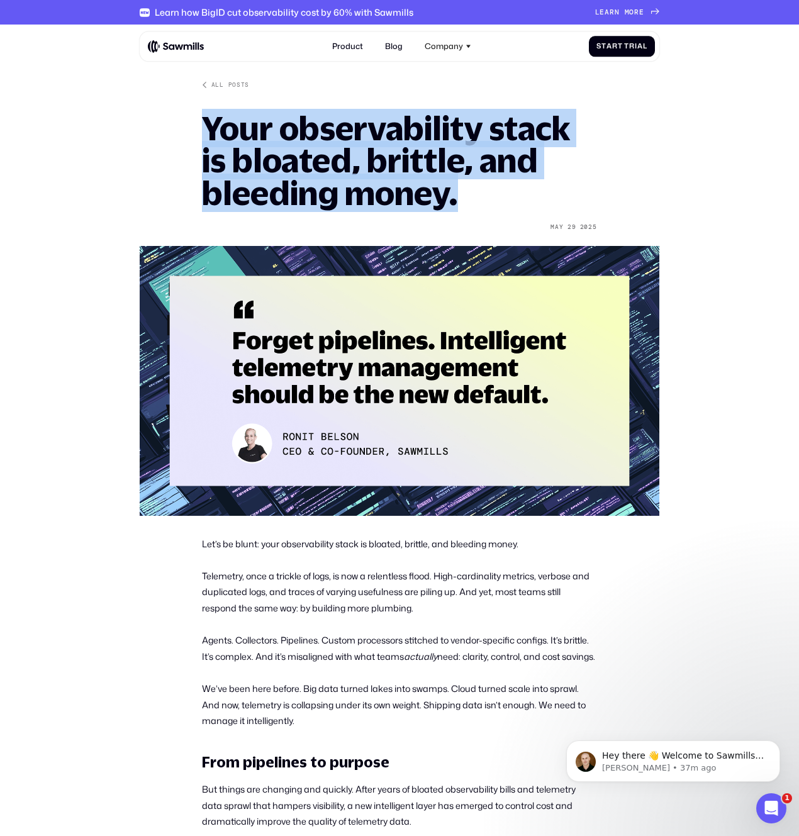
drag, startPoint x: 206, startPoint y: 131, endPoint x: 458, endPoint y: 194, distance: 259.7
click at [458, 194] on h1 "Your observability stack is bloated, brittle, and bleeding money." at bounding box center [399, 160] width 394 height 97
copy h1 "Your observability stack is bloated, brittle, and bleeding money."
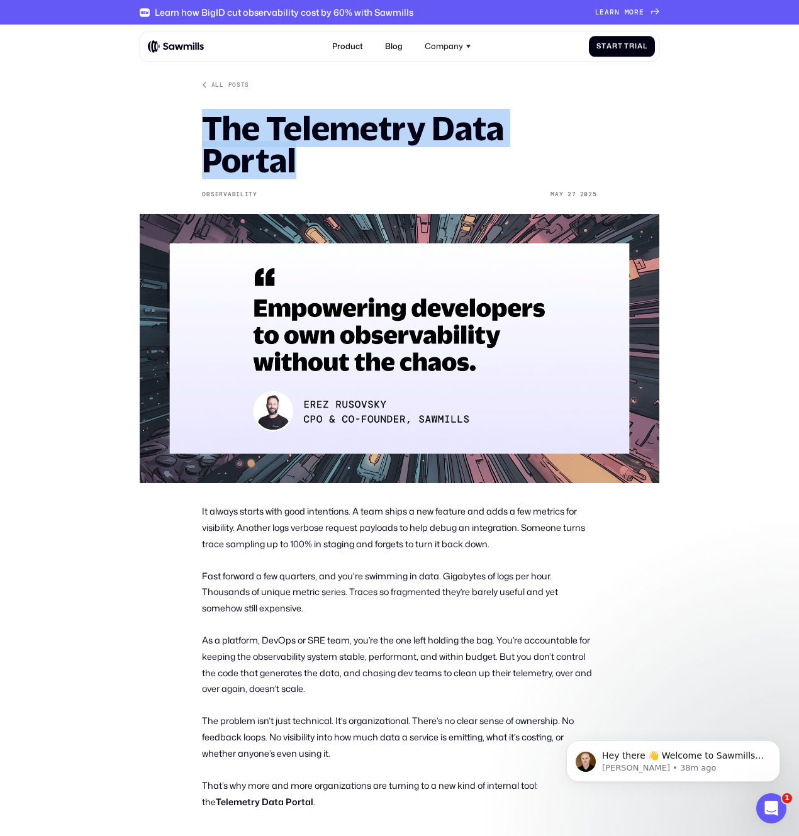
drag, startPoint x: 231, startPoint y: 126, endPoint x: 309, endPoint y: 158, distance: 84.3
click at [309, 158] on h1 "The Telemetry Data Portal" at bounding box center [399, 144] width 394 height 65
copy h1 "The Telemetry Data Portal"
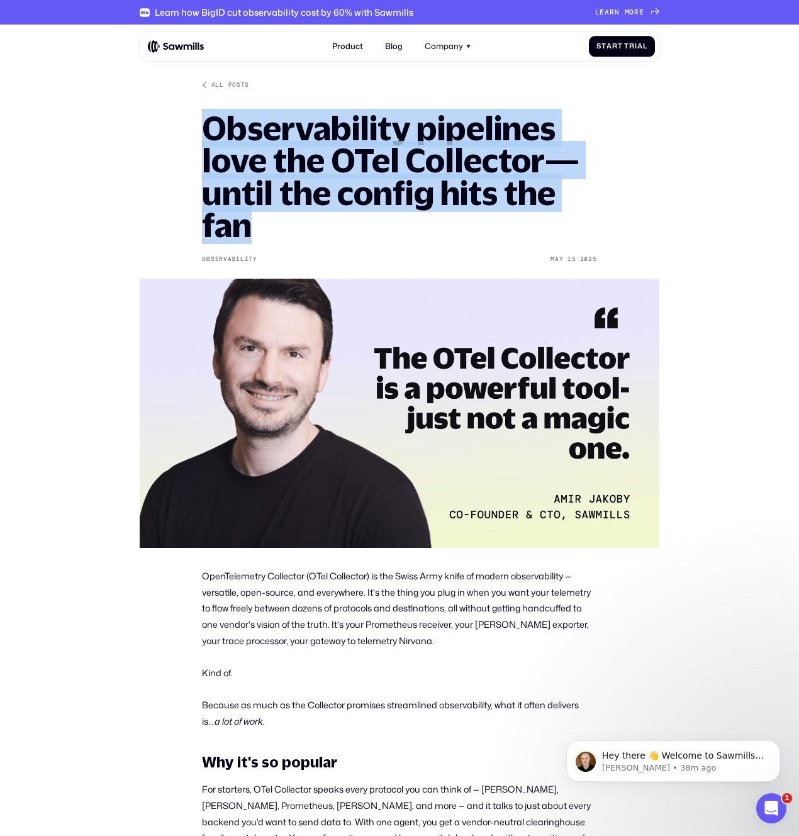
drag, startPoint x: 209, startPoint y: 130, endPoint x: 345, endPoint y: 213, distance: 159.0
click at [345, 213] on h1 "Observability pipelines love the OTel Collector— until the config hits the fan" at bounding box center [399, 177] width 394 height 130
copy h1 "Observability pipelines love the OTel Collector— until the config hits the fan"
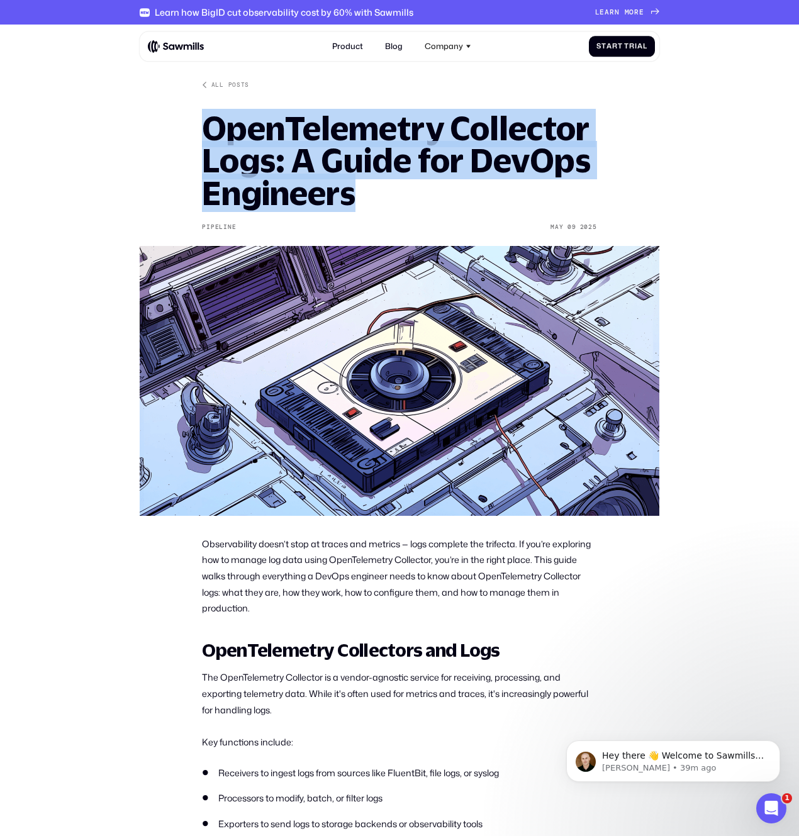
drag, startPoint x: 206, startPoint y: 131, endPoint x: 408, endPoint y: 197, distance: 213.0
click at [408, 197] on h1 "OpenTelemetry Collector Logs: A Guide for DevOps Engineers" at bounding box center [399, 160] width 394 height 97
copy h1 "OpenTelemetry Collector Logs: A Guide for DevOps Engineers"
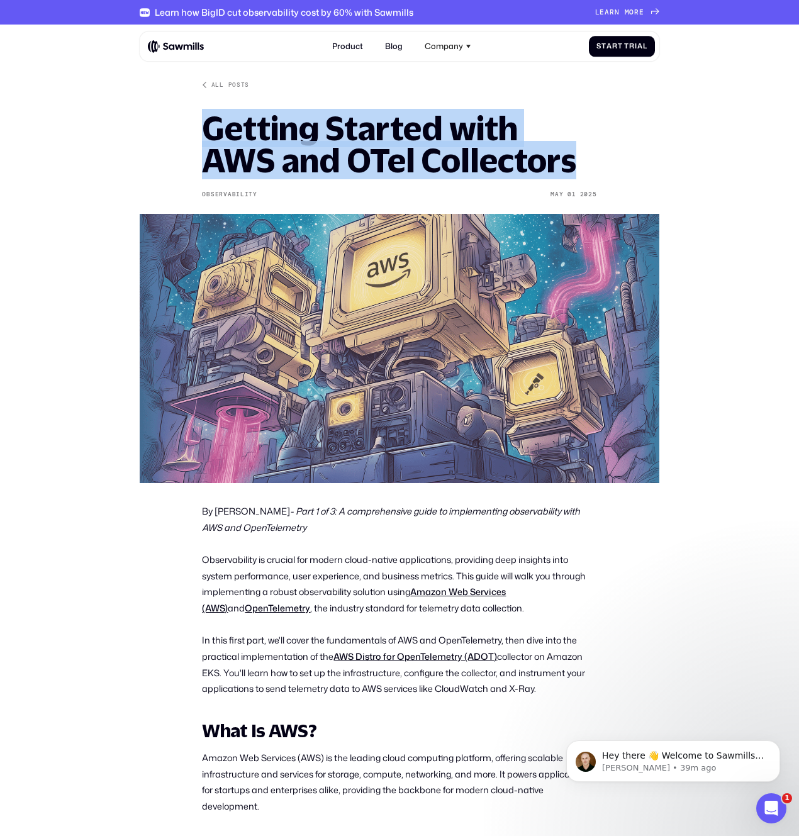
drag, startPoint x: 286, startPoint y: 142, endPoint x: 602, endPoint y: 171, distance: 317.6
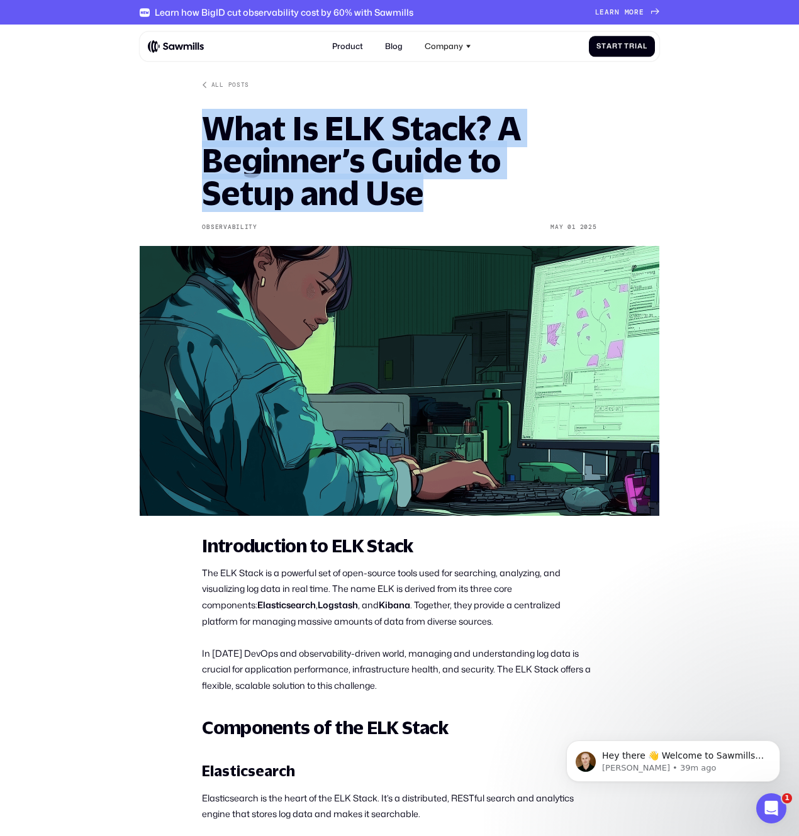
drag, startPoint x: 200, startPoint y: 121, endPoint x: 448, endPoint y: 187, distance: 257.0
copy h1 "What Is ELK Stack? A Beginner’s Guide to Setup and Use"
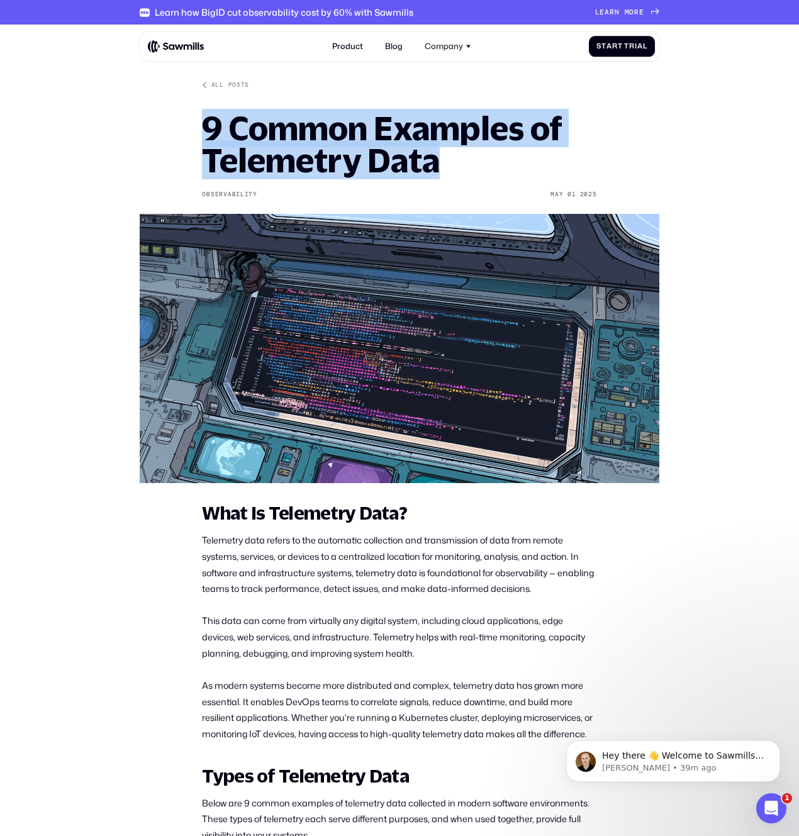
drag, startPoint x: 205, startPoint y: 128, endPoint x: 450, endPoint y: 168, distance: 247.9
click at [450, 168] on h1 "9 Common Examples of Telemetry Data" at bounding box center [399, 144] width 394 height 65
copy h1 "9 Common Examples of Telemetry Data"
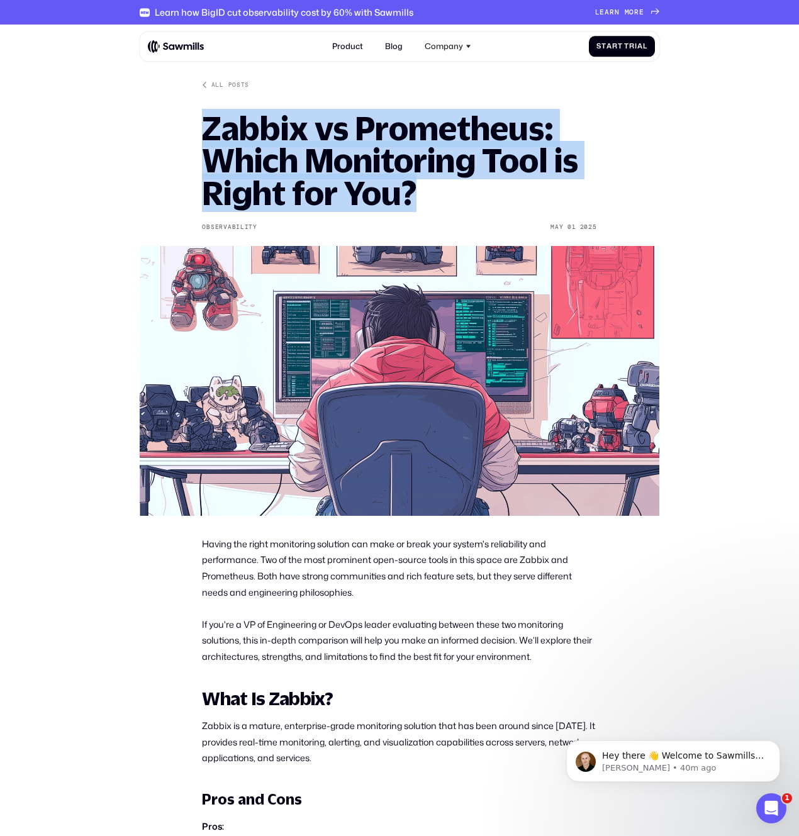
drag, startPoint x: 244, startPoint y: 125, endPoint x: 478, endPoint y: 186, distance: 241.8
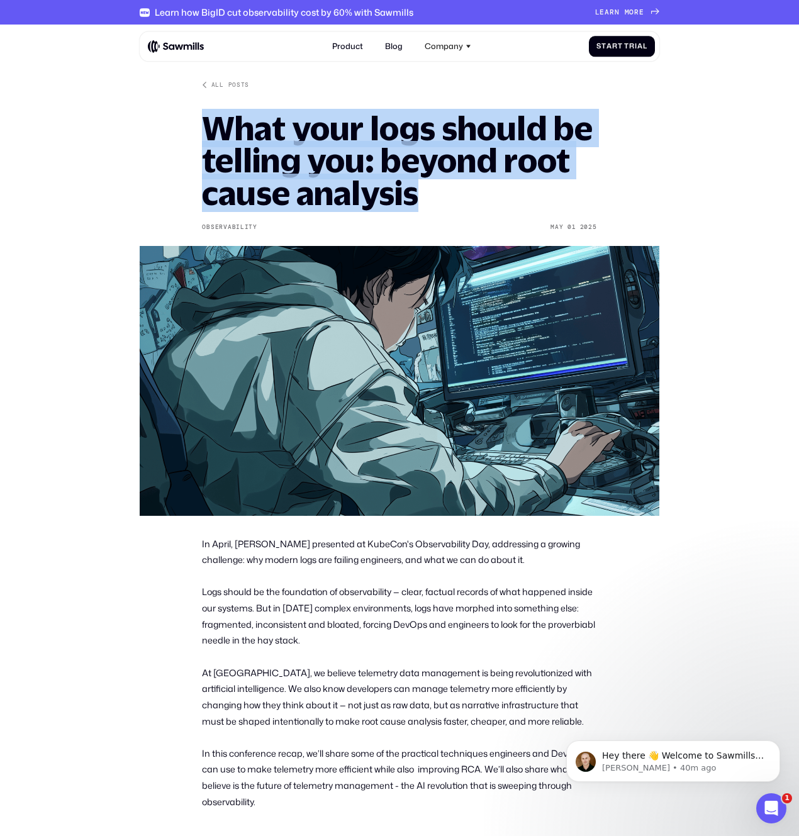
drag, startPoint x: 212, startPoint y: 123, endPoint x: 418, endPoint y: 199, distance: 219.5
click at [418, 199] on h1 "What your logs should be telling you: beyond root cause analysis" at bounding box center [399, 160] width 394 height 97
copy h1 "What your logs should be telling you: beyond root cause analysis"
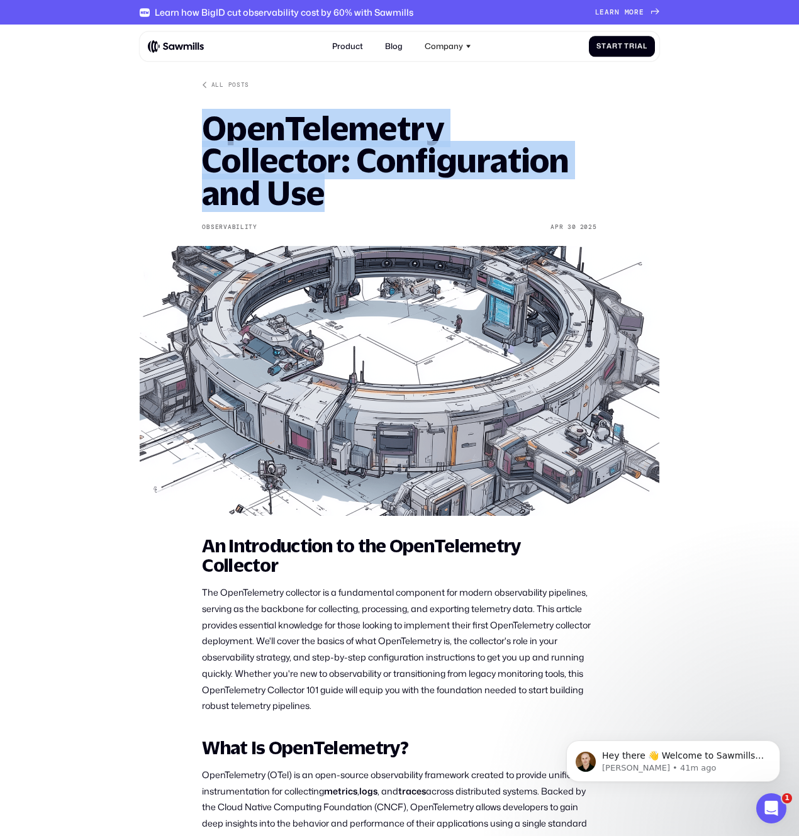
drag, startPoint x: 206, startPoint y: 127, endPoint x: 345, endPoint y: 180, distance: 148.9
click at [345, 180] on h1 "OpenTelemetry Collector: Configuration and Use" at bounding box center [399, 160] width 394 height 97
copy h1 "OpenTelemetry Collector: Configuration and Use"
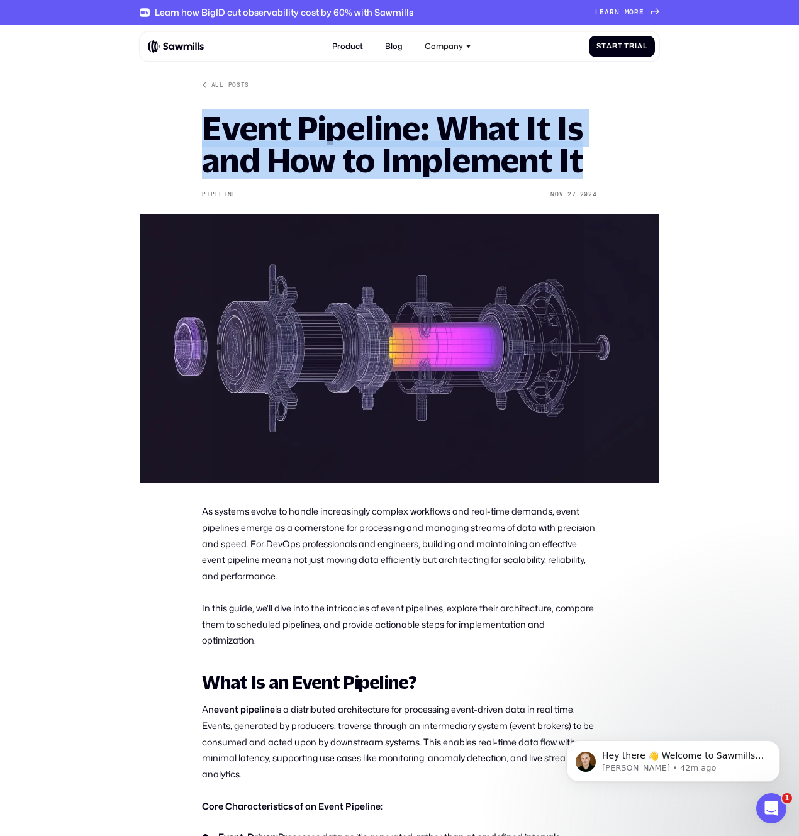
drag, startPoint x: 205, startPoint y: 125, endPoint x: 596, endPoint y: 174, distance: 393.6
click at [596, 174] on h1 "Event Pipeline: What It Is and How to Implement It" at bounding box center [399, 144] width 394 height 65
copy h1 "Event Pipeline: What It Is and How to Implement It"
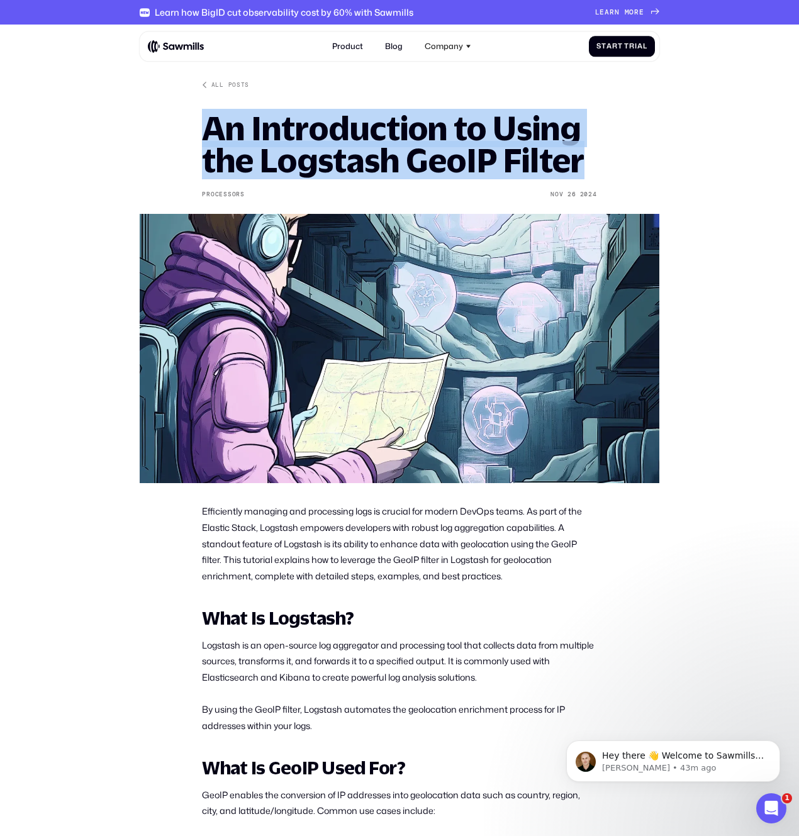
drag, startPoint x: 206, startPoint y: 130, endPoint x: 600, endPoint y: 160, distance: 395.5
copy h1 "An Introduction to Using the Logstash GeoIP Filter"
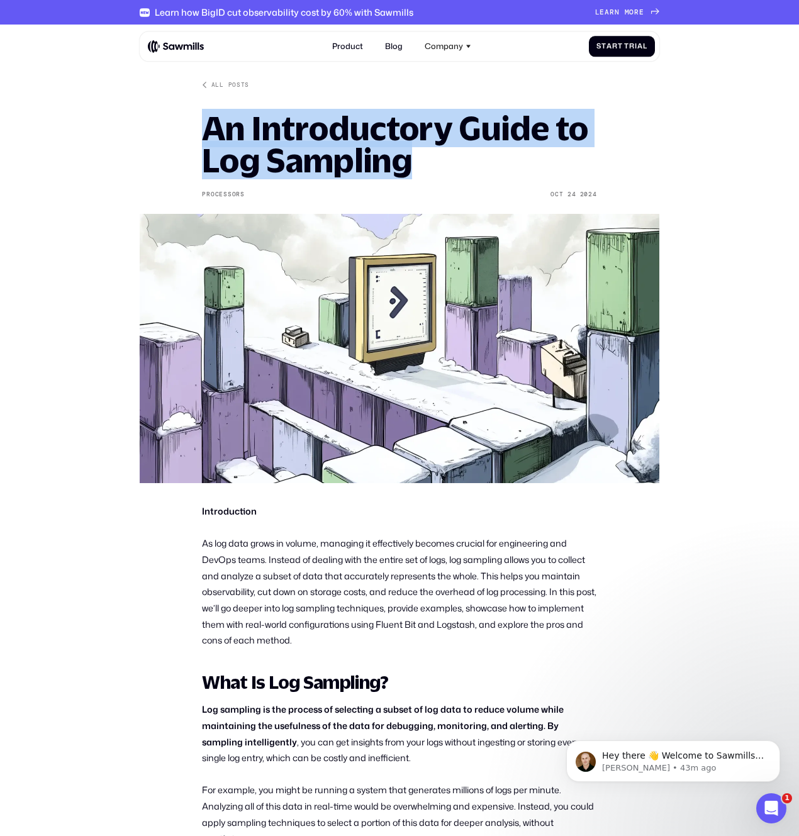
drag, startPoint x: 203, startPoint y: 130, endPoint x: 448, endPoint y: 169, distance: 248.3
click at [448, 169] on h1 "An Introductory Guide to Log Sampling" at bounding box center [399, 144] width 394 height 65
copy h1 "An Introductory Guide to Log Sampling"
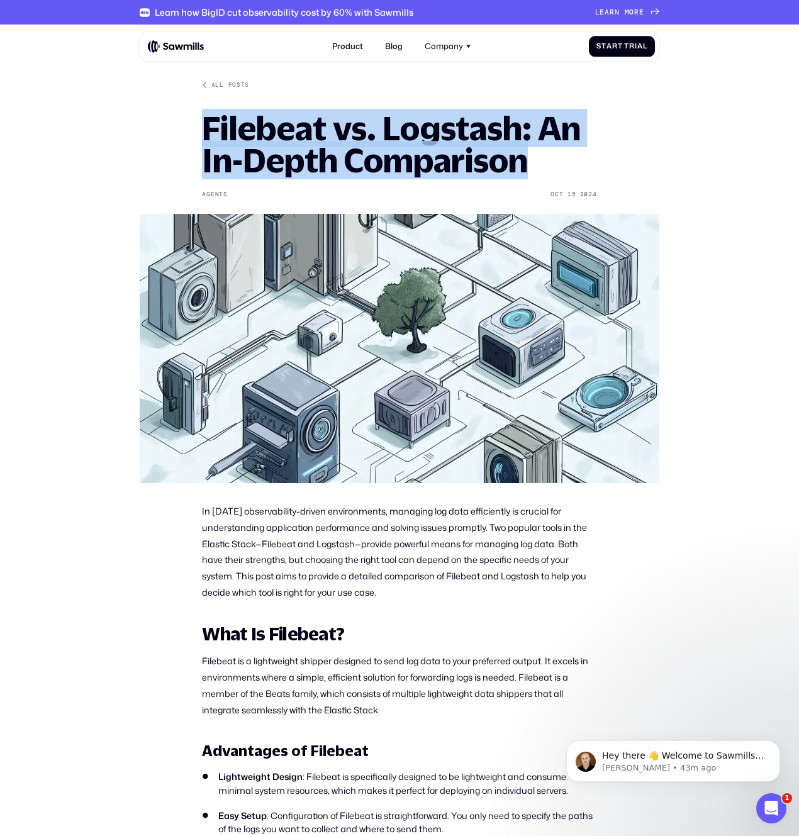
drag, startPoint x: 191, startPoint y: 125, endPoint x: 548, endPoint y: 154, distance: 358.4
copy h1 "Filebeat vs. Logstash: An In-Depth Comparison"
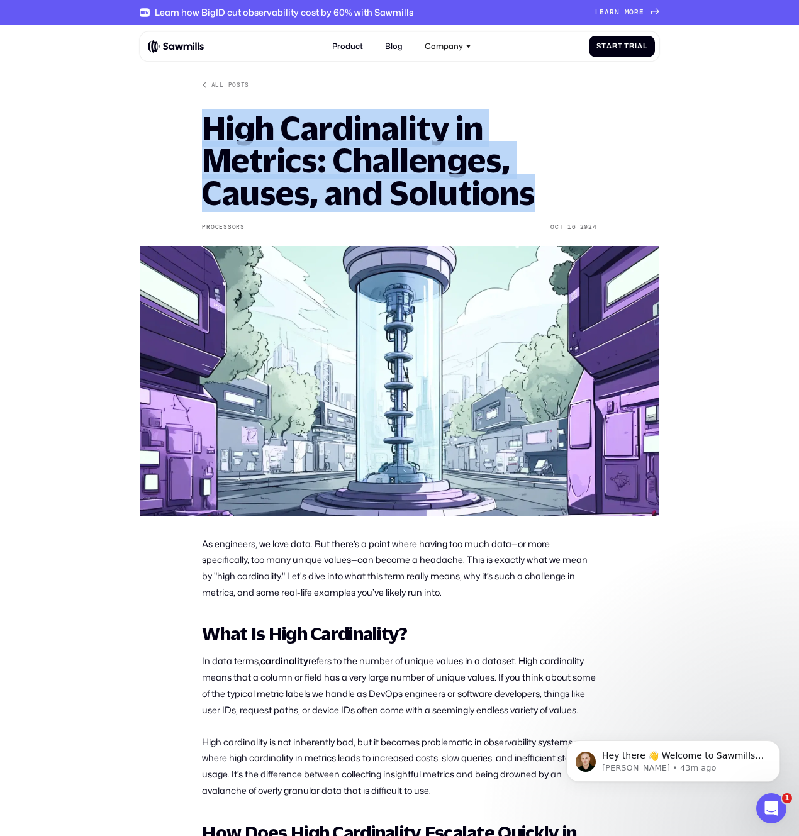
drag, startPoint x: 199, startPoint y: 125, endPoint x: 560, endPoint y: 184, distance: 365.7
copy h1 "High Cardinality in Metrics: Challenges, Causes, and Solutions"
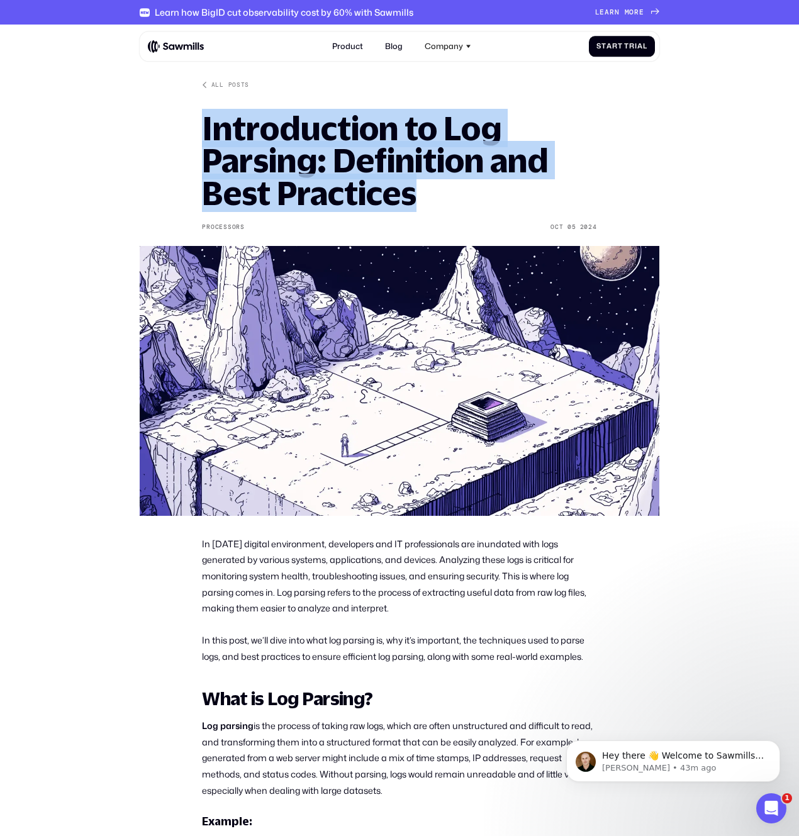
drag, startPoint x: 195, startPoint y: 122, endPoint x: 448, endPoint y: 183, distance: 260.7
copy h1 "Introduction to Log Parsing: Definition and Best Practices"
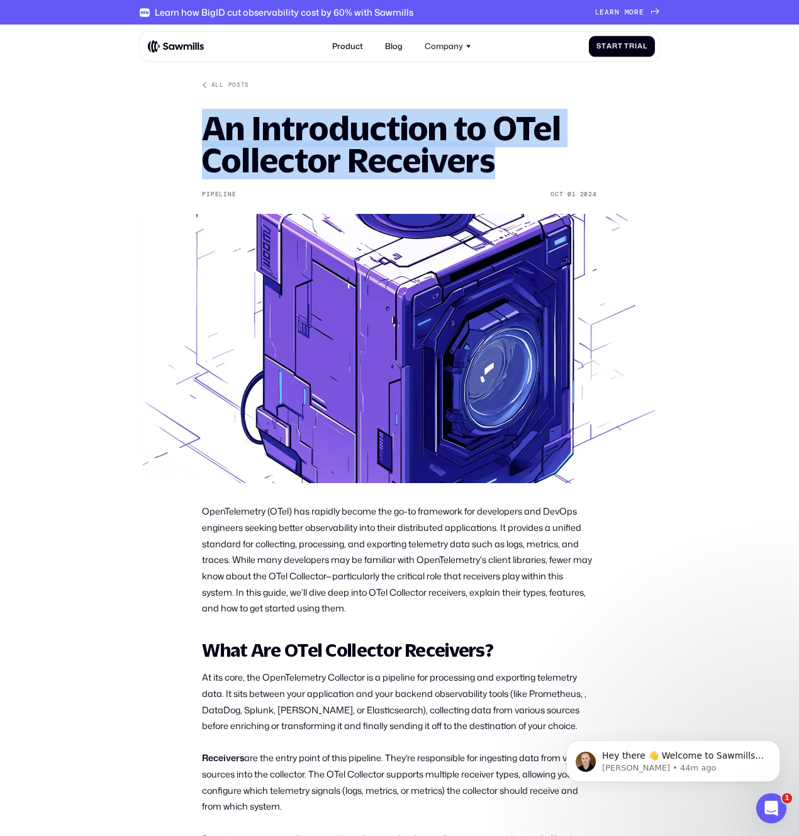
drag, startPoint x: 221, startPoint y: 131, endPoint x: 519, endPoint y: 162, distance: 299.7
click at [519, 162] on h1 "An Introduction to OTel Collector Receivers" at bounding box center [399, 144] width 394 height 65
copy h1 "An Introduction to OTel Collector Receivers"
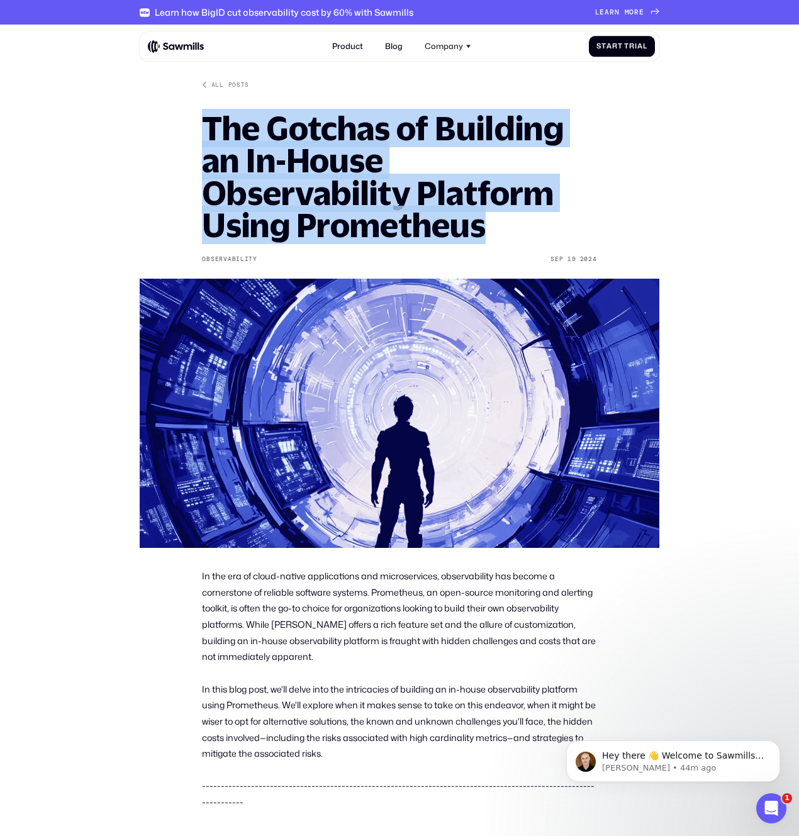
drag, startPoint x: 204, startPoint y: 123, endPoint x: 509, endPoint y: 228, distance: 322.0
click at [509, 228] on h1 "The Gotchas of Building an In-House Observability Platform Using Prometheus" at bounding box center [399, 177] width 394 height 130
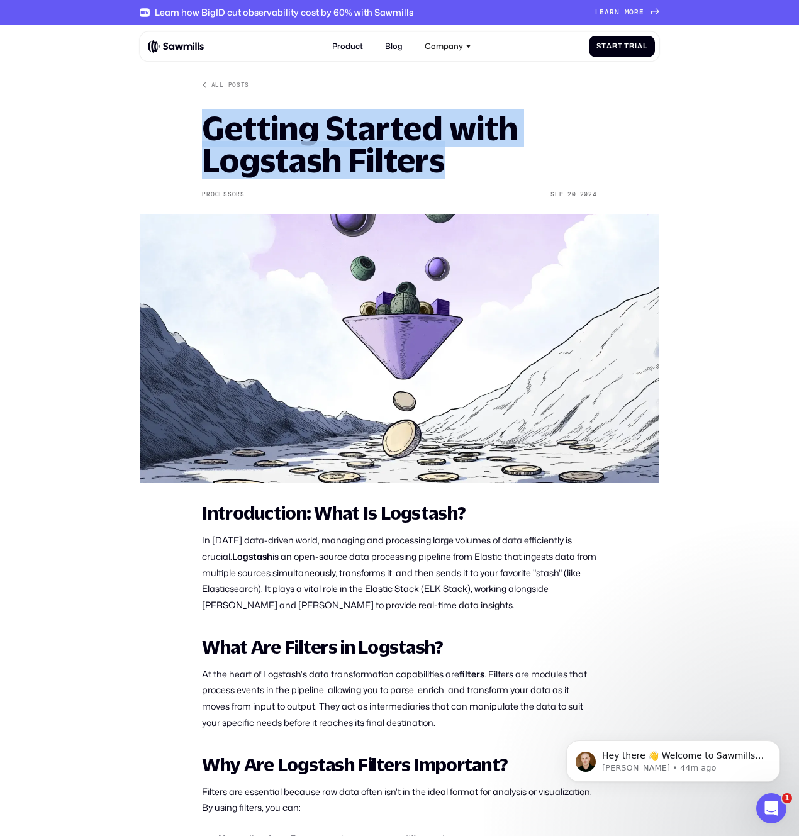
drag, startPoint x: 205, startPoint y: 134, endPoint x: 461, endPoint y: 170, distance: 258.5
click at [461, 170] on h1 "Getting Started with Logstash Filters" at bounding box center [399, 144] width 394 height 65
copy h1 "Getting Started with Logstash Filters"
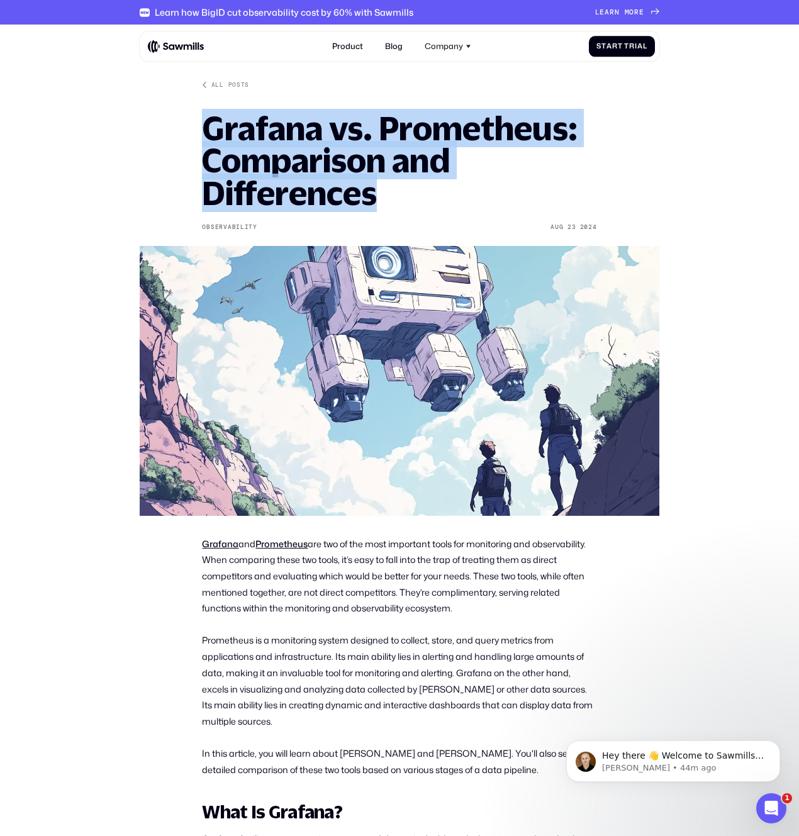
drag, startPoint x: 218, startPoint y: 126, endPoint x: 437, endPoint y: 189, distance: 227.7
copy h1 "Grafana vs. Prometheus: Comparison and Differences"
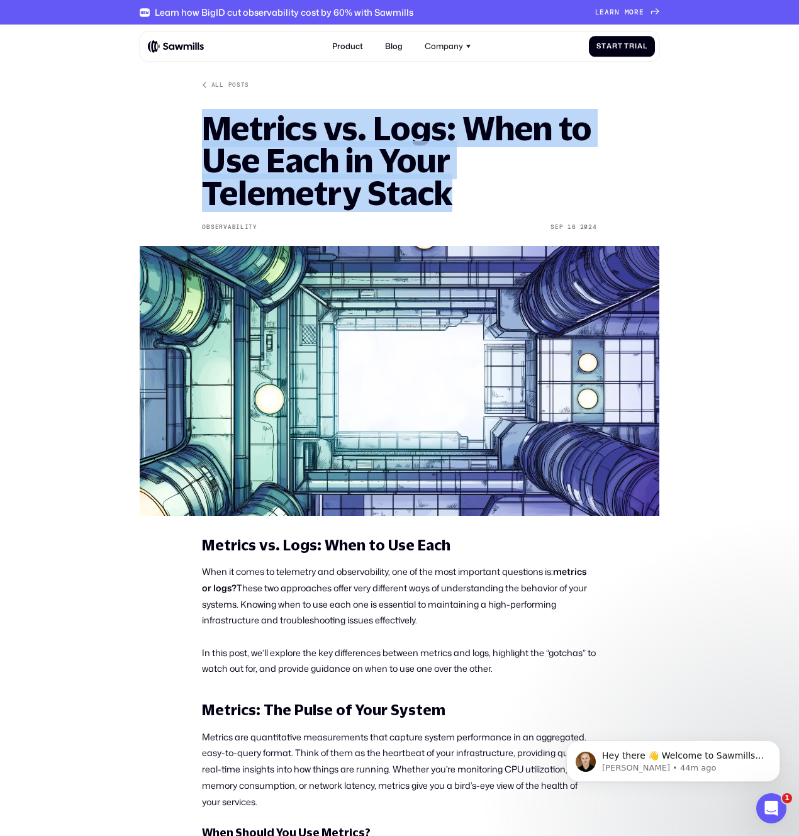
drag, startPoint x: 196, startPoint y: 125, endPoint x: 462, endPoint y: 197, distance: 275.5
copy h1 "Metrics vs. Logs: When to Use Each in Your Telemetry Stack"
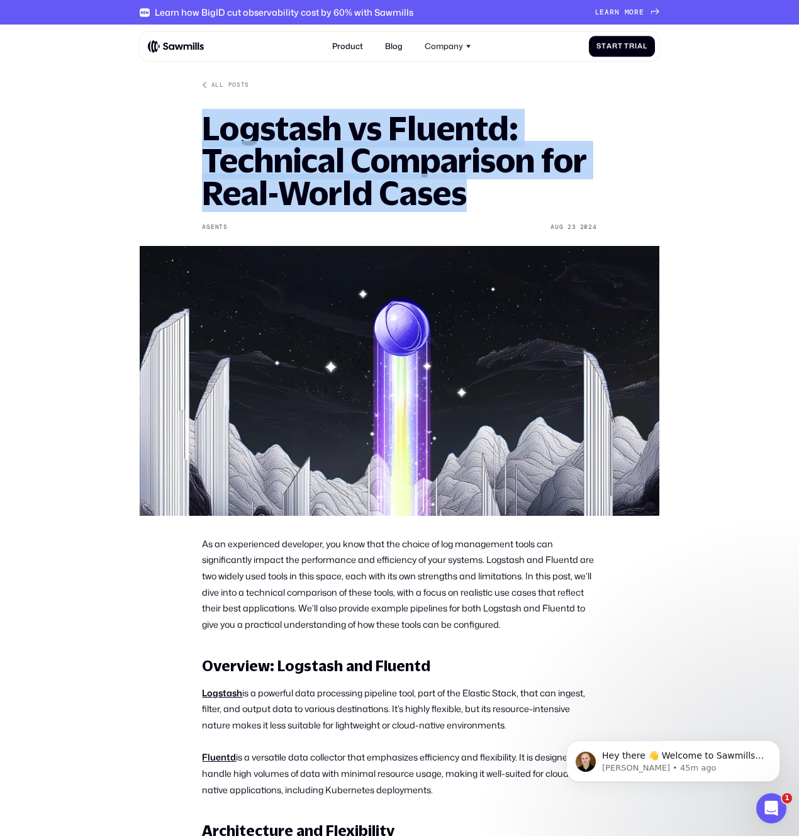
drag, startPoint x: 205, startPoint y: 127, endPoint x: 559, endPoint y: 208, distance: 363.2
click at [559, 208] on h1 "Logstash vs Fluentd: Technical Comparison for Real-World Cases" at bounding box center [399, 160] width 394 height 97
copy h1 "Logstash vs Fluentd: Technical Comparison for Real-World Cases"
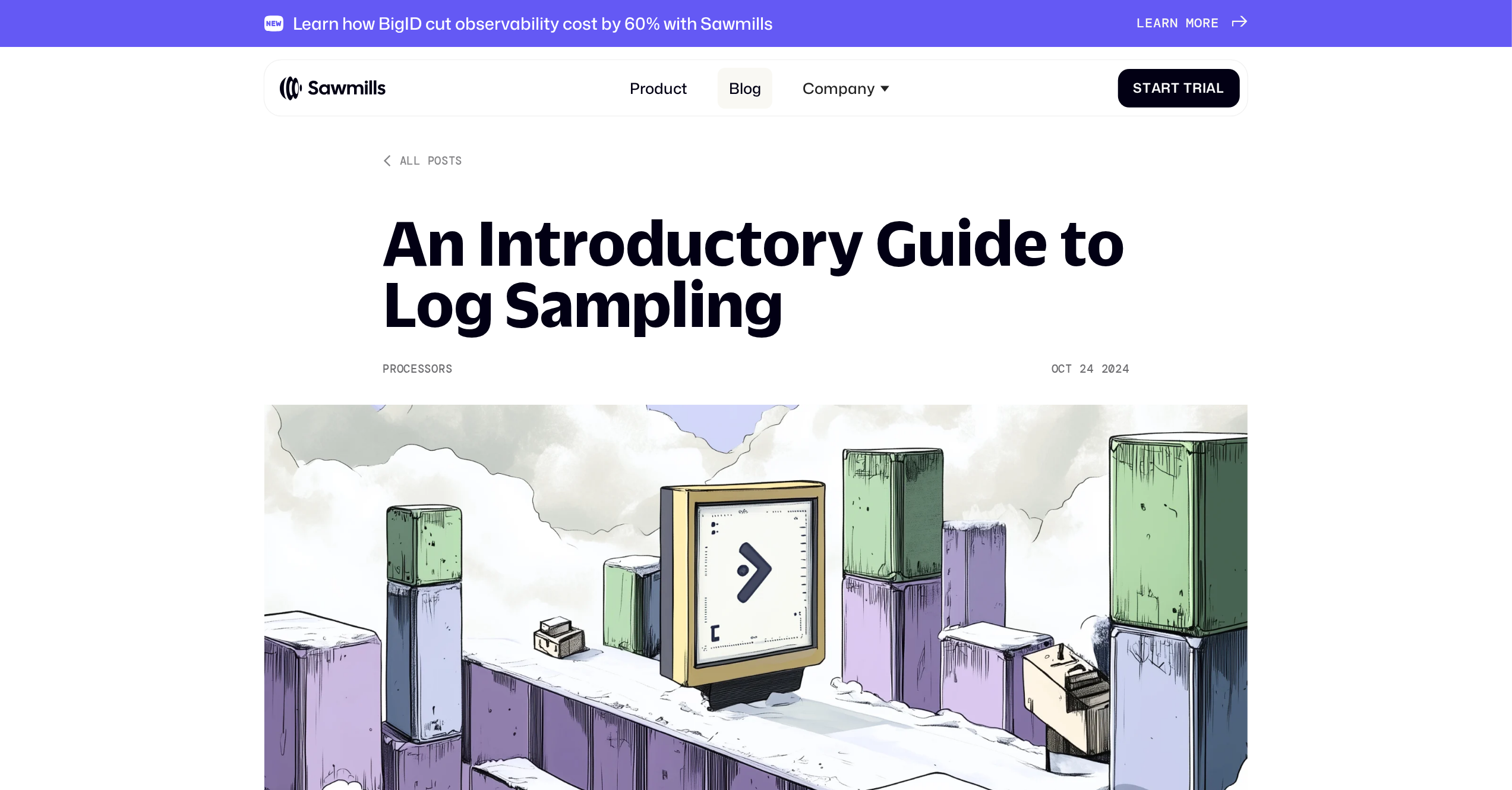
click at [751, 92] on link "Blog" at bounding box center [746, 88] width 55 height 41
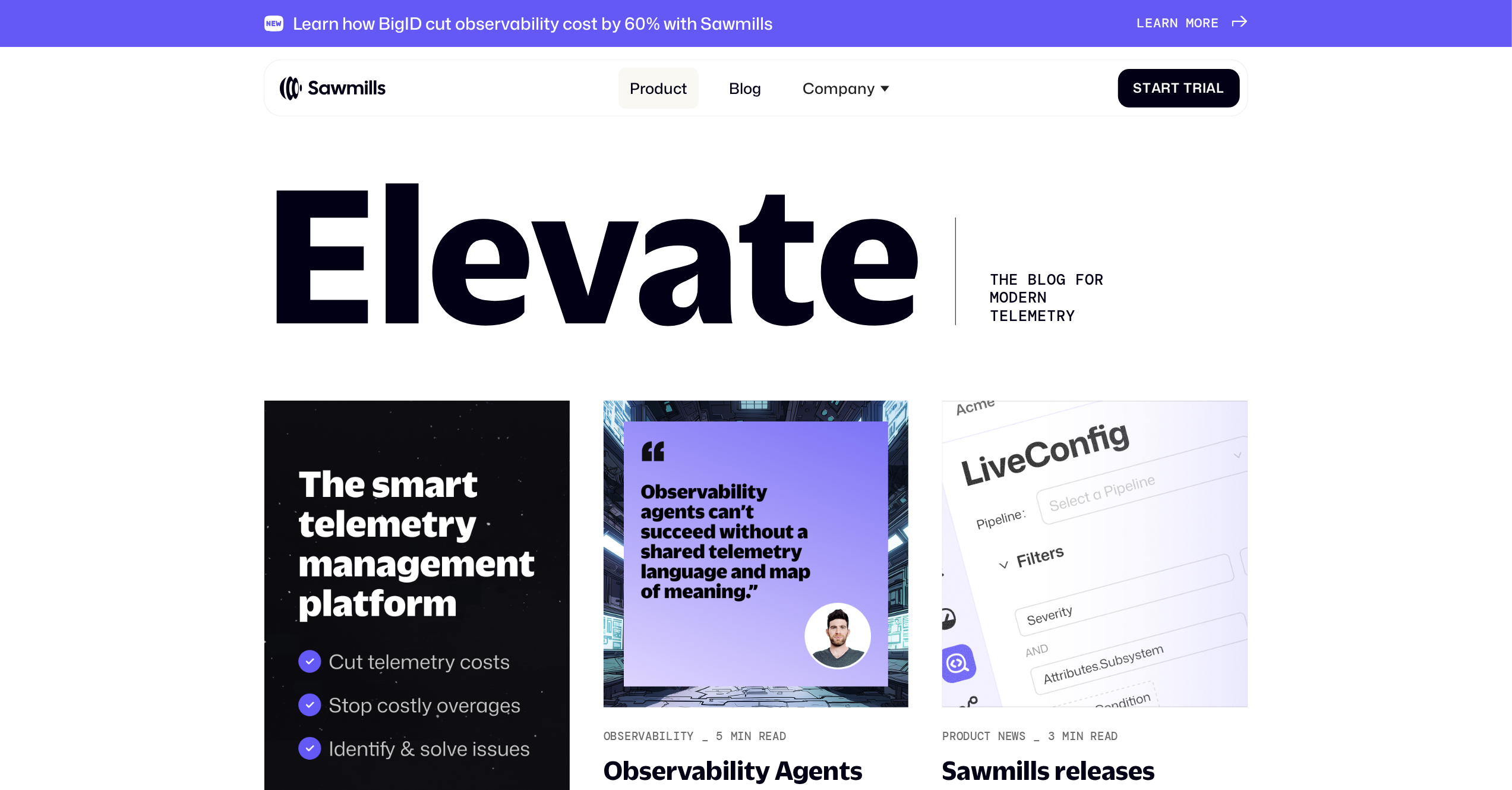
click at [674, 95] on link "Product" at bounding box center [659, 88] width 80 height 41
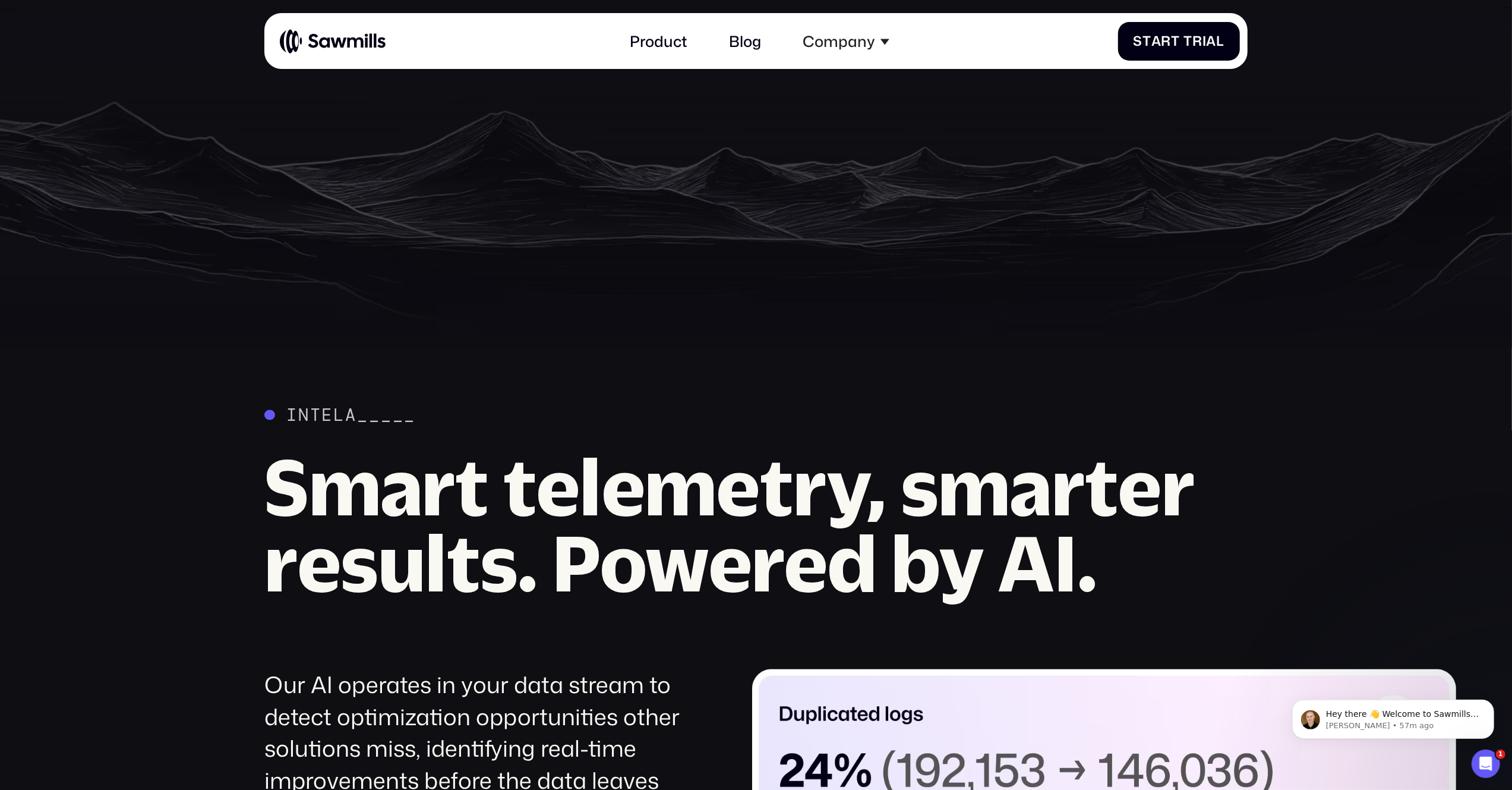
scroll to position [1692, 0]
